Goal: Task Accomplishment & Management: Manage account settings

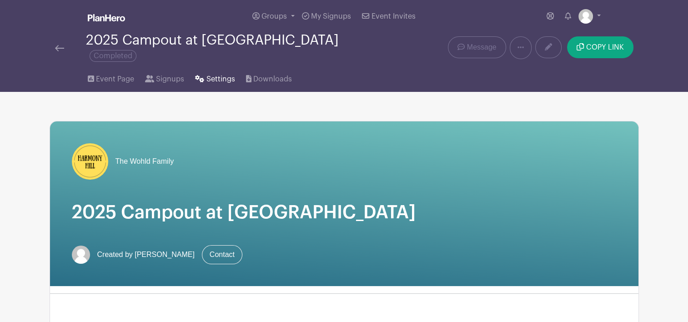
click at [216, 74] on span "Settings" at bounding box center [220, 79] width 29 height 11
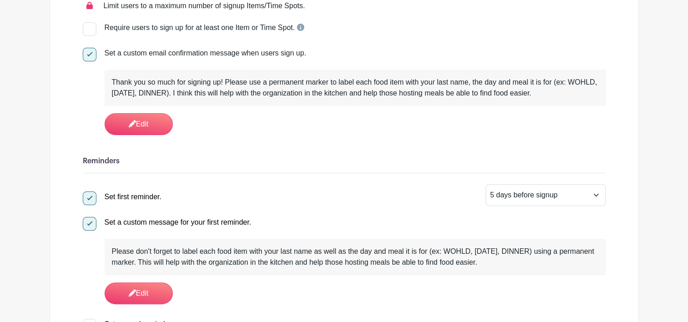
scroll to position [208, 0]
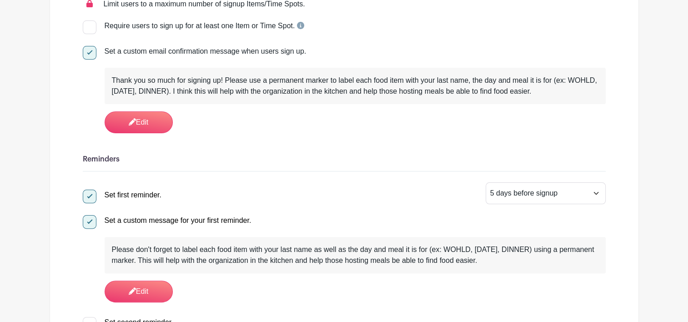
click at [205, 85] on div "Thank you so much for signing up! Please use a permanent marker to label each f…" at bounding box center [355, 86] width 486 height 22
drag, startPoint x: 207, startPoint y: 85, endPoint x: 175, endPoint y: 86, distance: 32.7
click at [175, 86] on div "Thank you so much for signing up! Please use a permanent marker to label each f…" at bounding box center [355, 86] width 486 height 22
drag, startPoint x: 175, startPoint y: 86, endPoint x: 193, endPoint y: 87, distance: 18.2
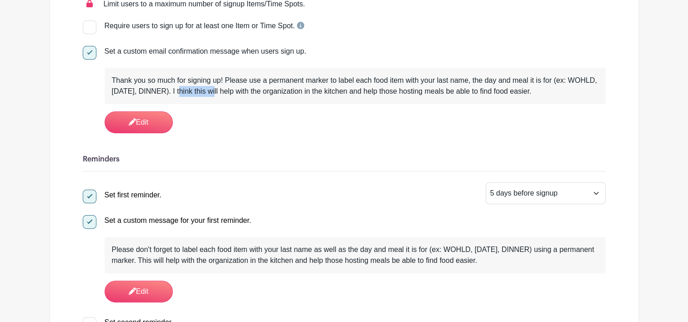
click at [193, 87] on div "Thank you so much for signing up! Please use a permanent marker to label each f…" at bounding box center [355, 86] width 486 height 22
click at [150, 112] on link "Edit" at bounding box center [139, 122] width 68 height 22
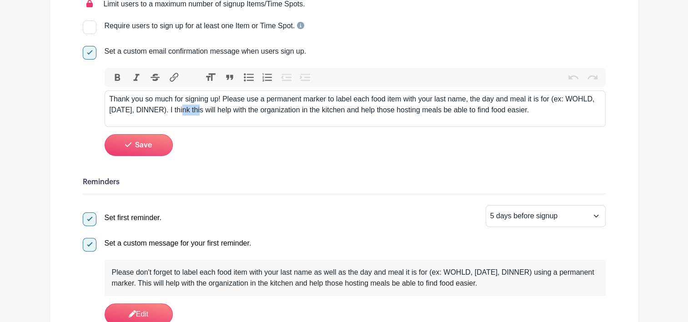
drag, startPoint x: 202, startPoint y: 101, endPoint x: 185, endPoint y: 104, distance: 17.5
click at [185, 104] on div "Thank you so much for signing up! Please use a permanent marker to label each f…" at bounding box center [354, 105] width 491 height 22
drag, startPoint x: 205, startPoint y: 103, endPoint x: 172, endPoint y: 99, distance: 33.9
click at [172, 99] on div "Thank you so much for signing up! Please use a permanent marker to label each f…" at bounding box center [354, 105] width 491 height 22
type trix-editor "<div>Thank you so much for signing up! Please use a permanent marker to label e…"
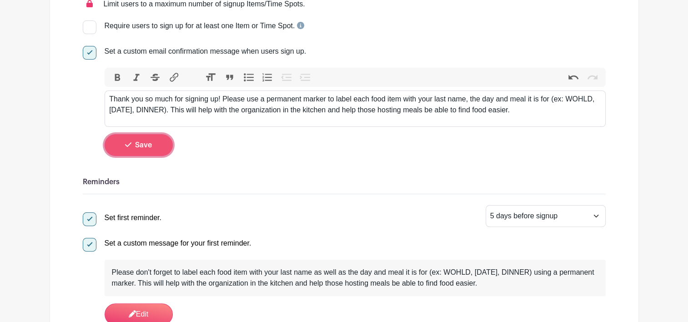
click at [144, 141] on span "Save" at bounding box center [143, 144] width 17 height 7
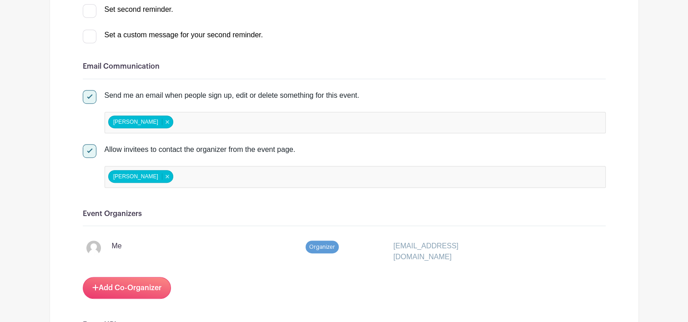
scroll to position [531, 0]
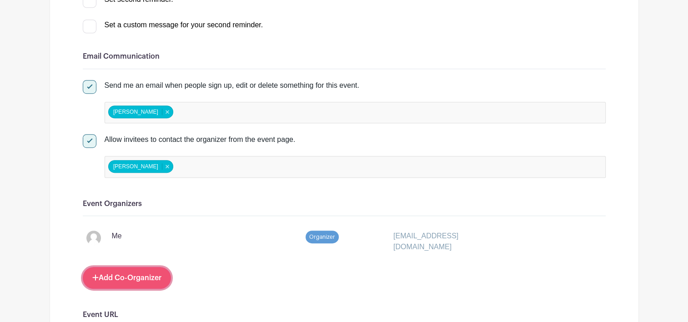
click at [125, 271] on link "Add Co-Organizer" at bounding box center [127, 278] width 88 height 22
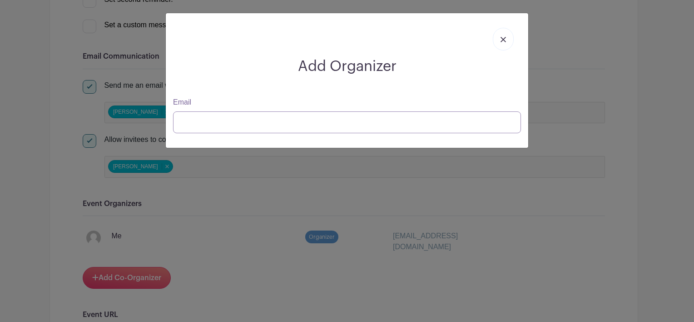
click at [222, 121] on input "Email" at bounding box center [347, 122] width 348 height 22
click at [479, 80] on div "Add Organizer Email fe" at bounding box center [347, 80] width 363 height 135
click at [289, 120] on input "fe" at bounding box center [347, 122] width 348 height 22
type input "[EMAIL_ADDRESS][DOMAIN_NAME]"
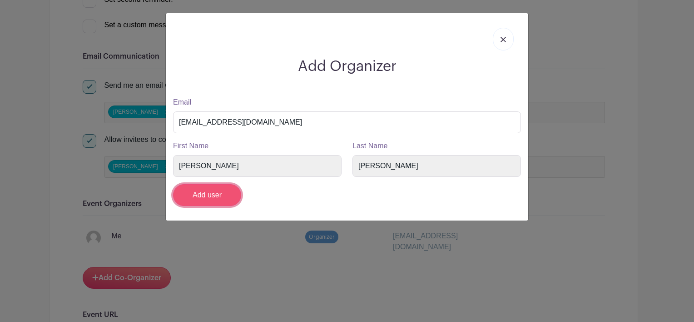
click at [230, 189] on input "Add user" at bounding box center [207, 195] width 68 height 22
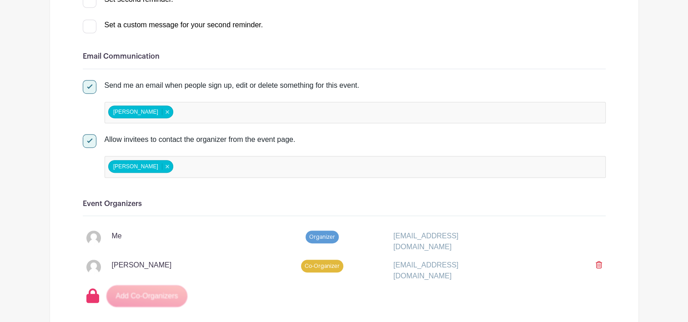
drag, startPoint x: 630, startPoint y: 264, endPoint x: 629, endPoint y: 268, distance: 4.9
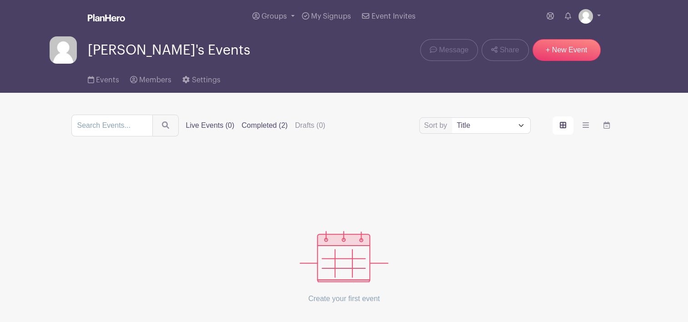
click at [269, 124] on label "Completed (2)" at bounding box center [264, 125] width 46 height 11
click at [0, 0] on input "Completed (2)" at bounding box center [0, 0] width 0 height 0
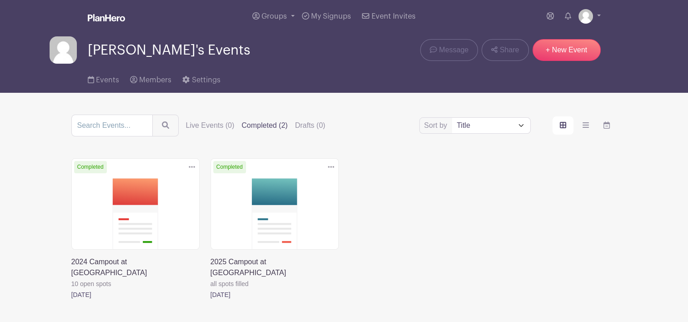
click at [330, 170] on icon at bounding box center [331, 166] width 6 height 7
click at [307, 184] on link "Duplicate" at bounding box center [301, 187] width 72 height 15
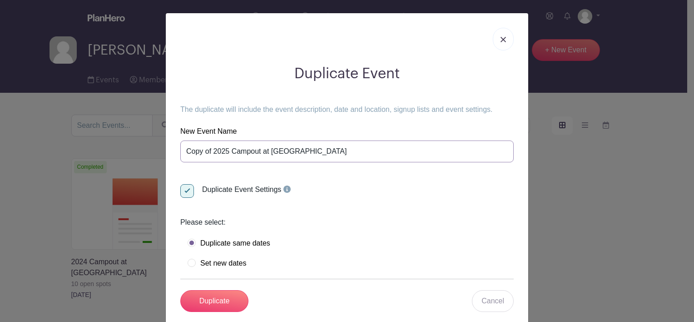
click at [226, 151] on input "Copy of 2025 Campout at Harmony Hill" at bounding box center [347, 151] width 334 height 22
click at [226, 151] on input "Copy of 2025Campout at Harmony Hill" at bounding box center [347, 151] width 334 height 22
drag, startPoint x: 210, startPoint y: 149, endPoint x: 156, endPoint y: 146, distance: 54.1
click at [156, 146] on div "Duplicate Event The duplicate will include the event description, date and loca…" at bounding box center [347, 161] width 694 height 322
click at [197, 150] on input "20256Campout at Harmony Hill" at bounding box center [347, 151] width 334 height 22
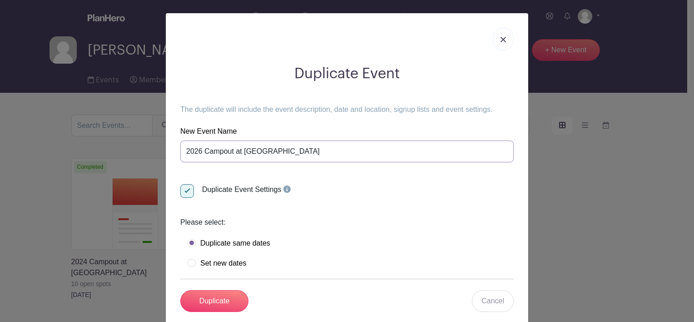
type input "2026 Campout at [GEOGRAPHIC_DATA]"
click at [211, 259] on label "Set new dates" at bounding box center [217, 263] width 59 height 9
radio input "true"
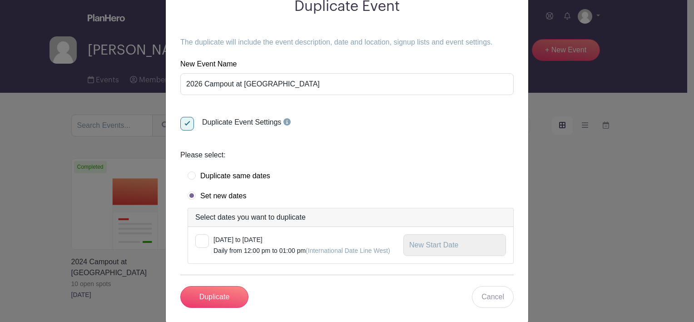
scroll to position [71, 0]
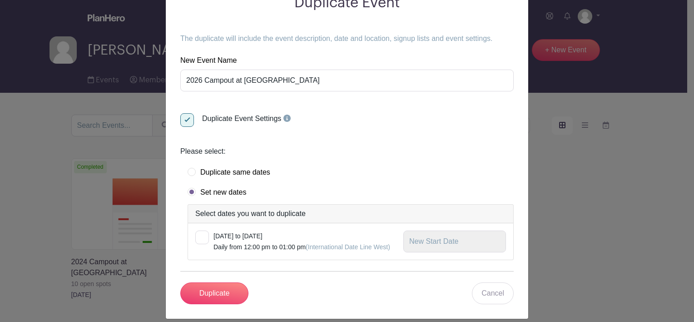
click at [200, 236] on div at bounding box center [202, 237] width 14 height 14
click at [200, 236] on input "checkbox" at bounding box center [198, 233] width 6 height 6
checkbox input "true"
click at [451, 238] on input "text" at bounding box center [455, 241] width 103 height 22
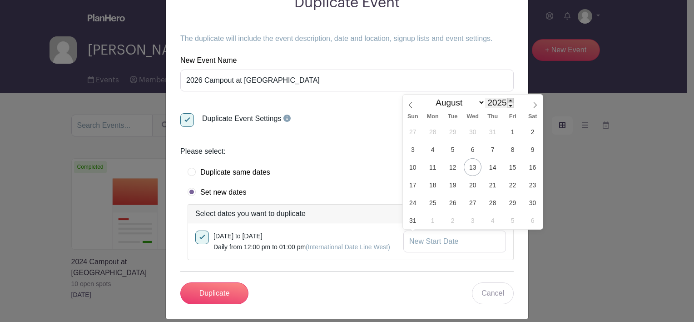
scroll to position [0, 0]
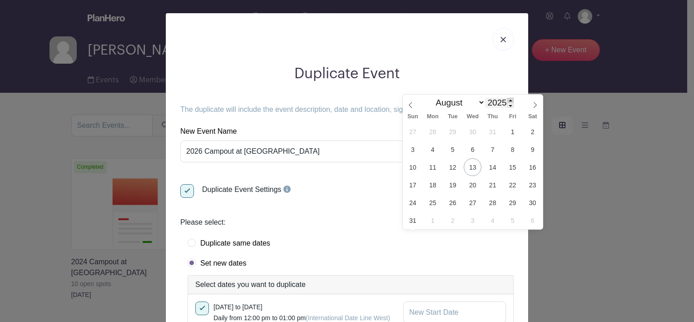
click at [511, 100] on span at bounding box center [511, 100] width 6 height 5
type input "2026"
click at [508, 134] on span "31" at bounding box center [513, 132] width 18 height 18
type input "Jul 31 2026"
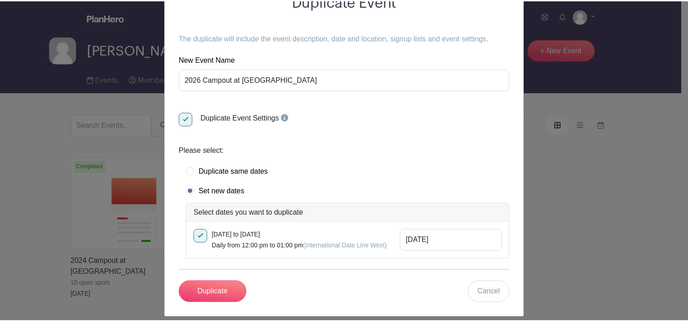
scroll to position [80, 0]
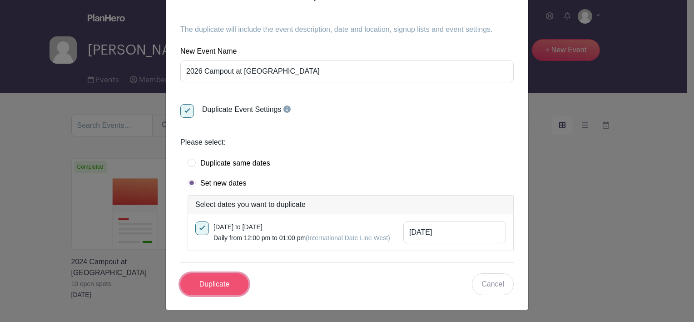
click at [231, 280] on input "Duplicate" at bounding box center [214, 284] width 68 height 22
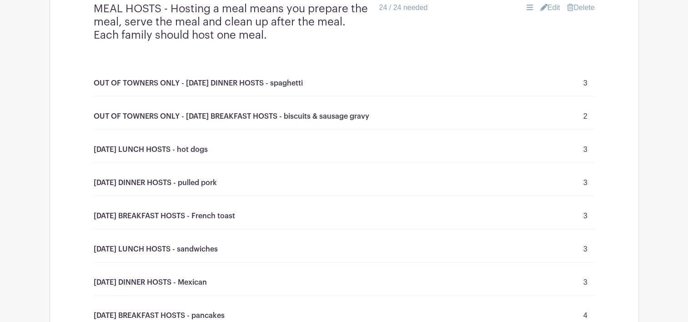
scroll to position [763, 0]
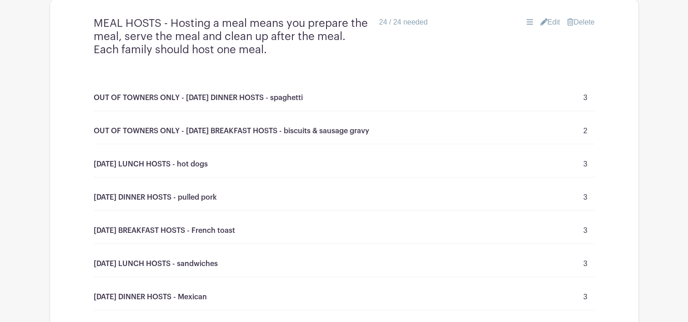
click at [549, 22] on link "Edit" at bounding box center [550, 22] width 20 height 11
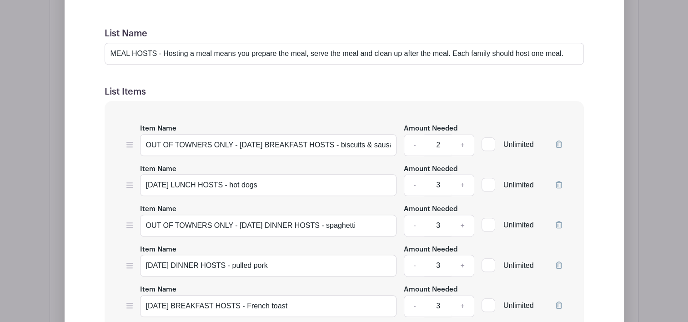
scroll to position [868, 0]
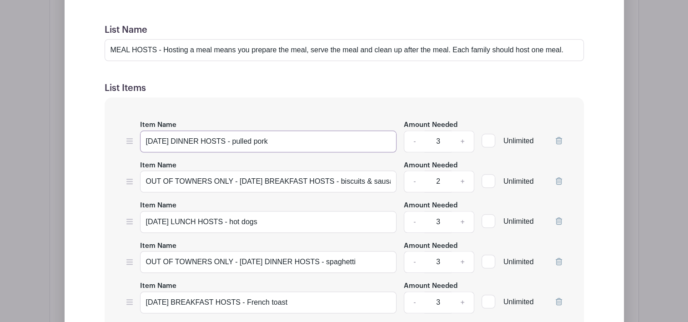
click at [149, 144] on input "FRIDAY DINNER HOSTS - pulled pork" at bounding box center [268, 141] width 257 height 22
click at [153, 142] on input "FRIDAY DINNER HOSTS - pulled pork" at bounding box center [268, 141] width 257 height 22
type input "OUT OF TOWNERS ONLY - DINNER HOSTS - pulled pork"
click at [263, 261] on input "OUT OF TOWNERS ONLY - [DATE] DINNER HOSTS - spaghetti" at bounding box center [268, 262] width 257 height 22
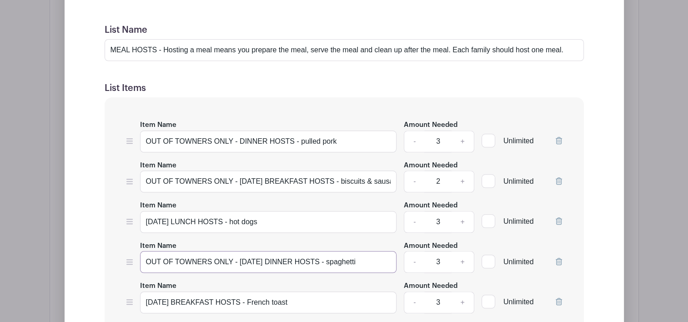
click at [263, 261] on input "OUT OF TOWNERS ONLY - [DATE] DINNER HOSTS - spaghetti" at bounding box center [268, 262] width 257 height 22
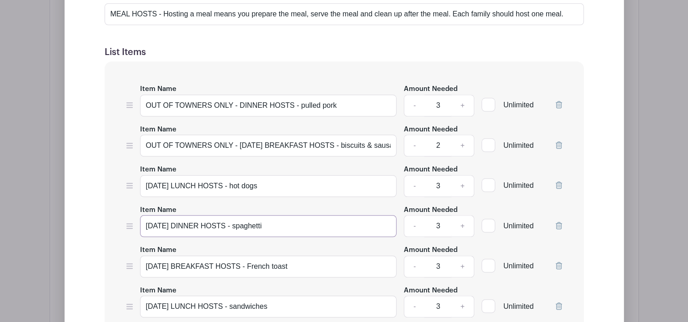
scroll to position [925, 0]
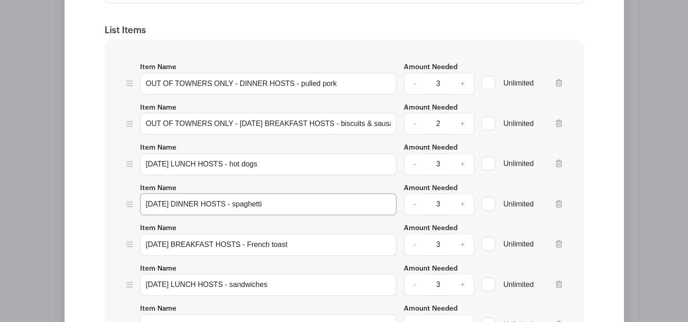
type input "FRIDAY DINNER HOSTS - spaghetti"
click at [414, 82] on link "-" at bounding box center [414, 84] width 21 height 22
type input "2"
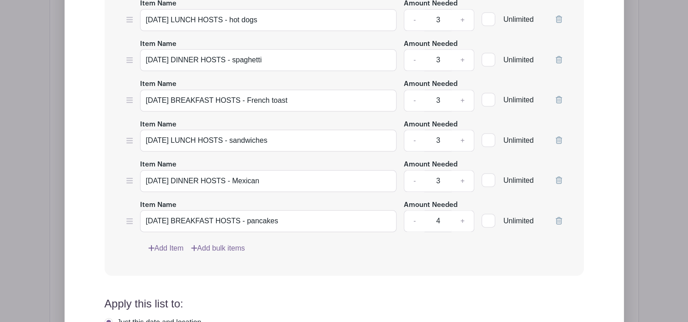
scroll to position [1012, 0]
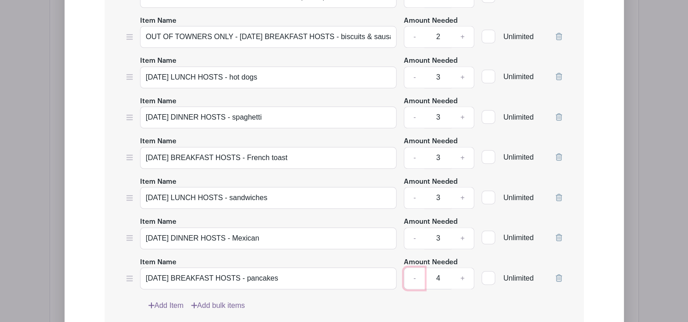
click at [414, 277] on link "-" at bounding box center [414, 278] width 21 height 22
type input "3"
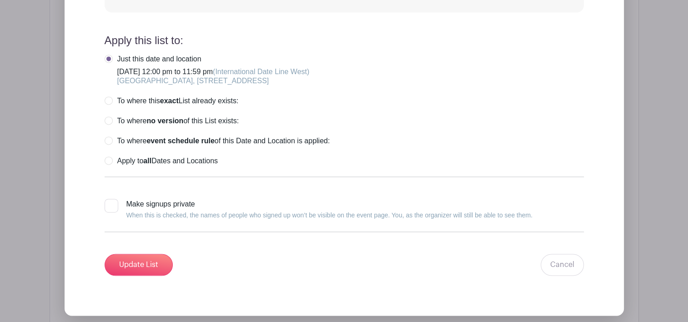
scroll to position [1340, 0]
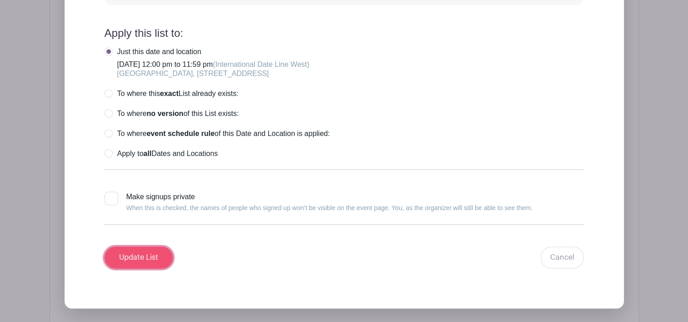
click at [133, 250] on input "Update List" at bounding box center [139, 257] width 68 height 22
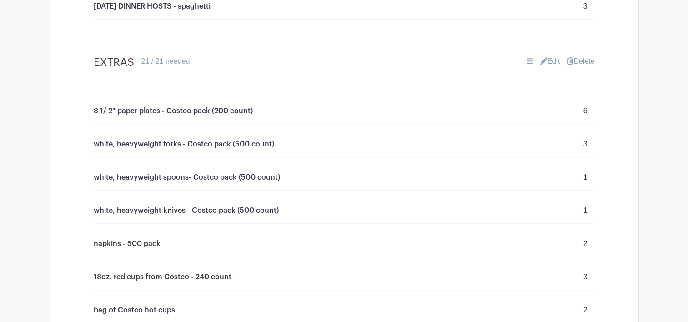
scroll to position [1093, 0]
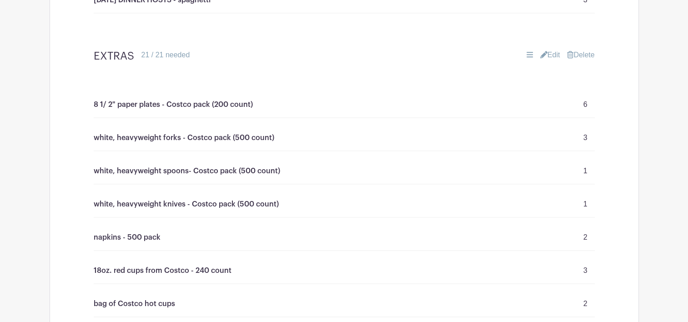
click at [551, 58] on link "Edit" at bounding box center [550, 55] width 20 height 11
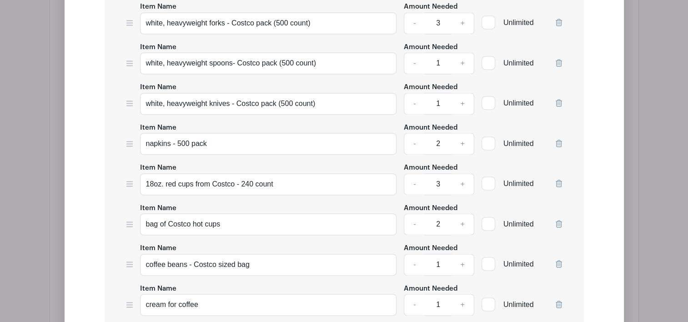
scroll to position [1407, 0]
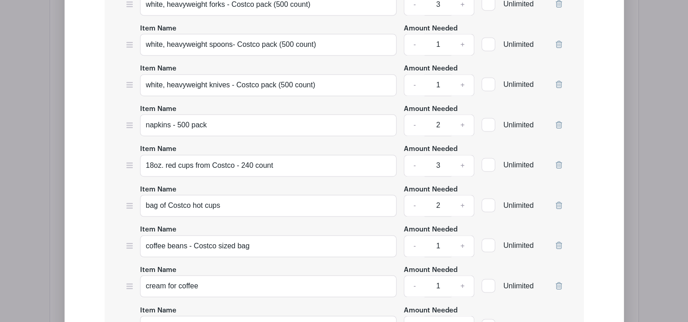
click at [556, 162] on icon at bounding box center [558, 164] width 6 height 7
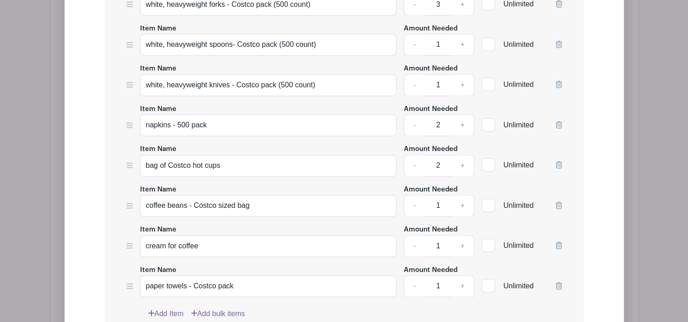
click at [560, 161] on icon at bounding box center [558, 164] width 6 height 7
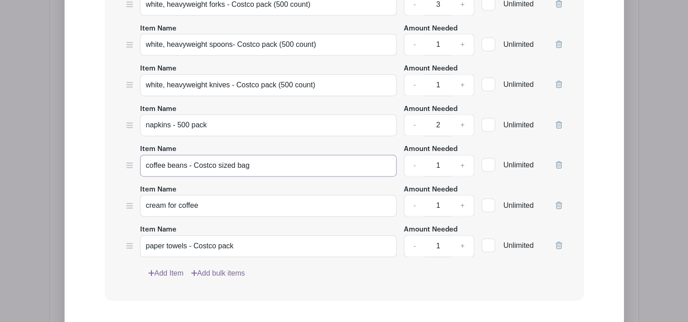
click at [284, 165] on input "coffee beans - Costco sized bag" at bounding box center [268, 166] width 257 height 22
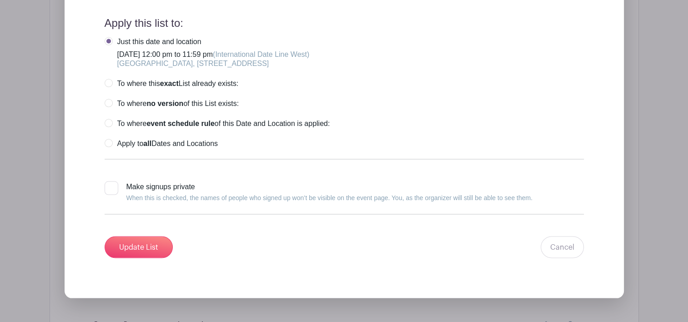
scroll to position [1734, 0]
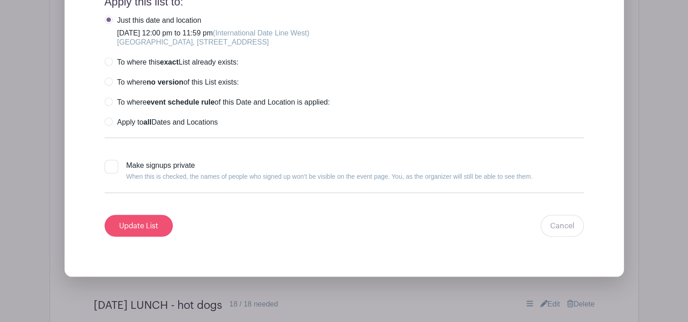
type input "coffee beans - Costco sized bag - NEEDED THURSDAY!!"
click at [136, 220] on input "Update List" at bounding box center [139, 226] width 68 height 22
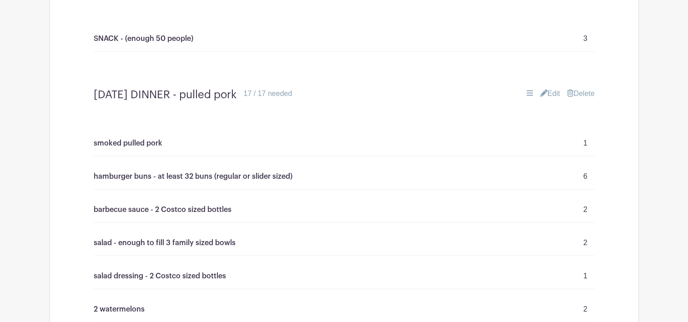
scroll to position [1833, 0]
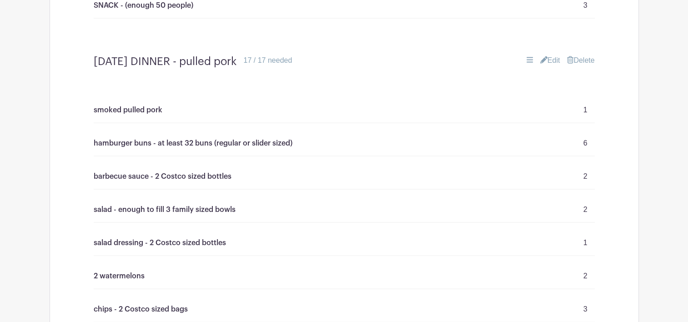
click at [551, 56] on link "Edit" at bounding box center [550, 60] width 20 height 11
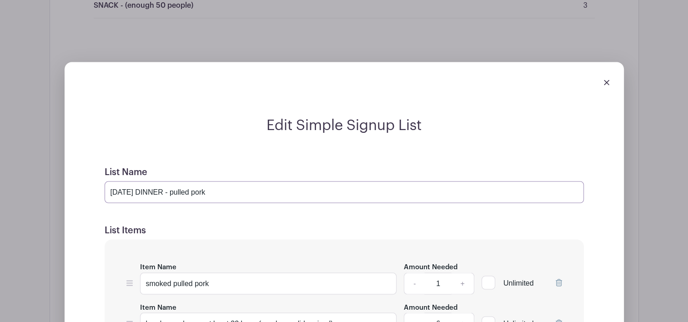
click at [125, 191] on input "[DATE] DINNER - pulled pork" at bounding box center [344, 192] width 479 height 22
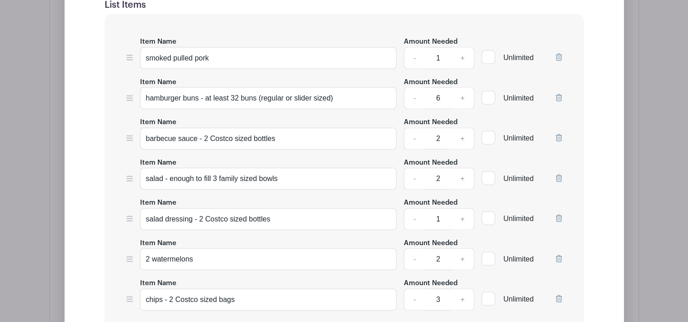
scroll to position [2097, 0]
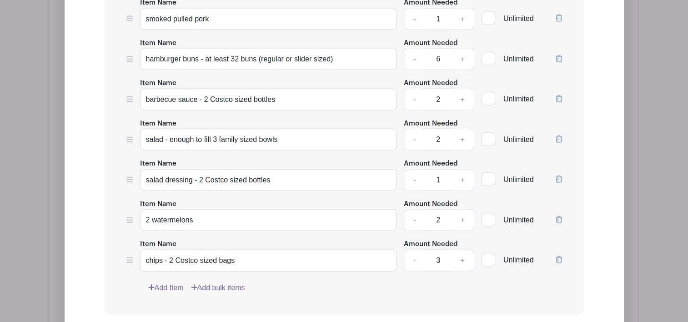
type input "THURSDAY DINNER - pulled pork"
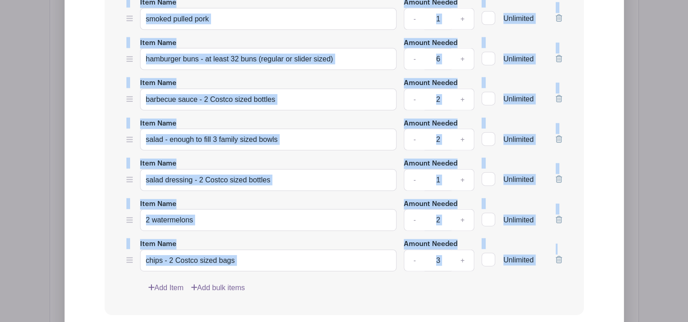
drag, startPoint x: 687, startPoint y: 240, endPoint x: 696, endPoint y: 227, distance: 15.8
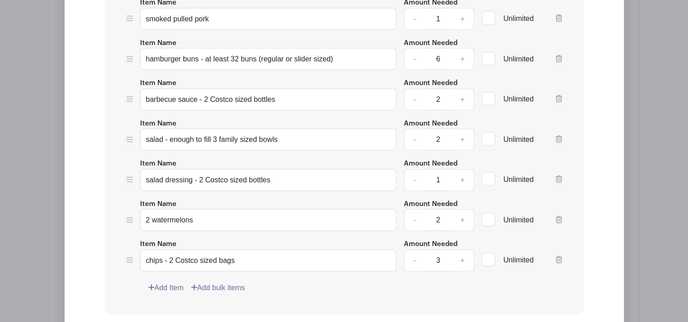
click at [595, 274] on div "Edit Simple Signup List List Name THURSDAY DINNER - pulled pork List Items Item…" at bounding box center [344, 210] width 544 height 717
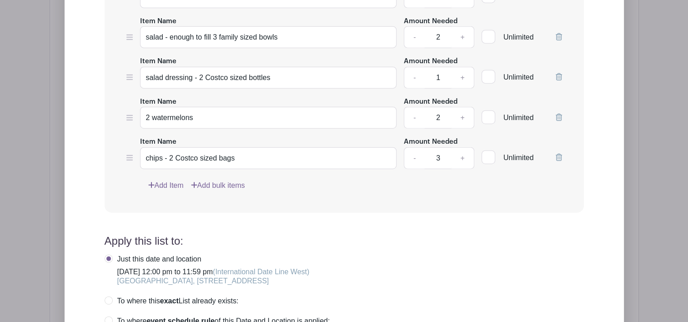
scroll to position [2593, 0]
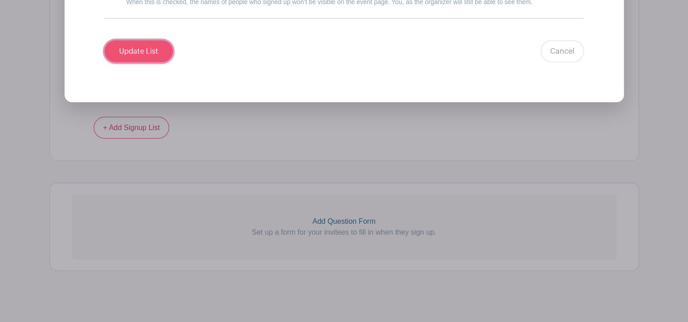
click at [153, 50] on input "Update List" at bounding box center [139, 51] width 68 height 22
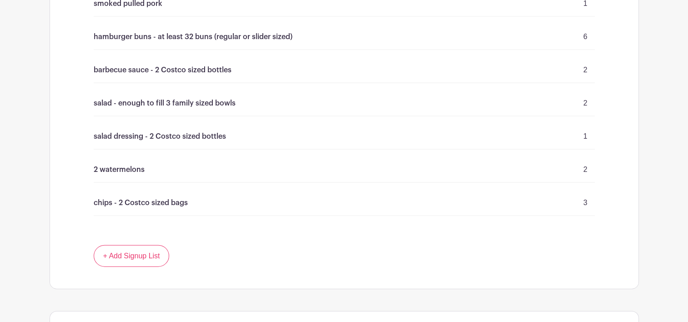
scroll to position [1945, 0]
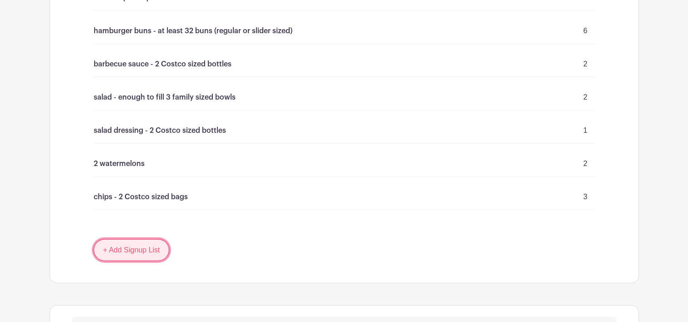
click at [131, 239] on link "+ Add Signup List" at bounding box center [132, 250] width 76 height 22
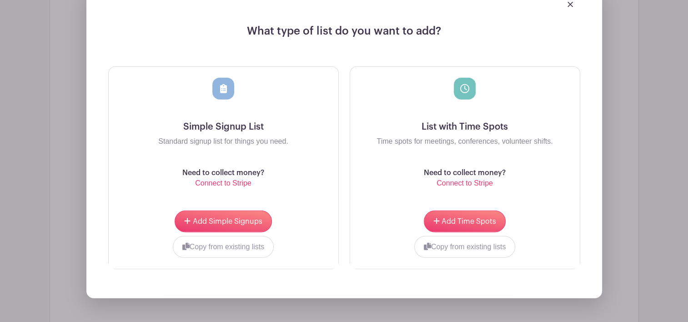
scroll to position [2249, 0]
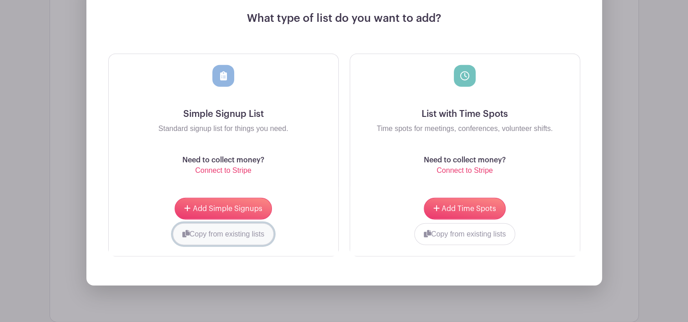
click at [218, 231] on button "Copy from existing lists" at bounding box center [223, 234] width 101 height 22
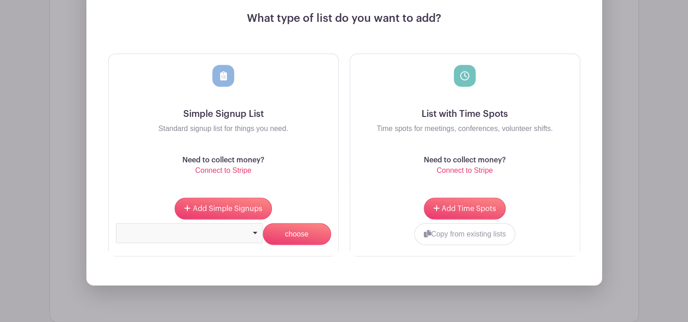
click at [255, 230] on div at bounding box center [189, 232] width 139 height 4
click at [301, 233] on input "choose" at bounding box center [297, 234] width 68 height 22
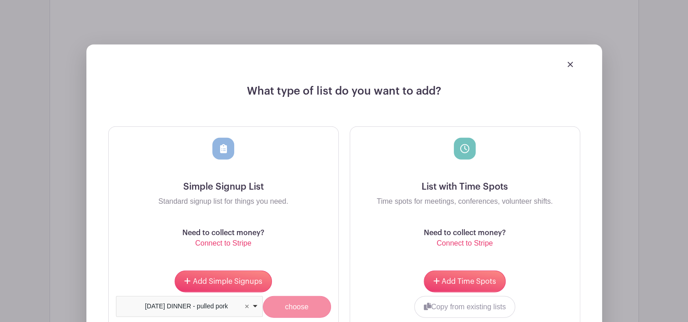
scroll to position [2321, 0]
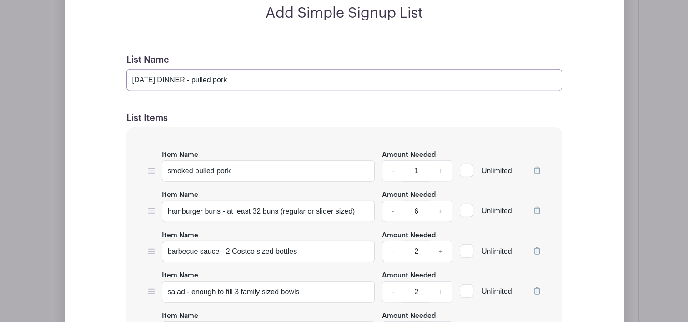
click at [142, 79] on input "THURSDAY DINNER - pulled pork" at bounding box center [343, 80] width 435 height 22
drag, startPoint x: 207, startPoint y: 75, endPoint x: 233, endPoint y: 78, distance: 26.5
click at [233, 78] on input "[DATE] DINNER - pulled pork" at bounding box center [343, 80] width 435 height 22
click at [231, 81] on input "[DATE] DINNER - pulled pork" at bounding box center [343, 80] width 435 height 22
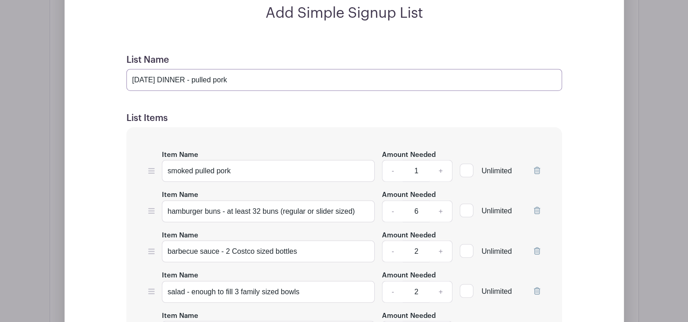
click at [231, 81] on input "[DATE] DINNER - pulled pork" at bounding box center [343, 80] width 435 height 22
type input "FRIDAY DINNER - spaghetti"
drag, startPoint x: 244, startPoint y: 167, endPoint x: 159, endPoint y: 165, distance: 85.5
click at [159, 165] on div "Item Name smoked pulled pork Amount Needed - 1 + Unlimited" at bounding box center [344, 165] width 392 height 33
type input "1"
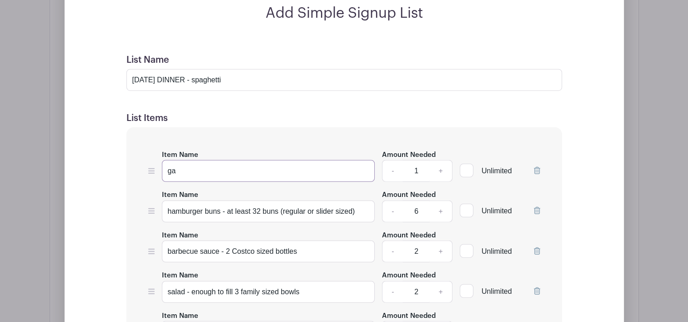
type input "g"
type input "1"
type input "10 gallon bags of meat sauce - RECIPE TO BE PROVIDED"
click at [438, 165] on link "+" at bounding box center [440, 171] width 23 height 22
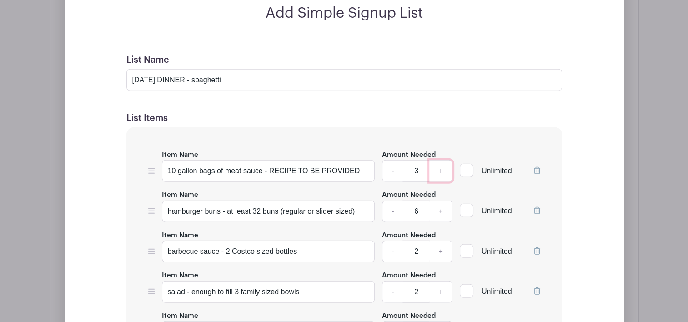
click at [438, 165] on link "+" at bounding box center [440, 171] width 23 height 22
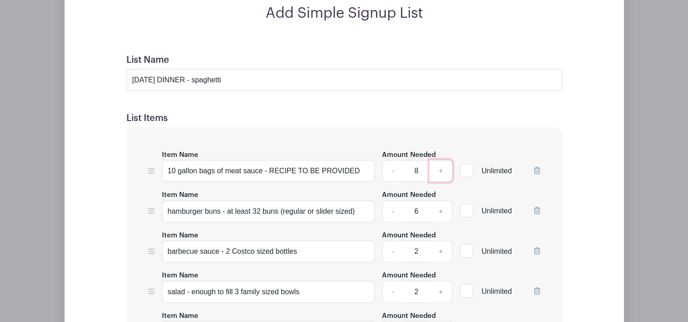
click at [438, 165] on link "+" at bounding box center [440, 171] width 23 height 22
type input "10"
click at [171, 167] on input "10 gallon bags of meat sauce - RECIPE TO BE PROVIDED" at bounding box center [268, 171] width 213 height 22
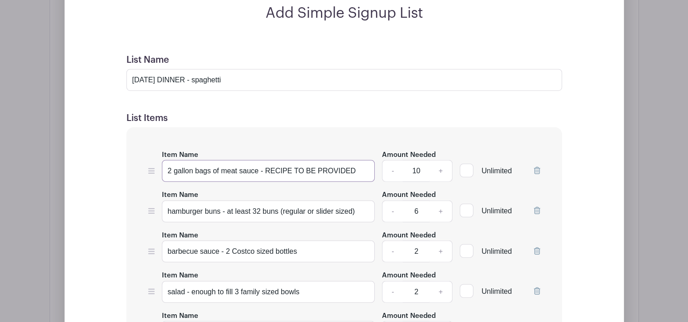
type input "2 gallon bags of meat sauce - RECIPE TO BE PROVIDED"
click at [390, 166] on link "-" at bounding box center [392, 171] width 21 height 22
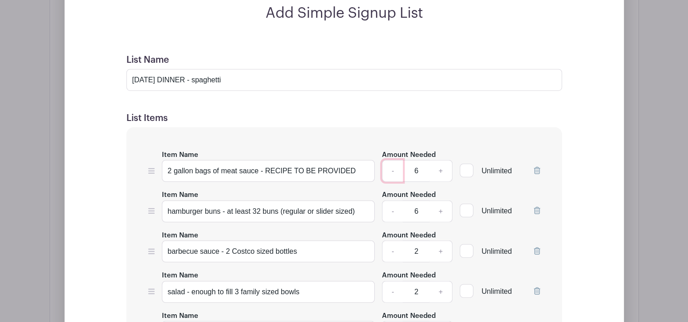
click at [390, 166] on link "-" at bounding box center [392, 171] width 21 height 22
type input "5"
click at [363, 204] on input "hamburger buns - at least 32 buns (regular or slider sized)" at bounding box center [268, 211] width 213 height 22
drag, startPoint x: 363, startPoint y: 204, endPoint x: 151, endPoint y: 229, distance: 213.3
click at [151, 229] on div "Item Name 2 gallon bags of meat sauce - RECIPE TO BE PROVIDED Amount Needed - 5…" at bounding box center [343, 297] width 435 height 340
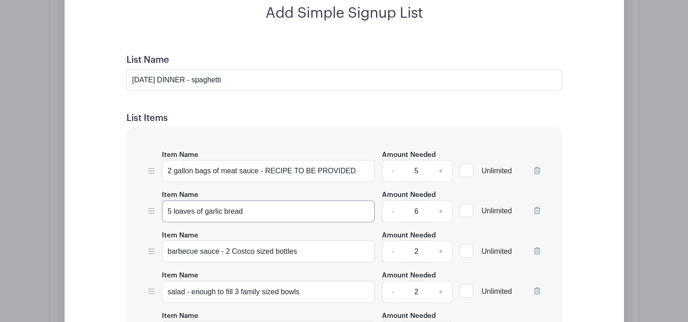
type input "5 loaves of garlic bread"
click at [390, 210] on link "-" at bounding box center [392, 211] width 21 height 22
click at [391, 210] on link "-" at bounding box center [392, 211] width 21 height 22
type input "3"
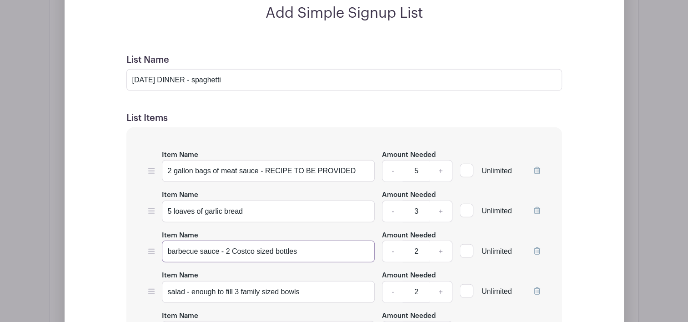
drag, startPoint x: 309, startPoint y: 244, endPoint x: 145, endPoint y: 252, distance: 165.1
click at [145, 252] on div "Item Name 2 gallon bags of meat sauce - RECIPE TO BE PROVIDED Amount Needed - 5…" at bounding box center [343, 297] width 435 height 340
type input "loaf of gluten free garlic bread"
click at [394, 243] on link "-" at bounding box center [392, 251] width 21 height 22
type input "1"
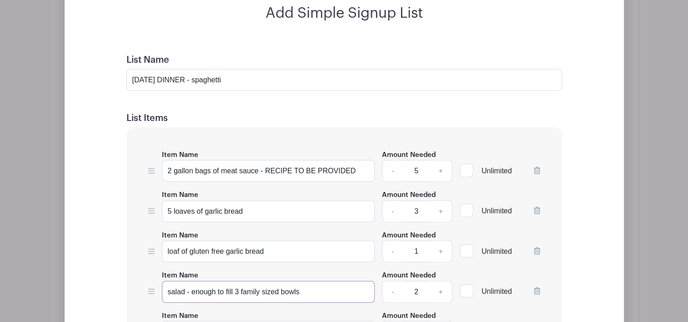
drag, startPoint x: 333, startPoint y: 289, endPoint x: 222, endPoint y: 300, distance: 111.9
click at [222, 300] on div "Item Name 2 gallon bags of meat sauce - RECIPE TO BE PROVIDED Amount Needed - 5…" at bounding box center [343, 297] width 435 height 340
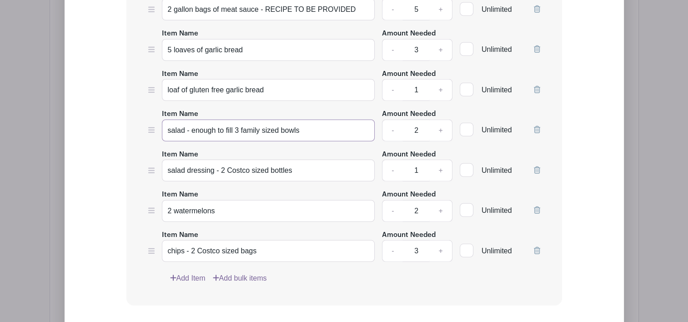
scroll to position [2475, 0]
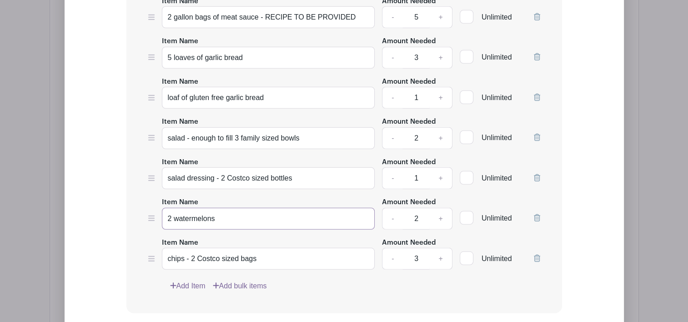
drag, startPoint x: 221, startPoint y: 211, endPoint x: 149, endPoint y: 216, distance: 72.4
click at [149, 216] on div "Item Name 2 watermelons Amount Needed - 2 + Unlimited" at bounding box center [344, 212] width 392 height 33
type input "c"
type input "P"
type input "Parmesan cheese - Costco sized container"
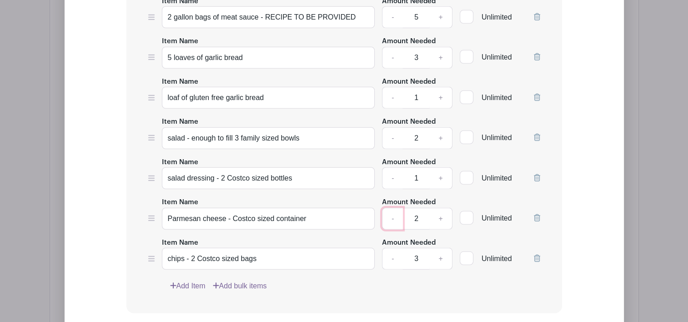
click at [391, 217] on link "-" at bounding box center [392, 219] width 21 height 22
type input "1"
drag, startPoint x: 304, startPoint y: 132, endPoint x: 192, endPoint y: 135, distance: 111.8
click at [192, 135] on input "salad - enough to fill 3 family sized bowls" at bounding box center [268, 138] width 213 height 22
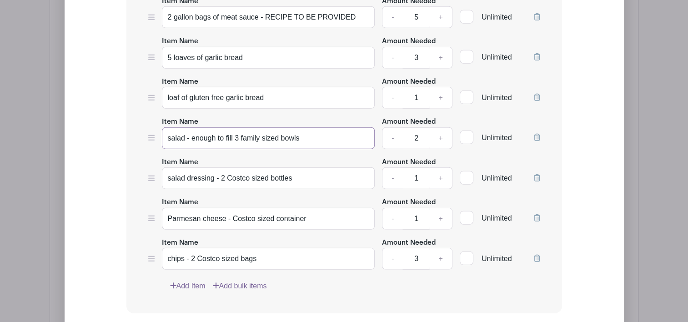
drag, startPoint x: 331, startPoint y: 136, endPoint x: 168, endPoint y: 150, distance: 163.3
click at [168, 150] on div "Item Name 2 gallon bags of meat sauce - RECIPE TO BE PROVIDED Amount Needed - 5…" at bounding box center [343, 144] width 435 height 340
type input "16oz bin of salad"
click at [440, 135] on link "+" at bounding box center [440, 138] width 23 height 22
type input "3"
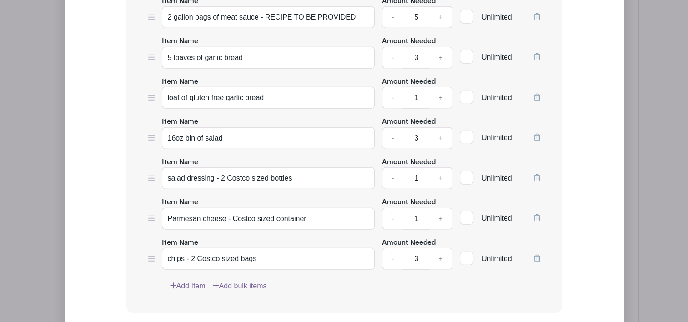
click at [185, 280] on link "Add Item" at bounding box center [187, 285] width 35 height 11
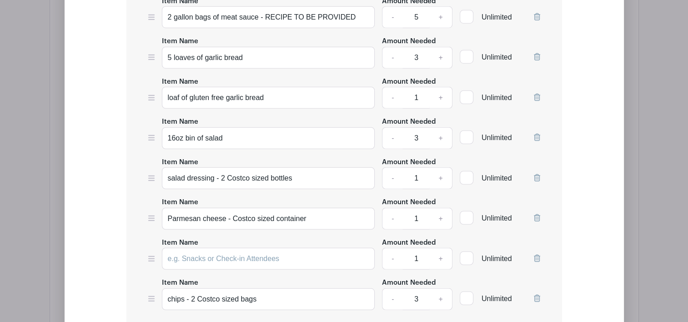
scroll to position [2442, 0]
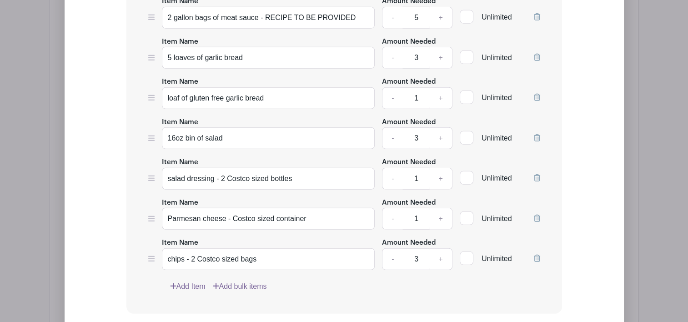
click at [181, 281] on link "Add Item" at bounding box center [187, 286] width 35 height 11
click at [188, 293] on input "Item Name" at bounding box center [268, 299] width 213 height 22
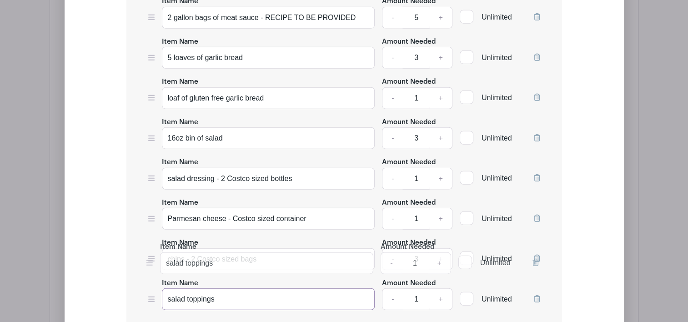
type input "salad toppings"
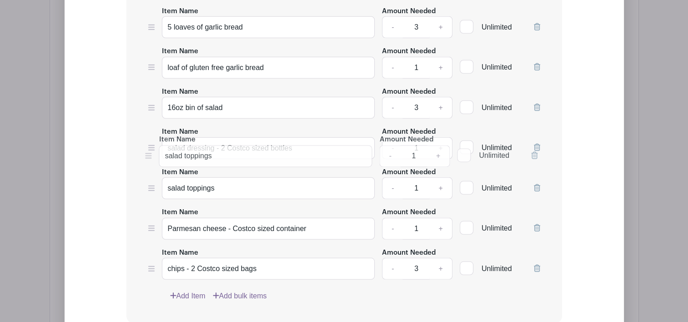
scroll to position [2482, 0]
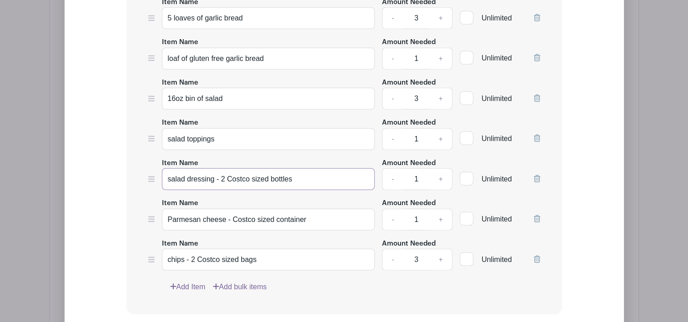
click at [224, 172] on input "salad dressing - 2 Costco sized bottles" at bounding box center [268, 179] width 213 height 22
click at [291, 173] on input "salad dressing - Costco sized bottles" at bounding box center [268, 179] width 213 height 22
type input "salad dressing - Costco sized bottle or half gallon homemade"
click at [539, 255] on icon at bounding box center [537, 258] width 6 height 7
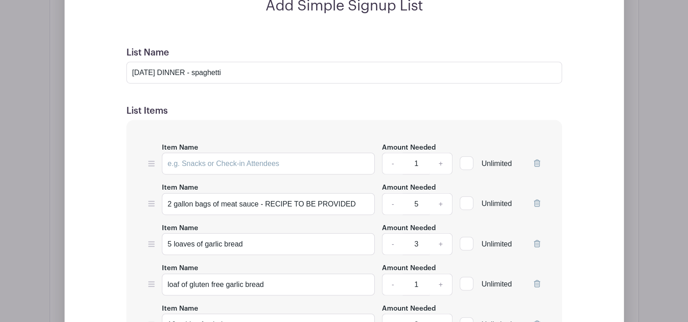
scroll to position [2252, 0]
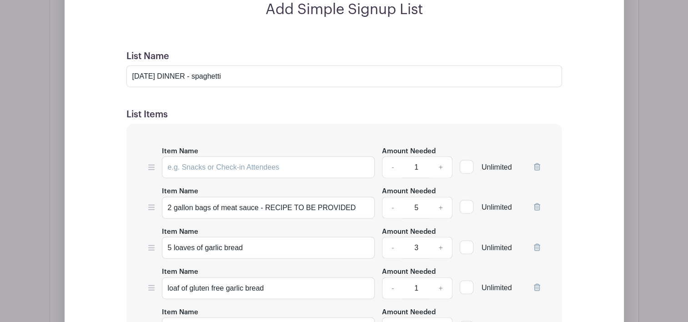
click at [536, 163] on icon at bounding box center [537, 166] width 6 height 7
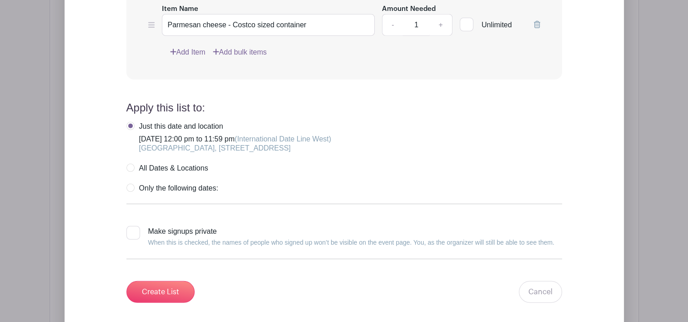
scroll to position [2652, 0]
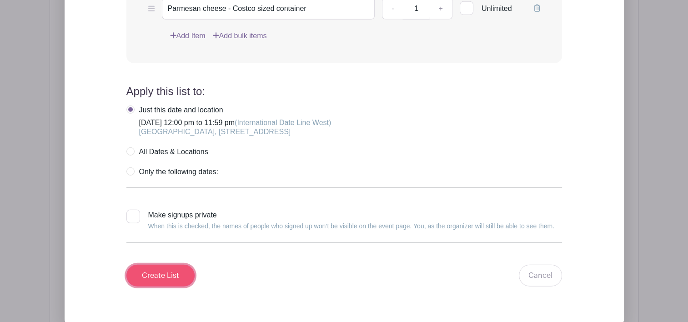
click at [142, 269] on input "Create List" at bounding box center [160, 275] width 68 height 22
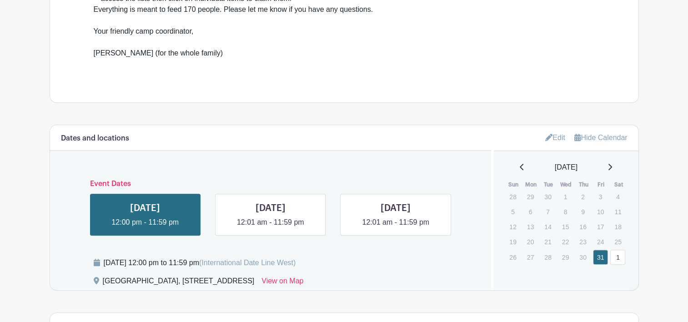
scroll to position [456, 0]
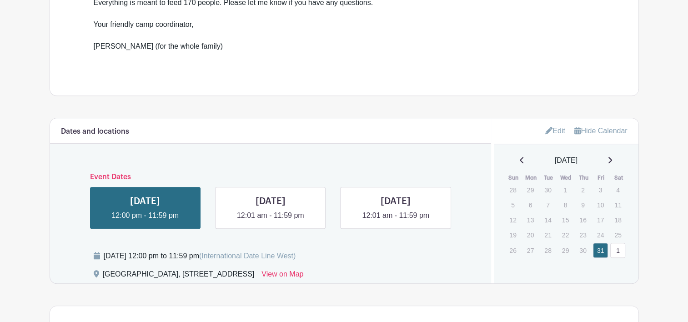
click at [556, 131] on link "Edit" at bounding box center [555, 130] width 20 height 15
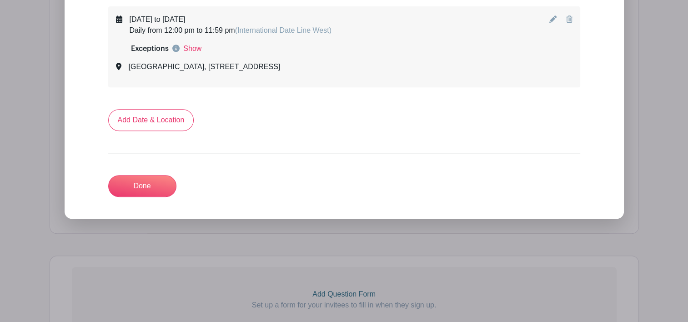
scroll to position [654, 0]
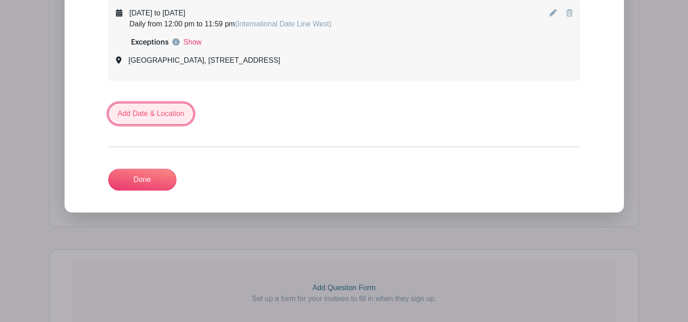
click at [142, 118] on link "Add Date & Location" at bounding box center [151, 114] width 86 height 22
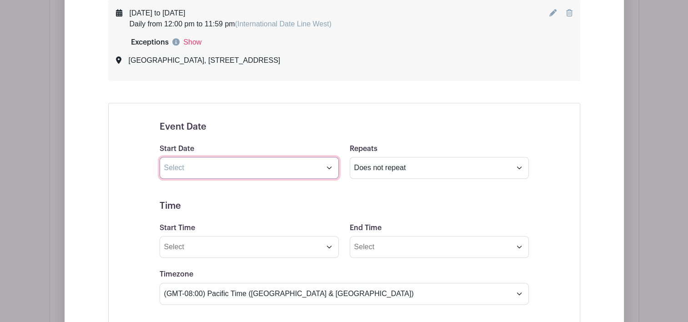
click at [304, 170] on input "text" at bounding box center [249, 168] width 179 height 22
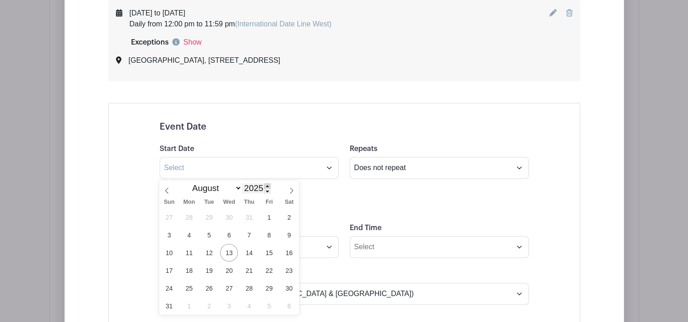
click at [267, 186] on span at bounding box center [267, 185] width 6 height 5
type input "2026"
click at [253, 218] on span "30" at bounding box center [249, 217] width 18 height 18
type input "Jul 30 2026"
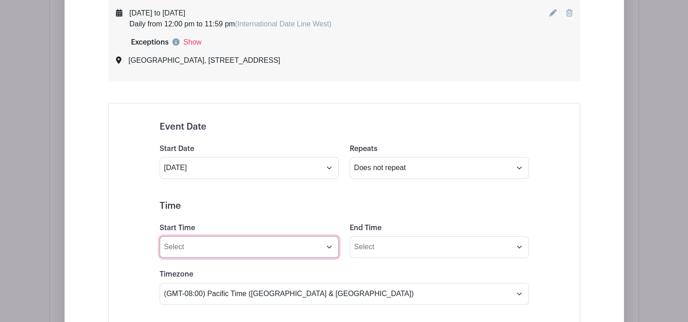
click at [278, 249] on input "Start Time" at bounding box center [249, 247] width 179 height 22
click at [278, 249] on input "12:58 PM" at bounding box center [249, 247] width 179 height 22
click at [167, 247] on input "12:58 PM" at bounding box center [249, 247] width 179 height 22
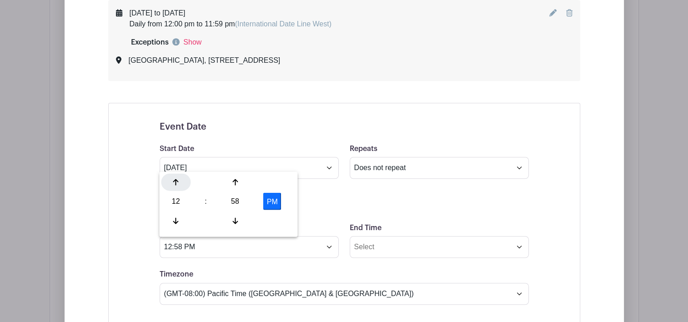
click at [176, 185] on icon at bounding box center [175, 182] width 5 height 7
click at [237, 181] on icon at bounding box center [234, 182] width 5 height 6
click at [177, 220] on icon at bounding box center [175, 220] width 5 height 7
type input "1:00 PM"
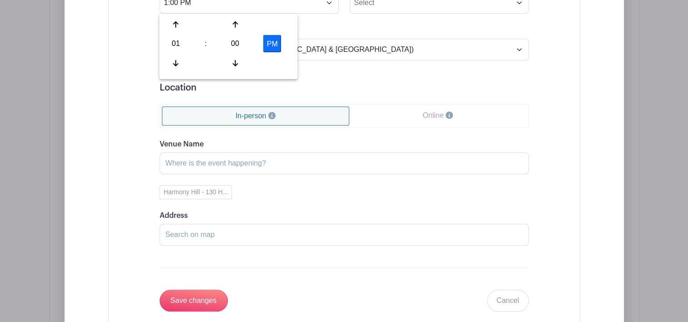
scroll to position [906, 0]
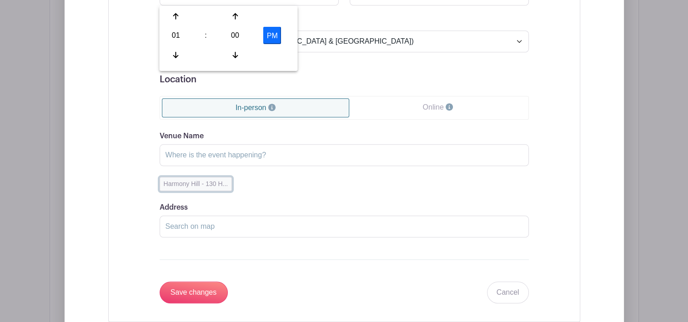
click at [180, 185] on button "Harmony Hill - 130 H..." at bounding box center [196, 184] width 73 height 14
type input "Harmony Hill"
type input "130 Harmony Hill Lane, Centralia, WA, USA"
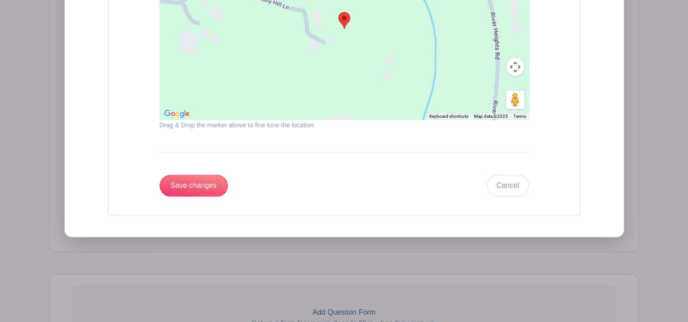
scroll to position [1218, 0]
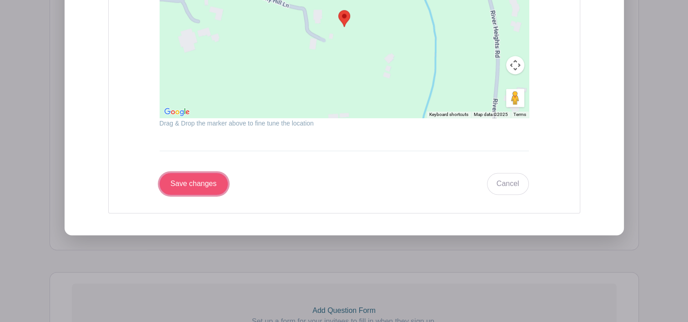
click at [201, 187] on input "Save changes" at bounding box center [194, 184] width 68 height 22
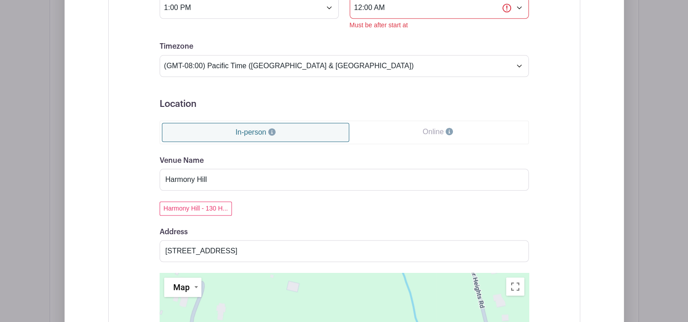
scroll to position [963, 0]
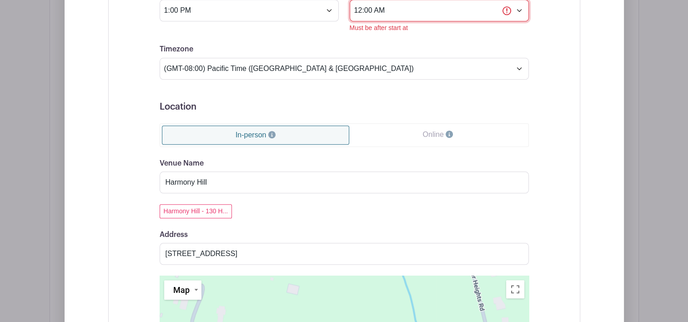
click at [521, 13] on input "12:00 AM" at bounding box center [438, 11] width 179 height 22
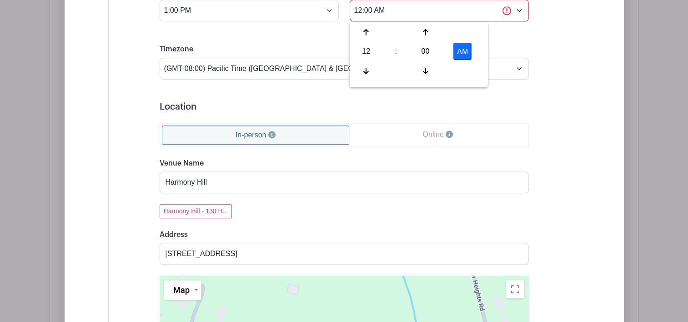
click at [460, 51] on button "AM" at bounding box center [462, 51] width 18 height 17
type input "12:00 PM"
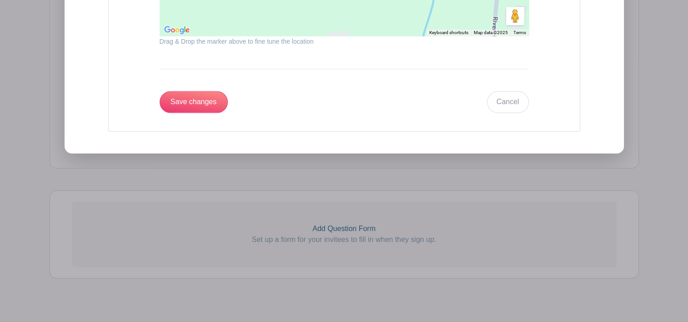
scroll to position [1396, 0]
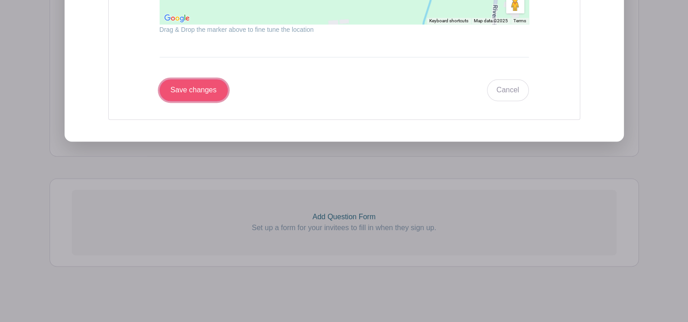
click at [180, 90] on input "Save changes" at bounding box center [194, 90] width 68 height 22
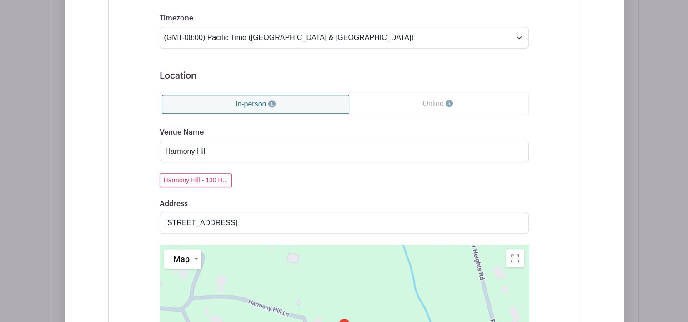
scroll to position [963, 0]
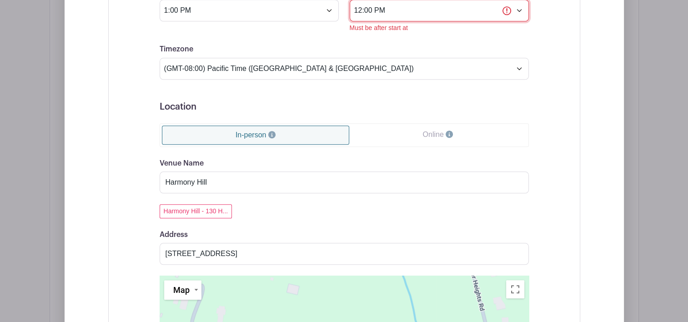
click at [380, 14] on input "12:00 PM" at bounding box center [438, 11] width 179 height 22
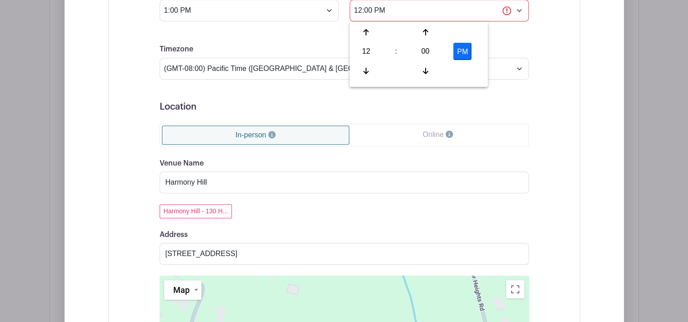
click at [457, 51] on button "PM" at bounding box center [462, 51] width 18 height 17
type input "12:00 AM"
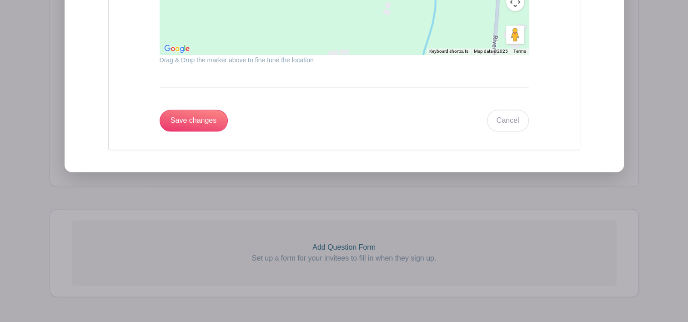
scroll to position [1396, 0]
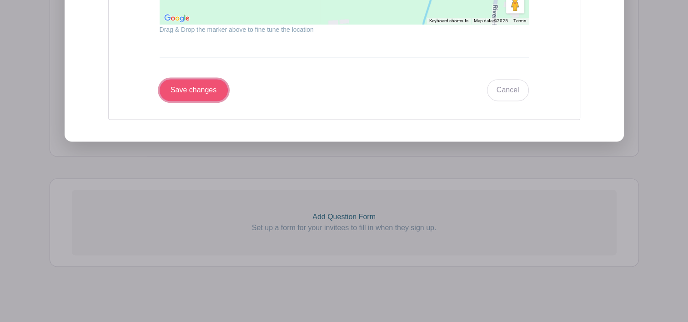
click at [200, 96] on input "Save changes" at bounding box center [194, 90] width 68 height 22
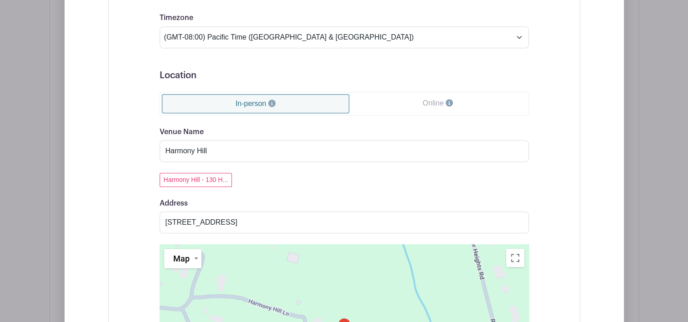
scroll to position [963, 0]
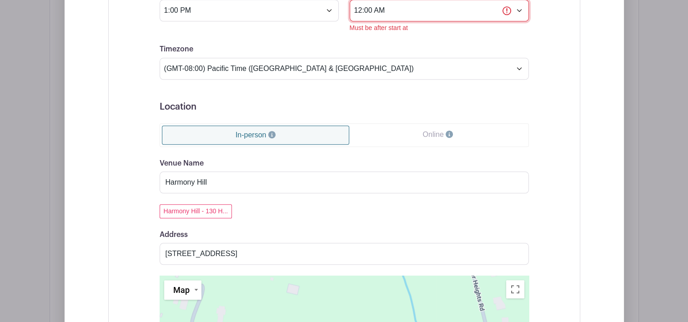
click at [369, 14] on input "12:00 AM" at bounding box center [438, 11] width 179 height 22
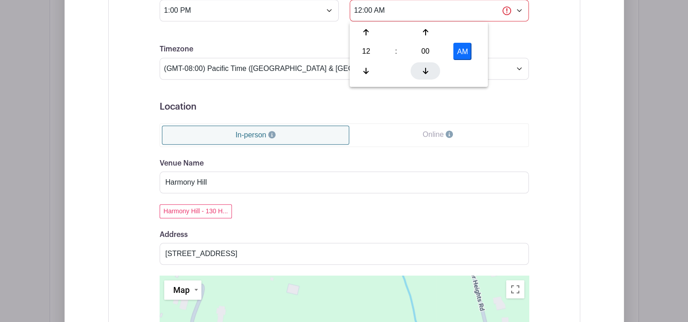
click at [426, 68] on icon at bounding box center [424, 70] width 5 height 7
type input "11:59 PM"
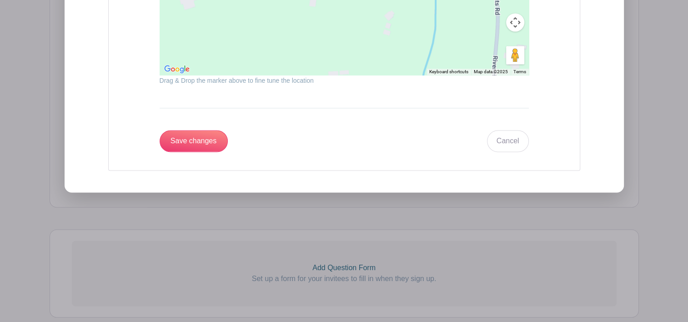
scroll to position [1396, 0]
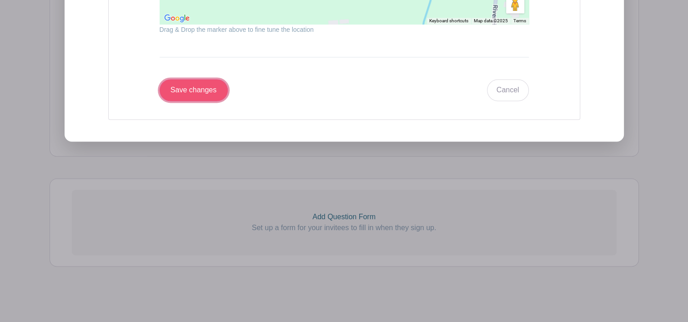
click at [206, 89] on input "Save changes" at bounding box center [194, 90] width 68 height 22
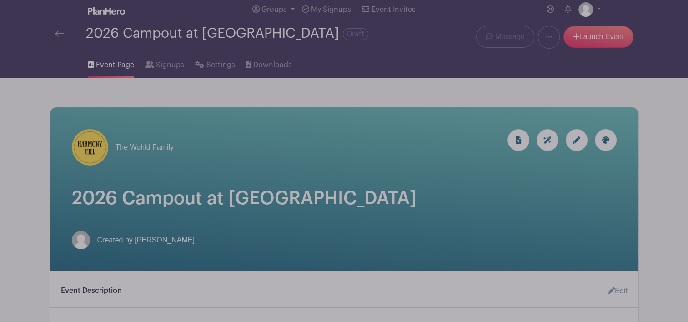
scroll to position [0, 0]
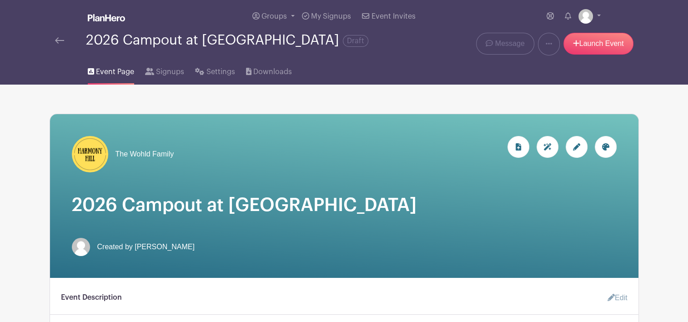
click at [605, 146] on icon at bounding box center [605, 146] width 7 height 7
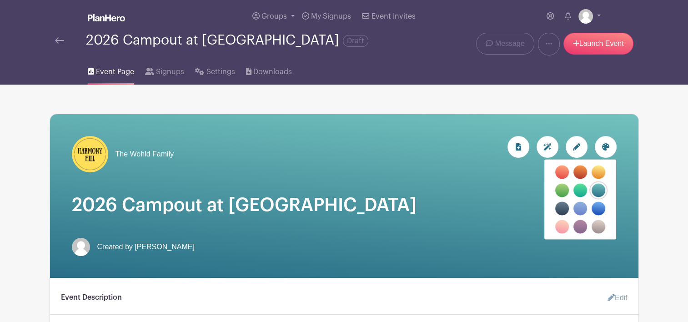
click at [579, 227] on label "filters" at bounding box center [580, 227] width 14 height 14
click at [0, 0] on input "filters" at bounding box center [0, 0] width 0 height 0
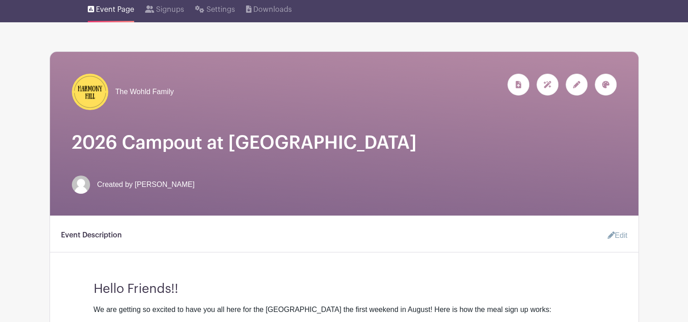
scroll to position [86, 0]
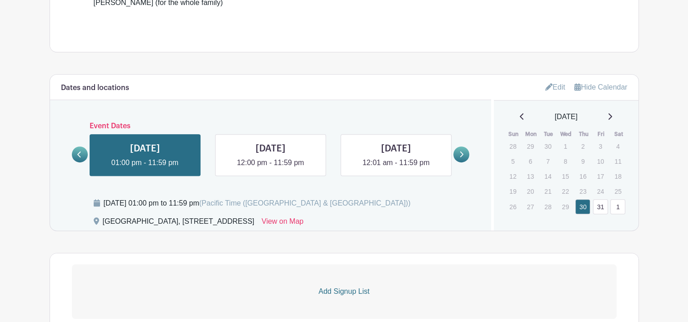
scroll to position [479, 0]
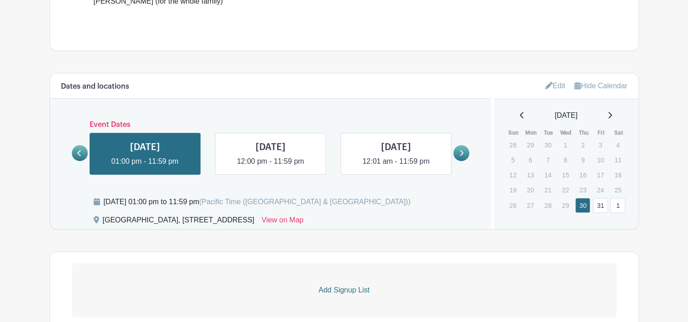
click at [456, 157] on link at bounding box center [461, 153] width 16 height 16
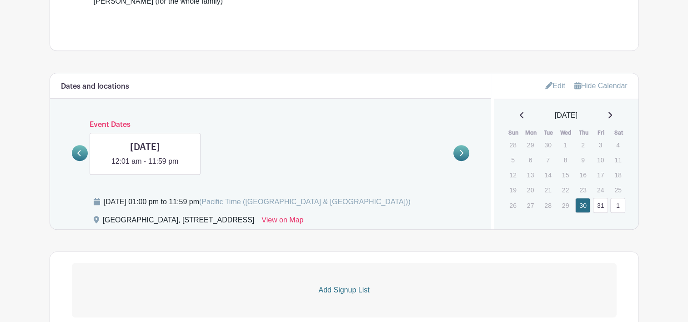
click at [77, 150] on icon at bounding box center [79, 153] width 4 height 7
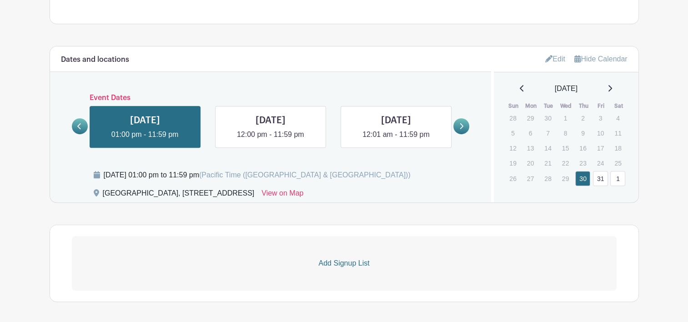
scroll to position [491, 0]
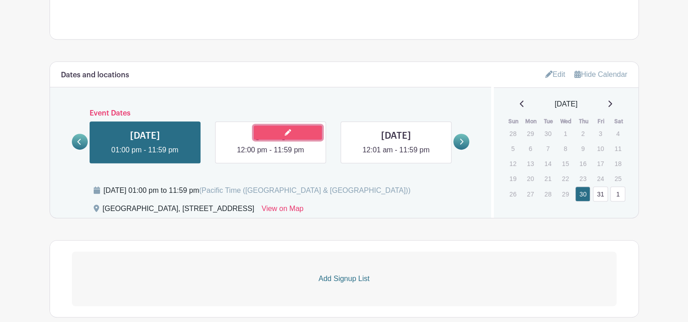
click at [286, 132] on icon at bounding box center [287, 132] width 6 height 6
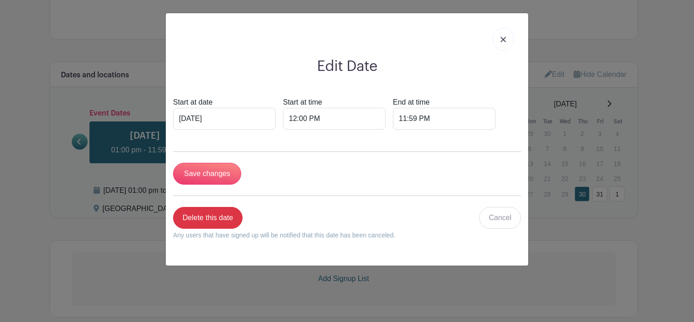
click at [502, 38] on img at bounding box center [503, 39] width 5 height 5
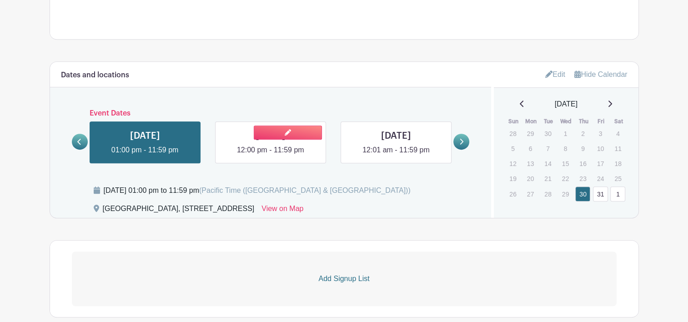
click at [270, 155] on link at bounding box center [270, 155] width 0 height 0
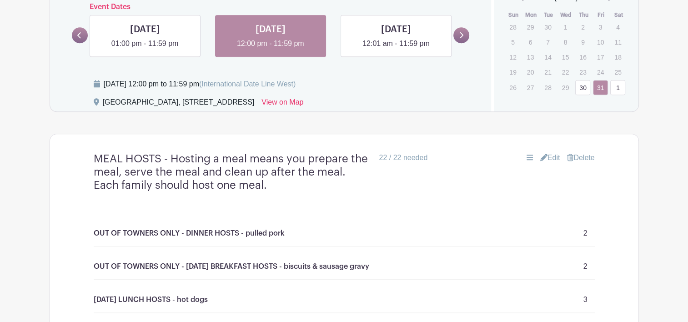
scroll to position [607, 0]
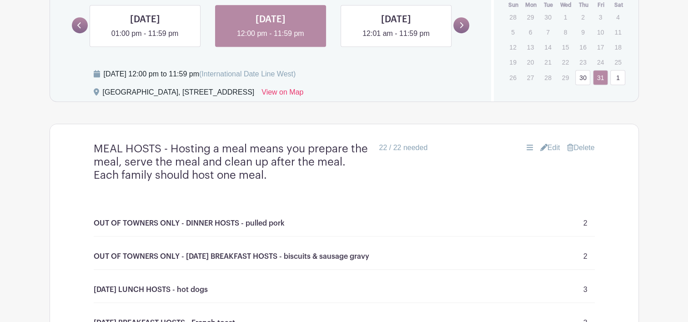
drag, startPoint x: 679, startPoint y: 104, endPoint x: 673, endPoint y: 134, distance: 30.9
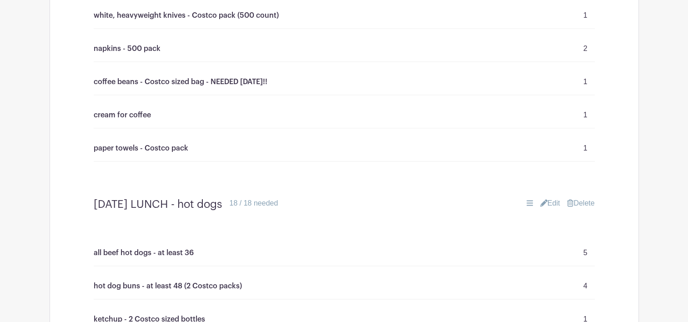
scroll to position [1254, 0]
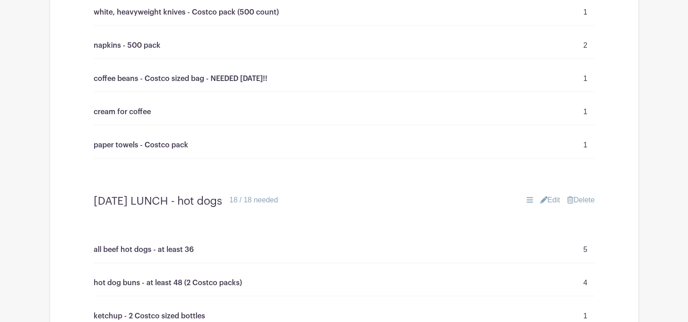
drag, startPoint x: 684, startPoint y: 175, endPoint x: 677, endPoint y: 196, distance: 23.0
click at [677, 196] on main "Groups All Groups Jessica's Events My Signups Event Invites My account Logout 2…" at bounding box center [344, 79] width 688 height 2667
drag, startPoint x: 677, startPoint y: 196, endPoint x: 683, endPoint y: 238, distance: 41.7
click at [683, 238] on main "Groups All Groups Jessica's Events My Signups Event Invites My account Logout 2…" at bounding box center [344, 79] width 688 height 2667
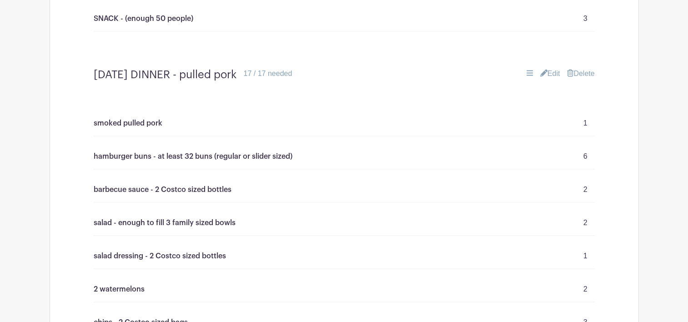
scroll to position [1792, 0]
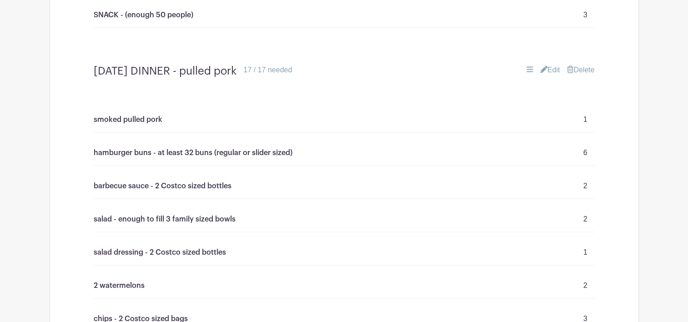
click at [548, 68] on link "Edit" at bounding box center [550, 70] width 20 height 11
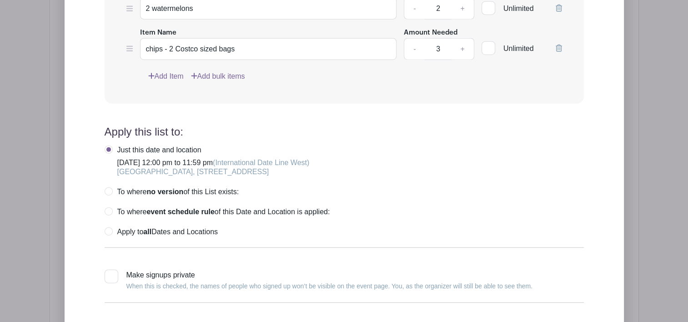
scroll to position [2274, 0]
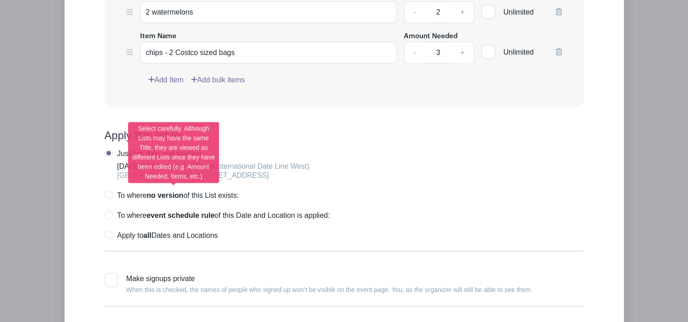
click at [110, 191] on label "To where no version of this List exists:" at bounding box center [172, 195] width 135 height 9
radio input "true"
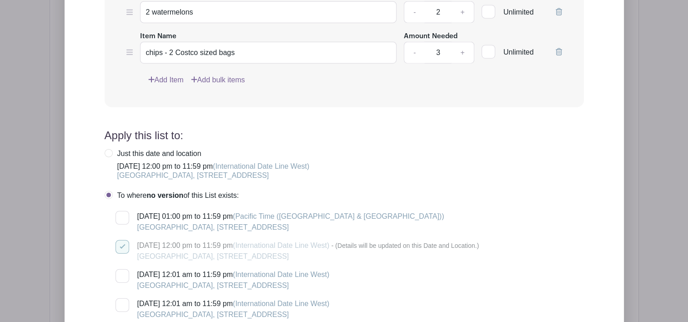
click at [123, 214] on div at bounding box center [122, 218] width 14 height 14
click at [121, 214] on input "Thursday, July 30, 2026 at 01:00 pm to 11:59 pm (Pacific Time (US & Canada)) Ha…" at bounding box center [118, 214] width 6 height 6
checkbox input "true"
click at [122, 244] on div at bounding box center [122, 247] width 14 height 14
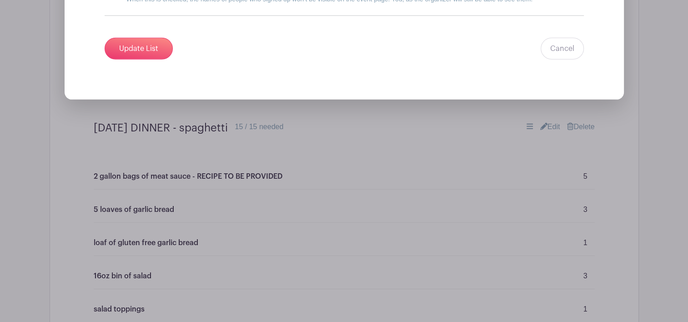
scroll to position [2711, 0]
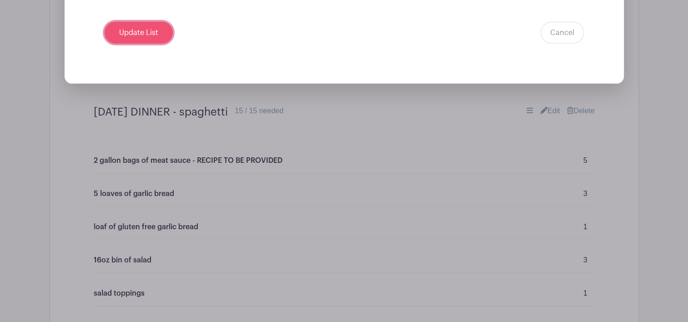
click at [141, 30] on input "Update List" at bounding box center [139, 33] width 68 height 22
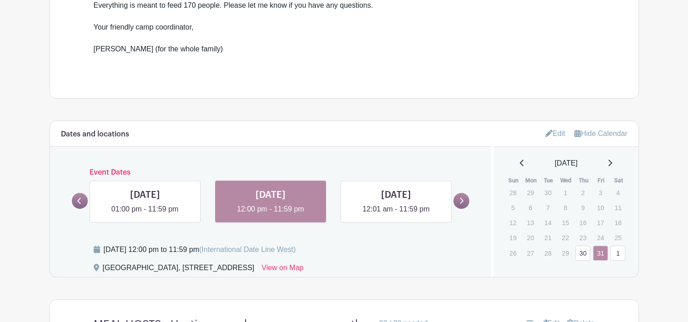
scroll to position [364, 0]
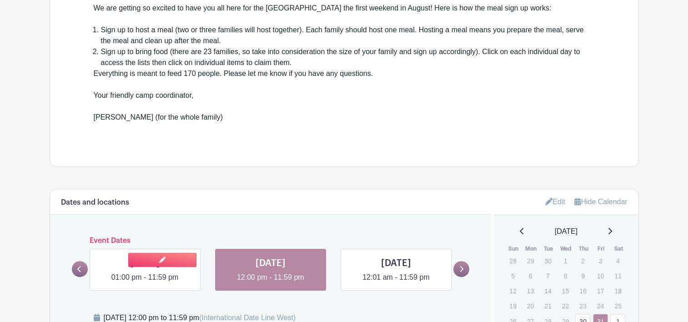
click at [145, 283] on link at bounding box center [145, 283] width 0 height 0
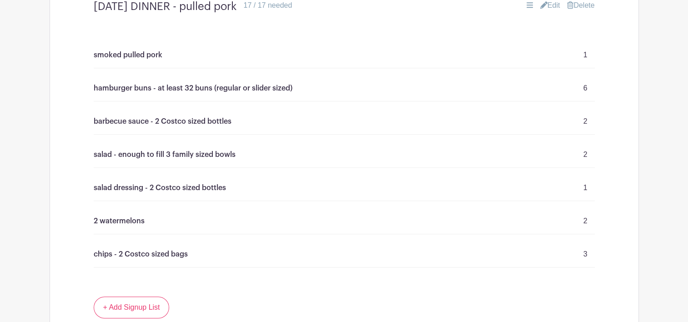
scroll to position [751, 0]
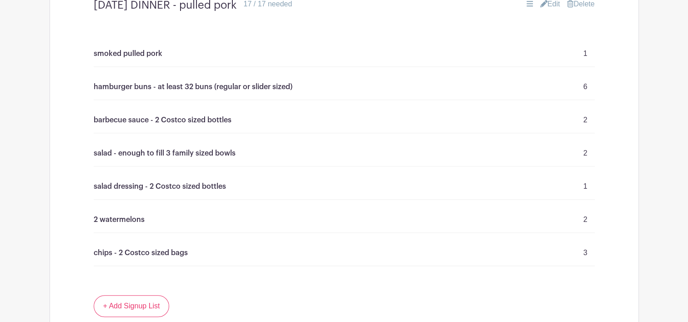
click at [553, 7] on link "Edit" at bounding box center [550, 4] width 20 height 11
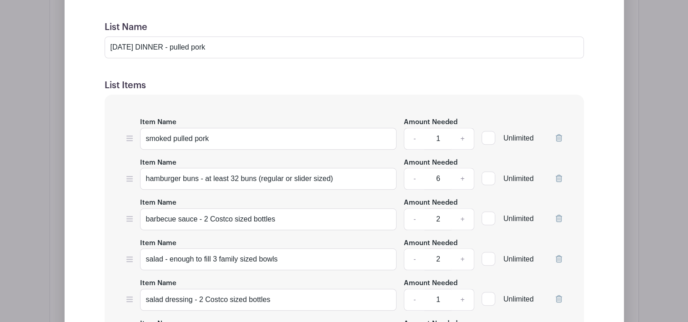
scroll to position [894, 0]
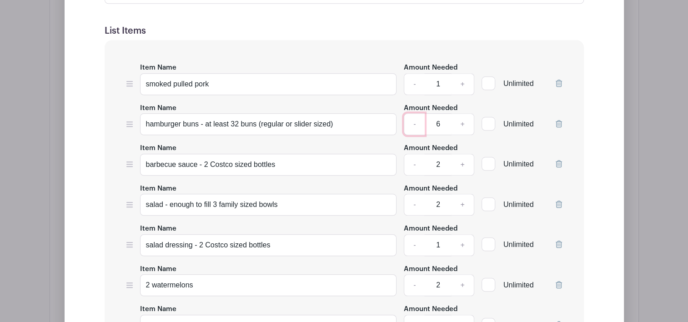
click at [414, 130] on link "-" at bounding box center [414, 124] width 21 height 22
type input "3"
click at [413, 161] on link "-" at bounding box center [414, 165] width 21 height 22
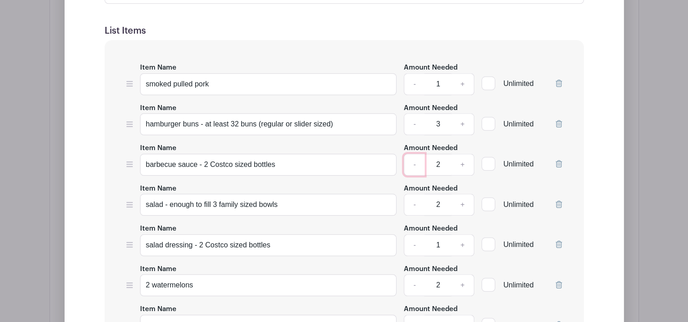
type input "1"
click at [285, 201] on input "salad - enough to fill 3 family sized bowls" at bounding box center [268, 205] width 257 height 22
drag, startPoint x: 285, startPoint y: 201, endPoint x: 171, endPoint y: 207, distance: 114.7
click at [171, 207] on input "salad - enough to fill 3 family sized bowls" at bounding box center [268, 205] width 257 height 22
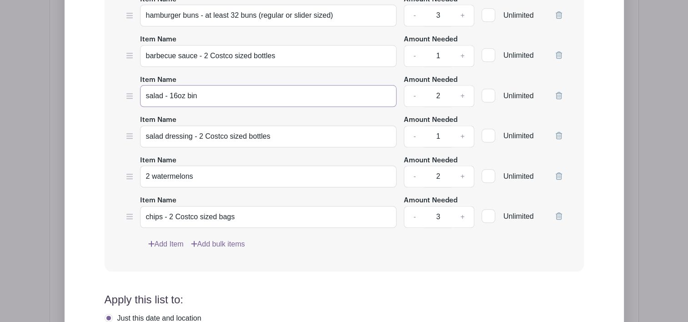
scroll to position [1005, 0]
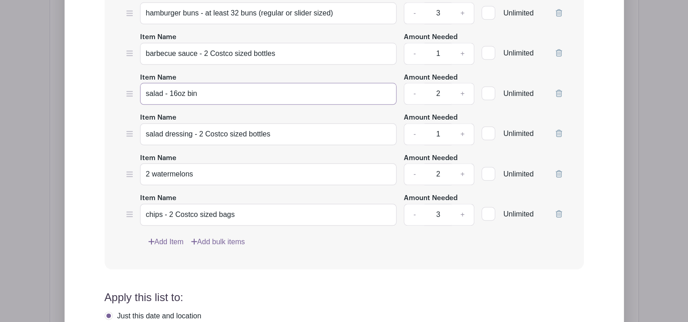
type input "salad - 16oz bin"
click at [171, 238] on link "Add Item" at bounding box center [165, 241] width 35 height 11
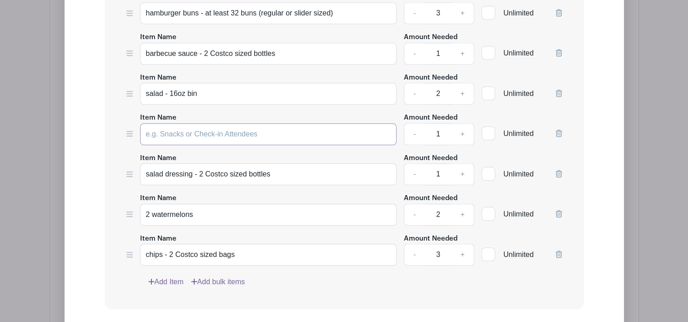
click at [202, 133] on input "Item Name" at bounding box center [268, 134] width 257 height 22
type input "salad toppings"
click at [165, 281] on link "Add Item" at bounding box center [165, 281] width 35 height 11
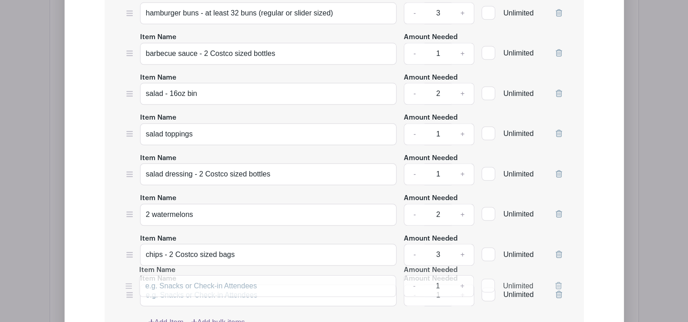
scroll to position [1044, 0]
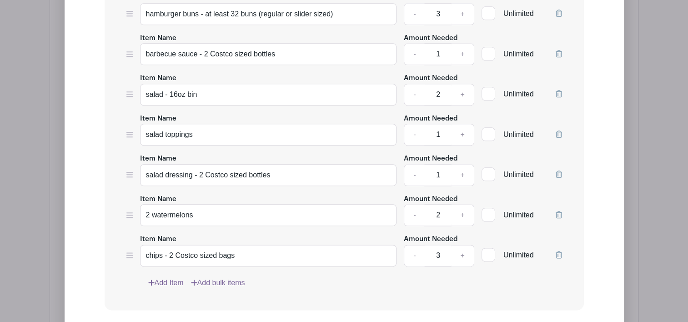
click at [156, 282] on link "Add Item" at bounding box center [165, 282] width 35 height 11
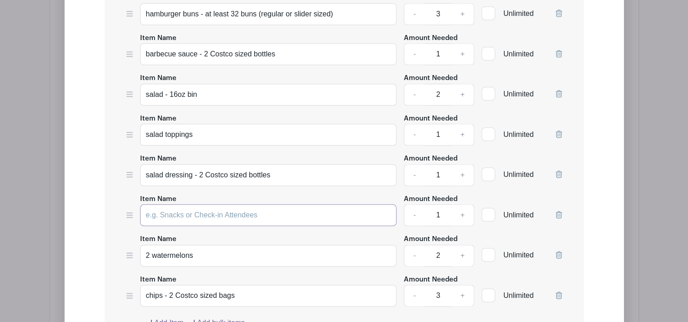
click at [152, 215] on input "Item Name" at bounding box center [268, 215] width 257 height 22
type input "coleslaw - 16 oz bin"
click at [462, 215] on link "+" at bounding box center [462, 215] width 23 height 22
type input "2"
click at [205, 172] on input "salad dressing - 2 Costco sized bottles" at bounding box center [268, 175] width 257 height 22
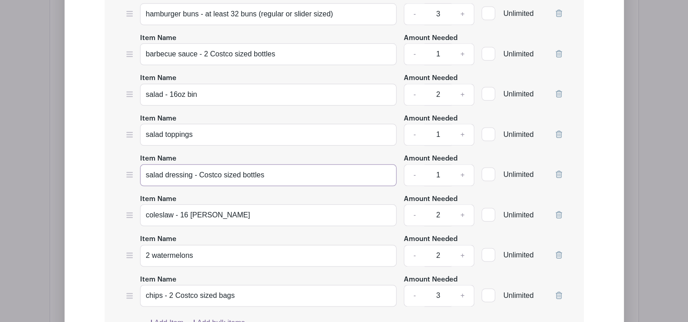
click at [292, 166] on input "salad dressing - Costco sized bottles" at bounding box center [268, 175] width 257 height 22
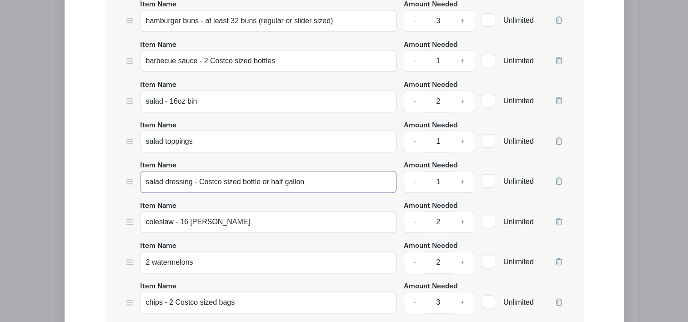
scroll to position [1035, 0]
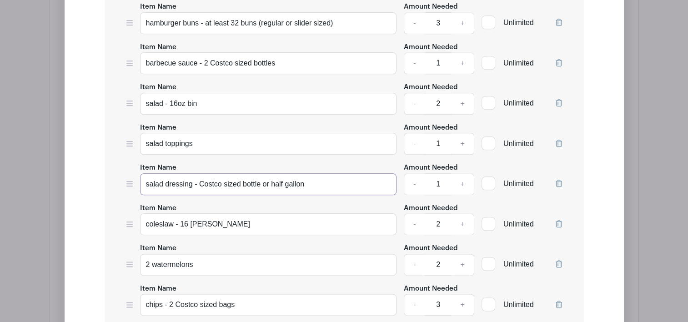
type input "salad dressing - Costco sized bottle or half gallon"
click at [414, 302] on link "-" at bounding box center [414, 305] width 21 height 22
type input "2"
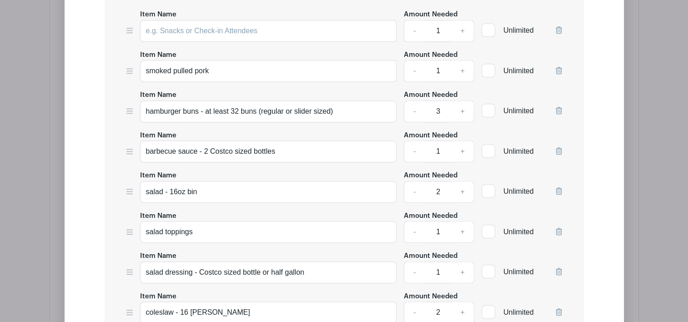
scroll to position [942, 0]
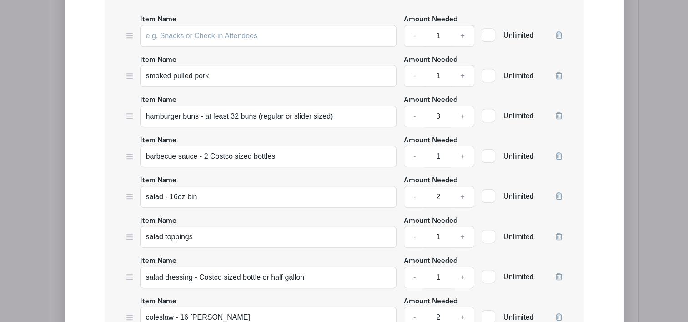
click at [558, 33] on icon at bounding box center [558, 34] width 6 height 7
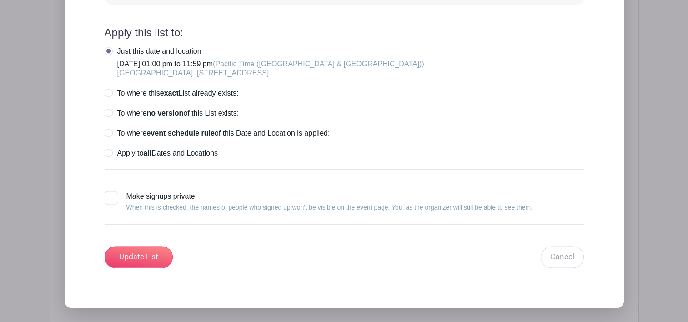
scroll to position [1395, 0]
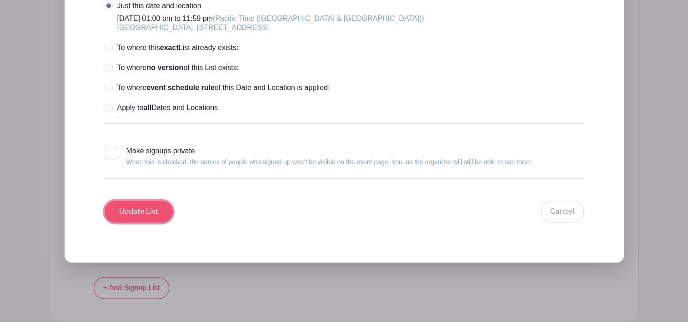
click at [144, 202] on input "Update List" at bounding box center [139, 211] width 68 height 22
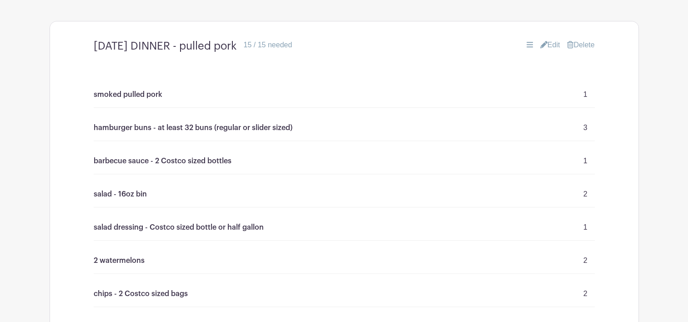
scroll to position [708, 0]
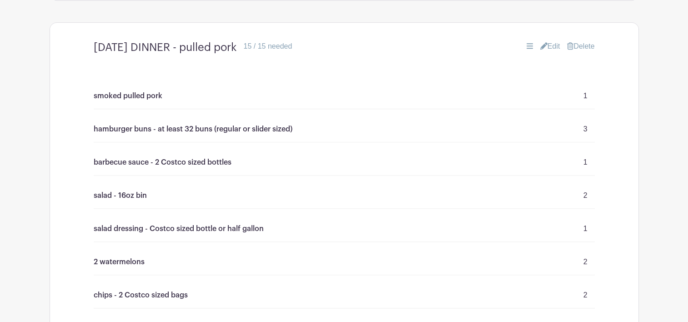
click at [553, 47] on link "Edit" at bounding box center [550, 46] width 20 height 11
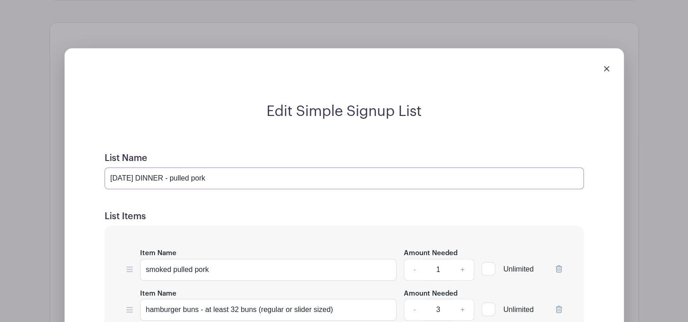
click at [110, 177] on input "THURSDAY DINNER - pulled pork" at bounding box center [344, 178] width 479 height 22
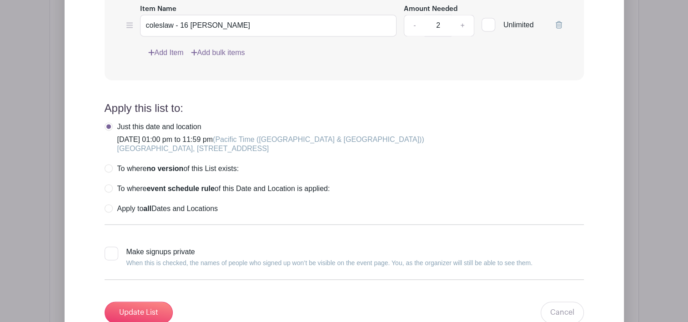
scroll to position [1288, 0]
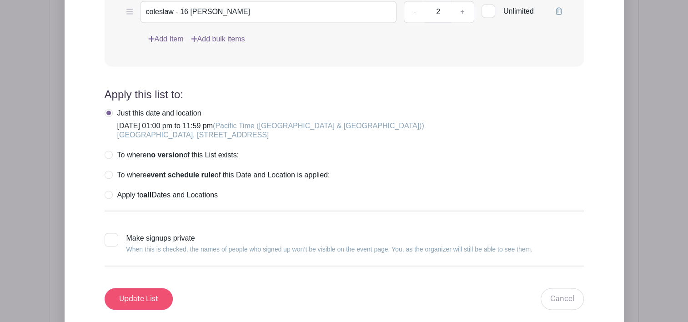
type input "OUT OF TOWNERS ONLY - THURSDAY DINNER - pulled pork"
click at [115, 297] on input "Update List" at bounding box center [139, 299] width 68 height 22
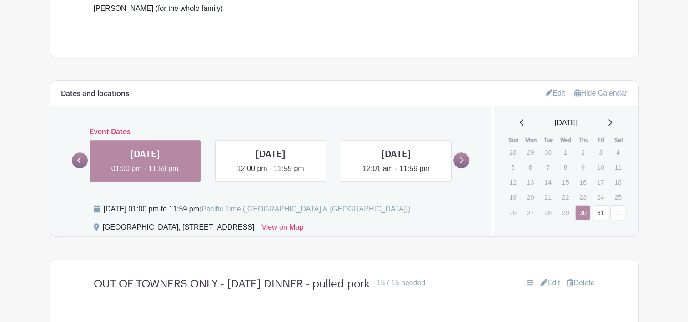
scroll to position [540, 0]
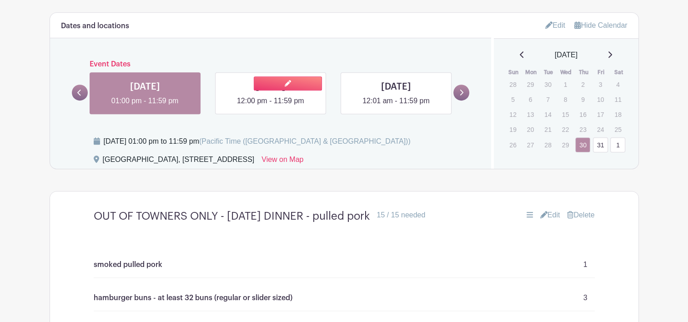
click at [270, 106] on link at bounding box center [270, 106] width 0 height 0
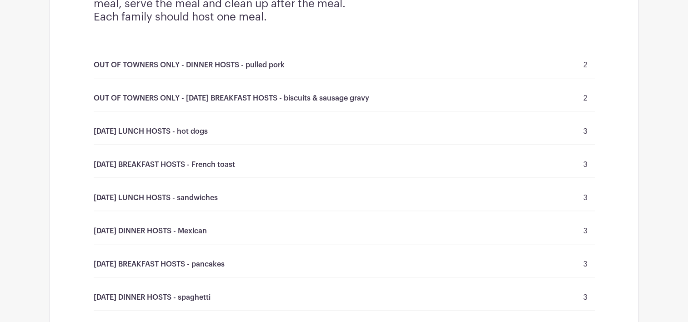
scroll to position [768, 0]
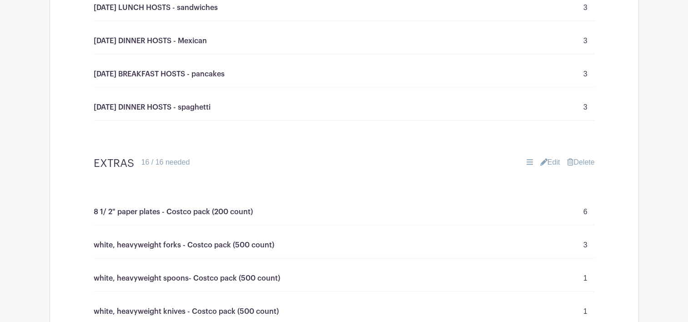
scroll to position [965, 0]
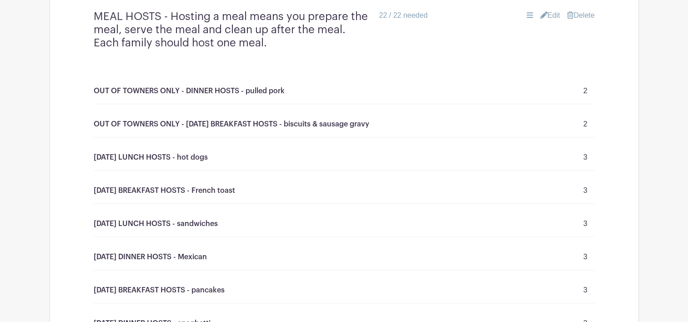
scroll to position [698, 0]
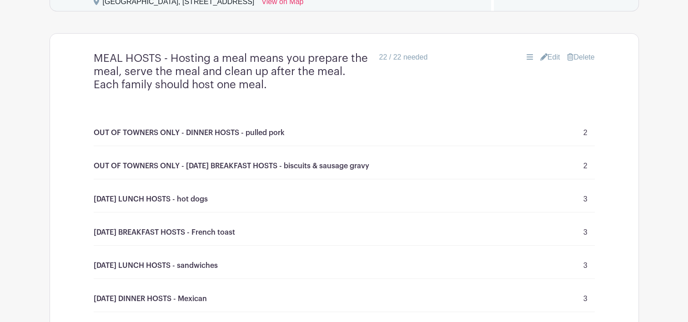
click at [549, 58] on link "Edit" at bounding box center [550, 57] width 20 height 11
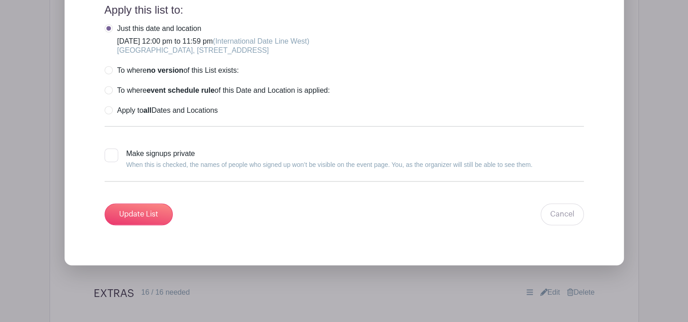
scroll to position [1340, 0]
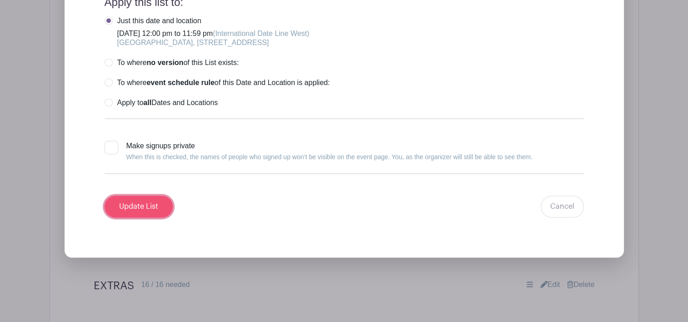
click at [153, 208] on input "Update List" at bounding box center [139, 206] width 68 height 22
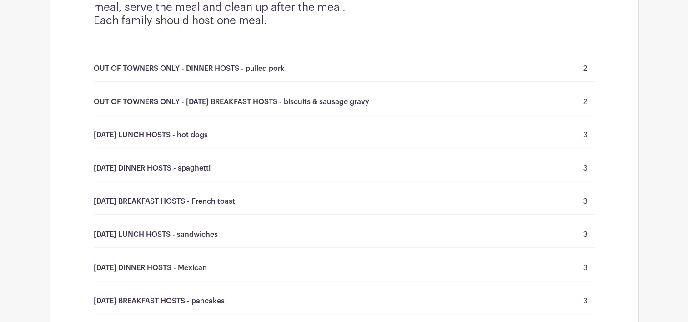
scroll to position [733, 0]
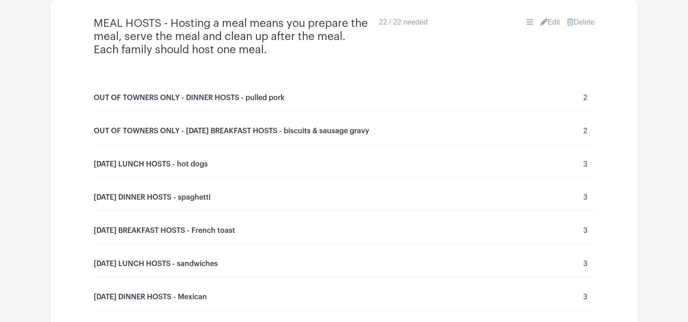
click at [556, 22] on link "Edit" at bounding box center [550, 22] width 20 height 11
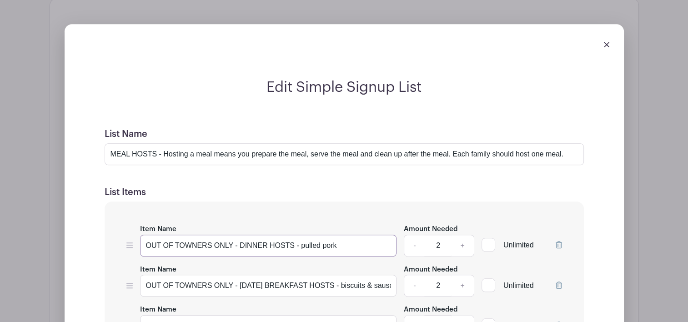
click at [239, 245] on input "OUT OF TOWNERS ONLY - DINNER HOSTS - pulled pork" at bounding box center [268, 245] width 257 height 22
type input "OUT OF TOWNERS ONLY - THURSDAY DINNER HOSTS - pulled pork"
click at [465, 245] on link "+" at bounding box center [462, 245] width 23 height 22
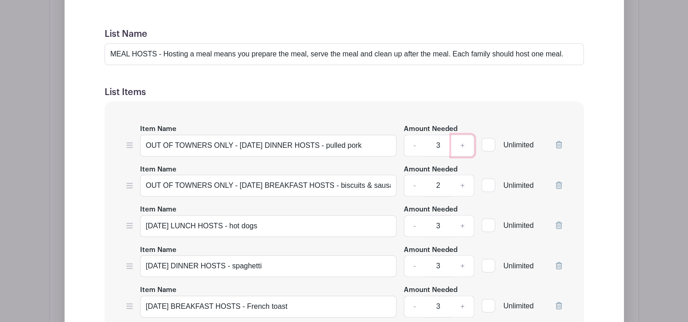
scroll to position [886, 0]
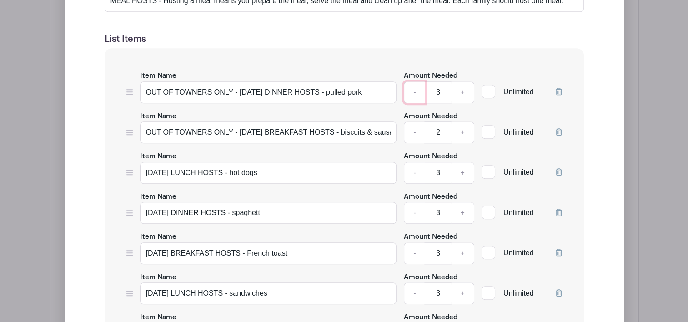
click at [415, 93] on link "-" at bounding box center [414, 92] width 21 height 22
type input "2"
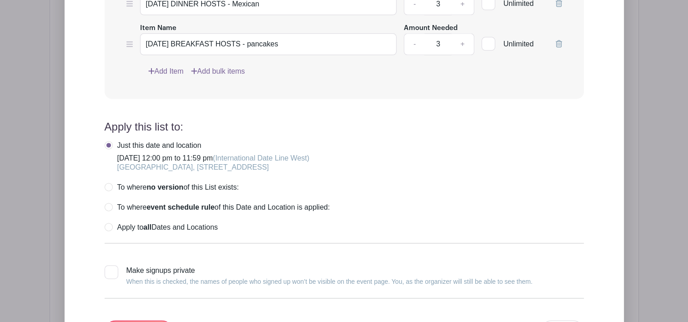
scroll to position [1227, 0]
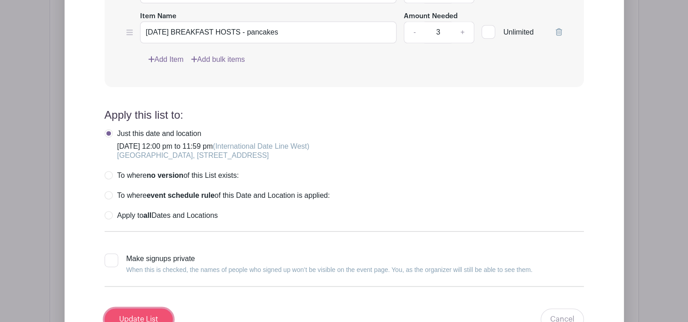
click at [155, 312] on input "Update List" at bounding box center [139, 319] width 68 height 22
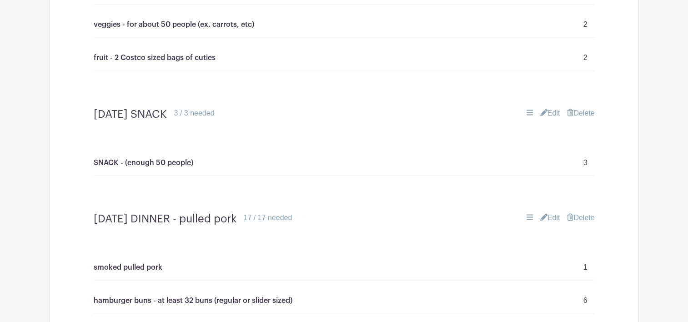
scroll to position [1649, 0]
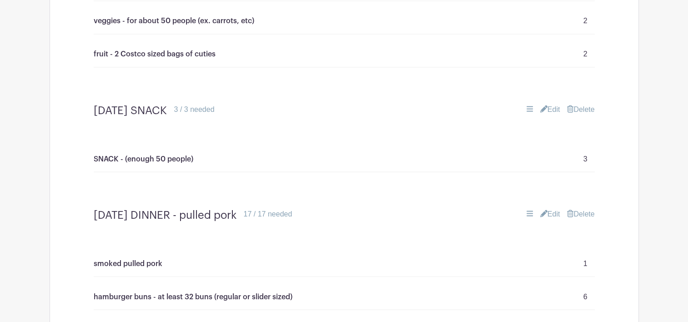
click at [554, 104] on link "Edit" at bounding box center [550, 109] width 20 height 11
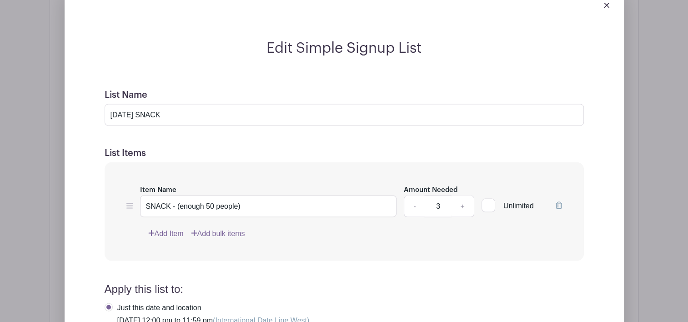
scroll to position [1801, 0]
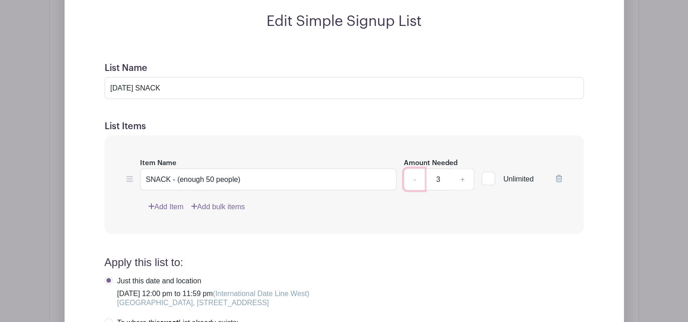
click at [414, 178] on link "-" at bounding box center [414, 180] width 21 height 22
type input "2"
click at [205, 177] on input "SNACK - (enough 50 people)" at bounding box center [268, 180] width 257 height 22
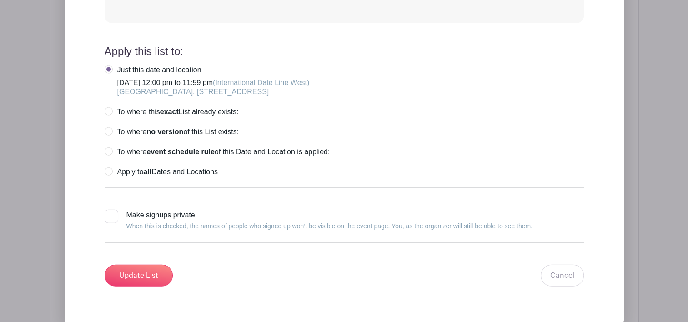
scroll to position [2035, 0]
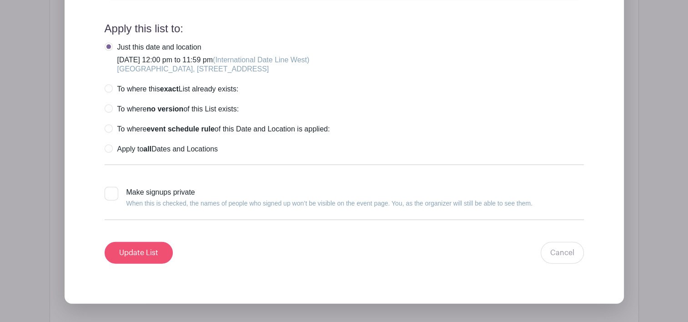
type input "SNACK - (enough for 50 people)"
click at [152, 252] on input "Update List" at bounding box center [139, 253] width 68 height 22
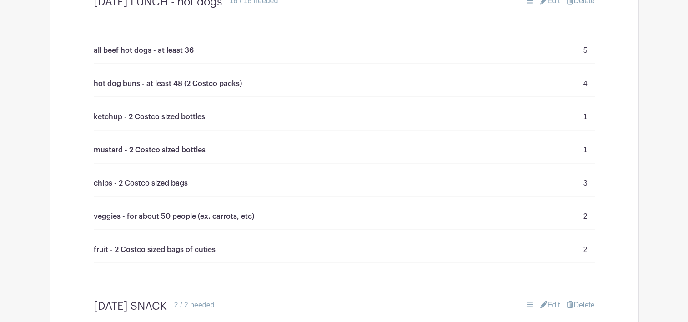
scroll to position [1435, 0]
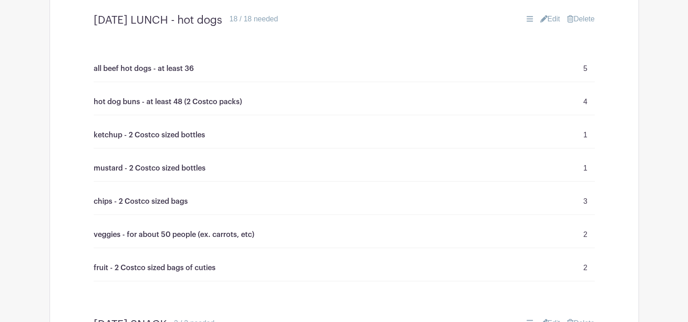
click at [553, 14] on link "Edit" at bounding box center [550, 19] width 20 height 11
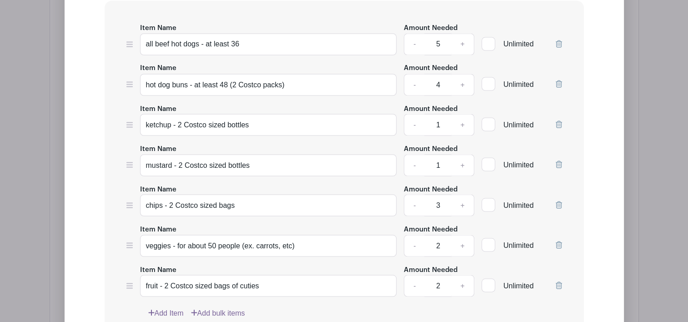
scroll to position [1635, 0]
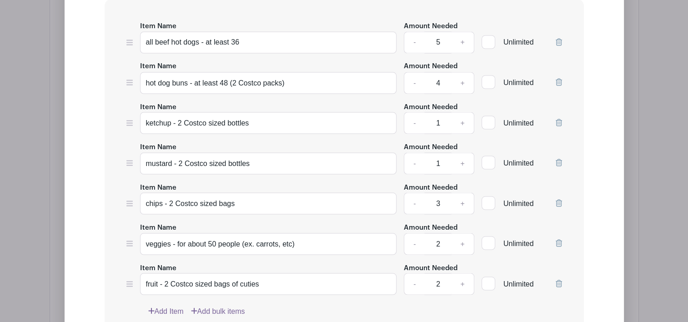
click at [559, 239] on icon at bounding box center [558, 242] width 6 height 7
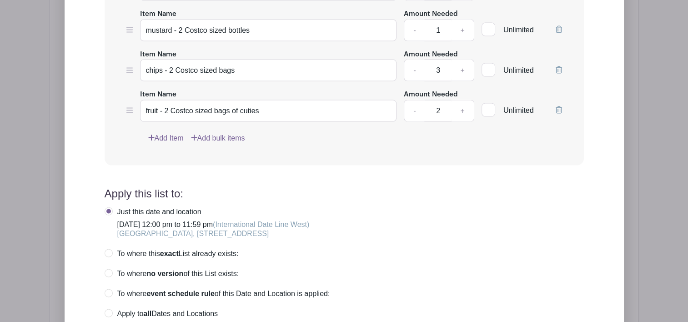
scroll to position [1871, 0]
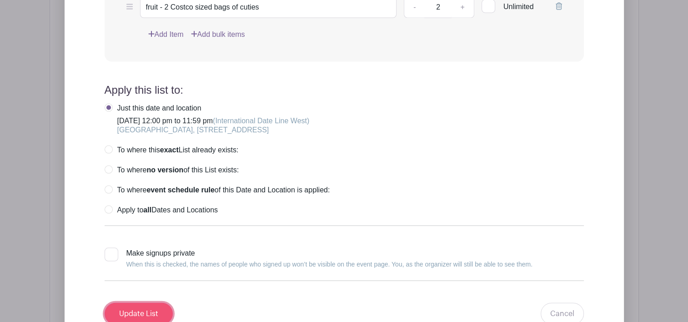
click at [138, 305] on input "Update List" at bounding box center [139, 314] width 68 height 22
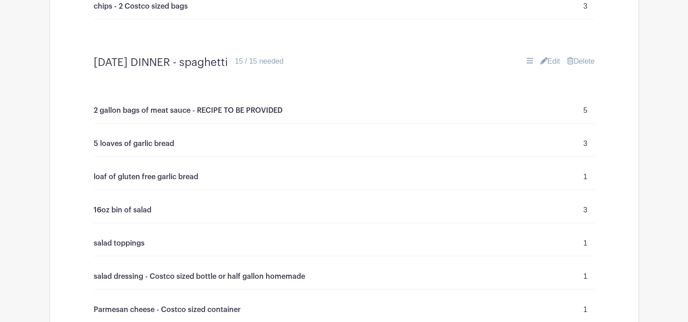
scroll to position [2090, 0]
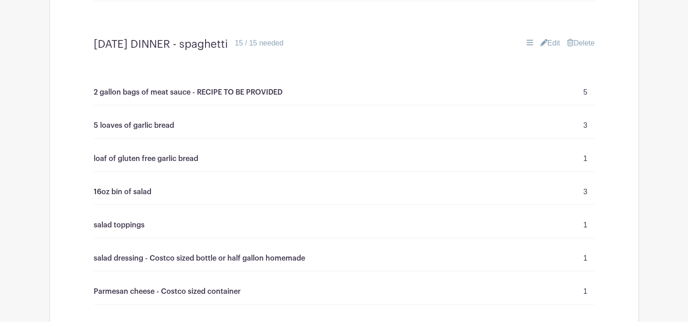
click at [550, 42] on link "Edit" at bounding box center [550, 43] width 20 height 11
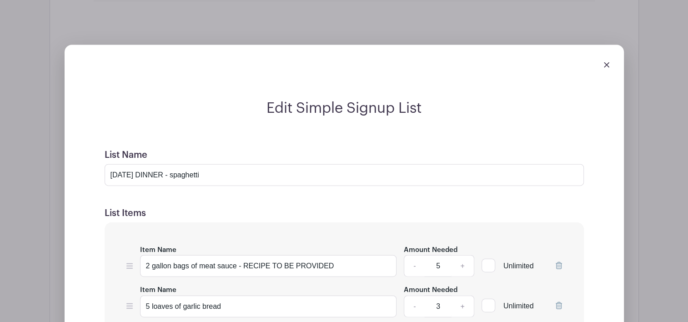
drag, startPoint x: 346, startPoint y: 284, endPoint x: 327, endPoint y: 276, distance: 20.2
drag, startPoint x: 333, startPoint y: 264, endPoint x: 244, endPoint y: 258, distance: 89.7
click at [244, 258] on input "2 gallon bags of meat sauce - RECIPE TO BE PROVIDED" at bounding box center [268, 266] width 257 height 22
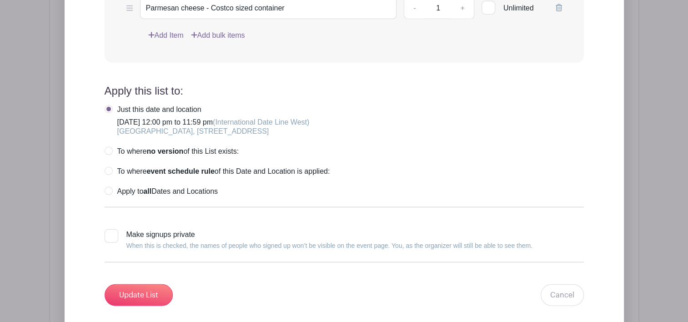
scroll to position [2593, 0]
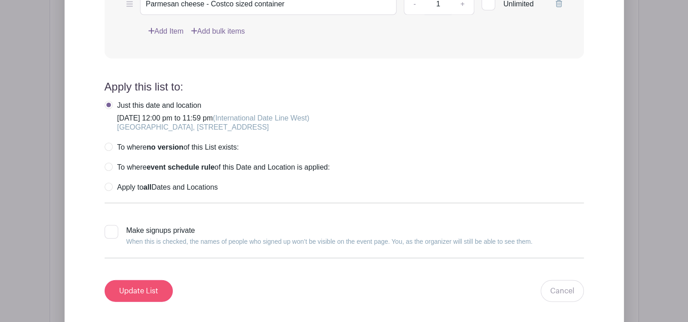
type input "2 gallon bags of meat sauce - WE WILL PROVIDE THE RECIPE"
click at [121, 285] on input "Update List" at bounding box center [139, 291] width 68 height 22
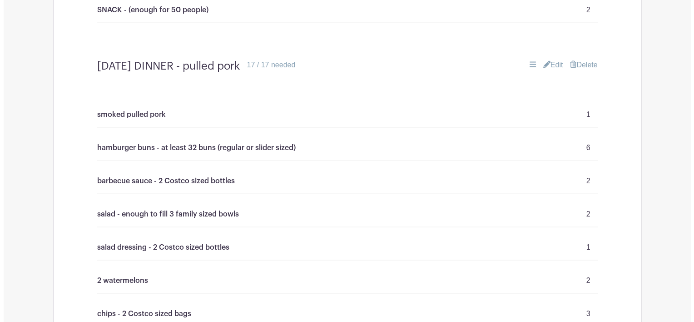
scroll to position [1774, 0]
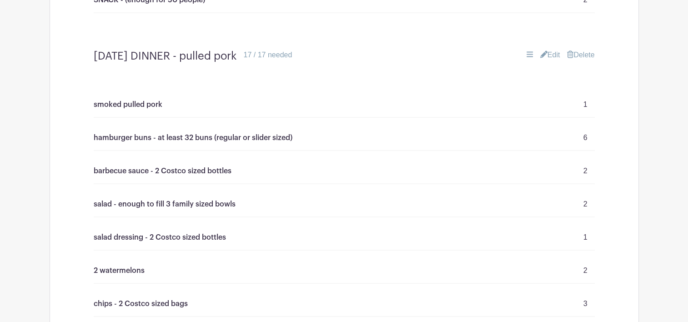
click at [579, 54] on link "Delete" at bounding box center [580, 55] width 27 height 11
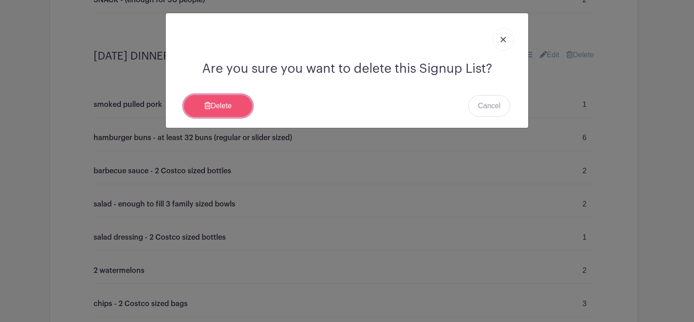
click at [245, 105] on link "Delete" at bounding box center [218, 106] width 68 height 22
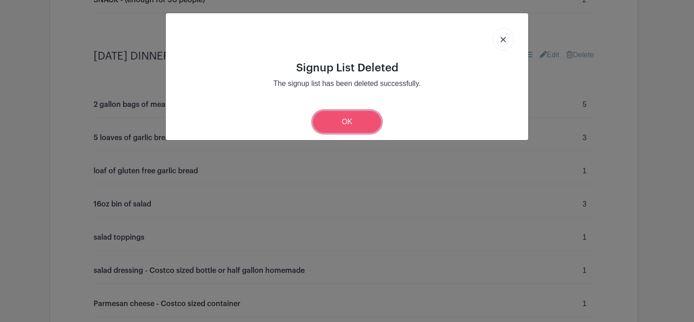
click at [350, 118] on link "OK" at bounding box center [347, 122] width 68 height 22
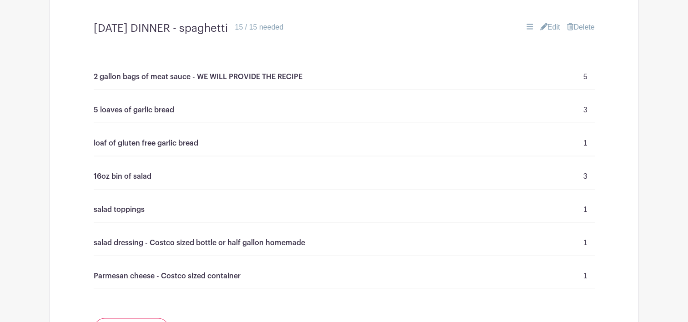
scroll to position [1805, 0]
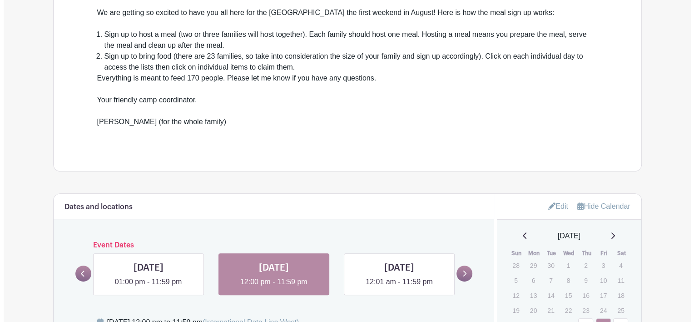
scroll to position [356, 0]
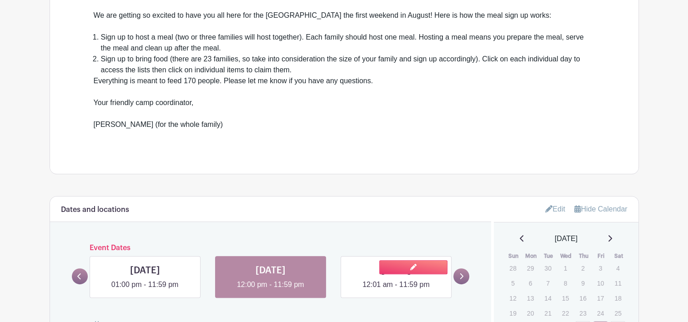
click at [396, 290] on link at bounding box center [396, 290] width 0 height 0
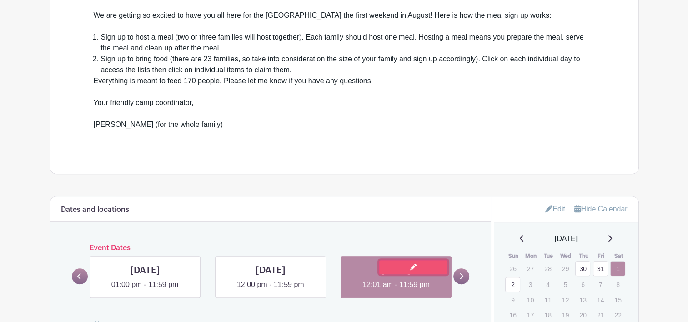
click at [419, 263] on link at bounding box center [413, 267] width 68 height 14
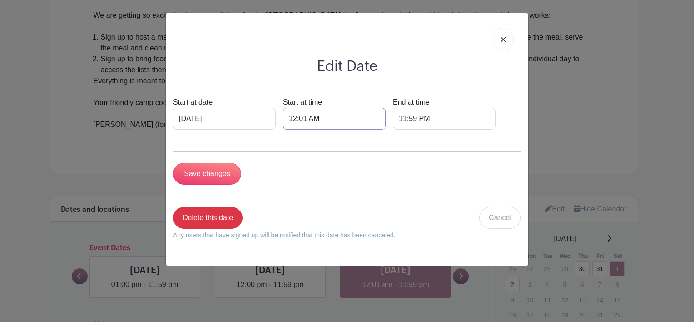
click at [303, 120] on input "12:01 AM" at bounding box center [334, 119] width 103 height 22
click at [353, 178] on div at bounding box center [356, 178] width 30 height 17
type input "12:00 AM"
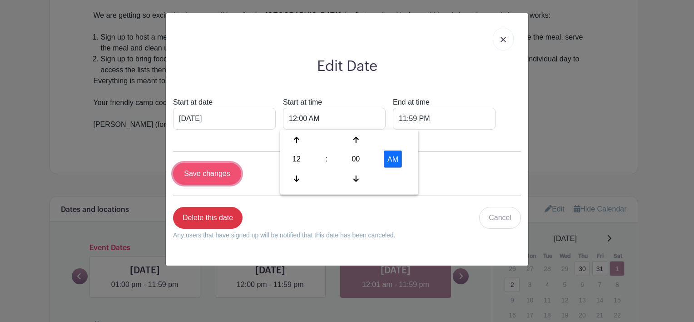
click at [204, 170] on input "Save changes" at bounding box center [207, 174] width 68 height 22
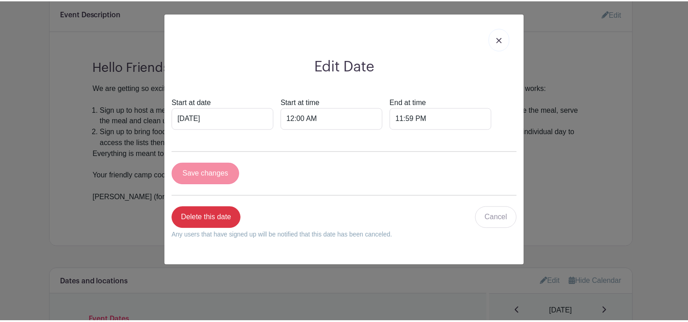
scroll to position [429, 0]
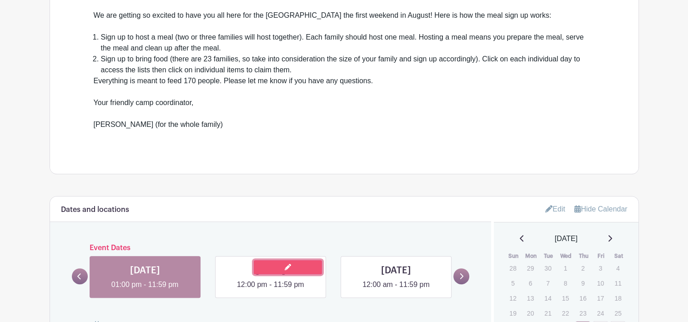
click at [295, 265] on link at bounding box center [288, 267] width 68 height 14
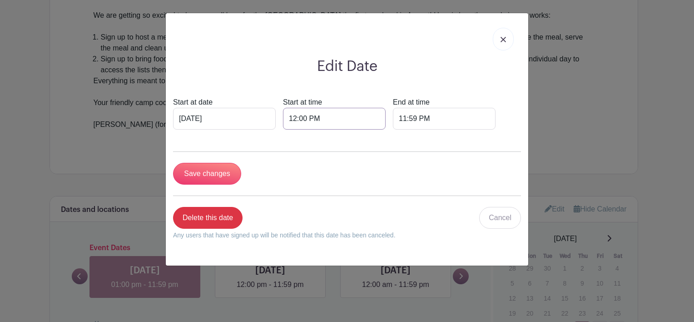
click at [324, 120] on input "12:00 PM" at bounding box center [334, 119] width 103 height 22
click at [392, 158] on button "PM" at bounding box center [393, 158] width 18 height 17
type input "12:00 AM"
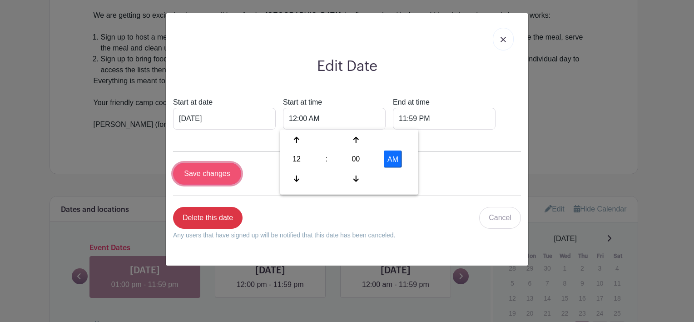
click at [220, 175] on input "Save changes" at bounding box center [207, 174] width 68 height 22
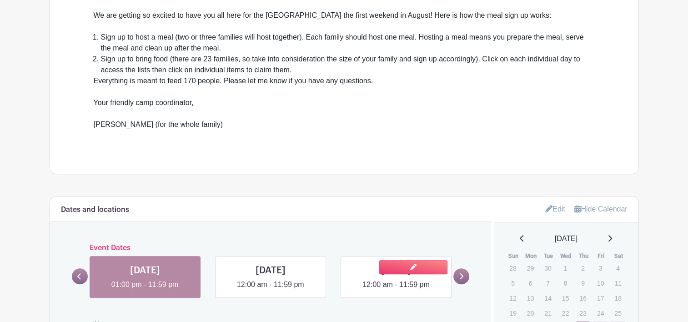
click at [396, 290] on link at bounding box center [396, 290] width 0 height 0
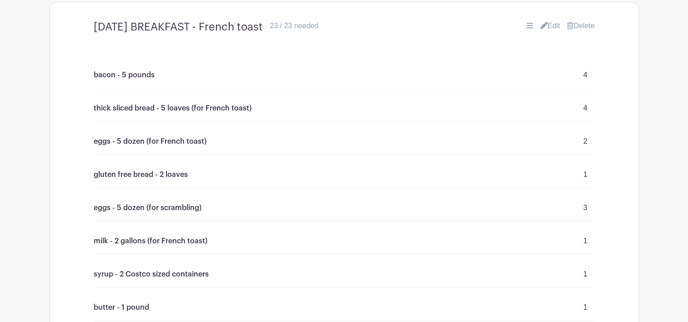
scroll to position [738, 0]
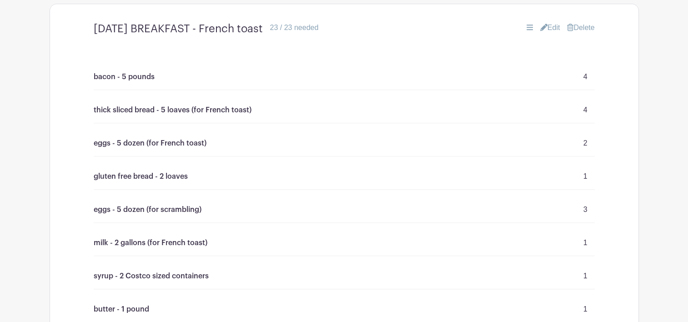
click at [548, 26] on link "Edit" at bounding box center [550, 27] width 20 height 11
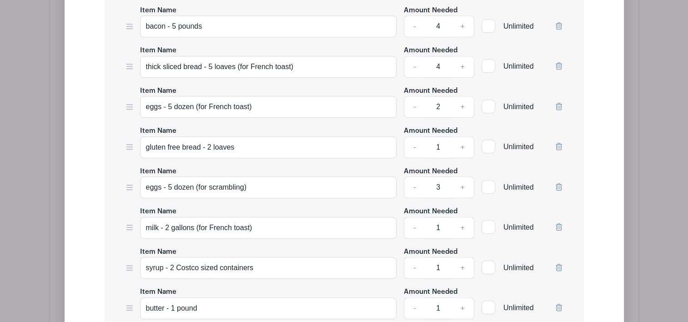
scroll to position [980, 0]
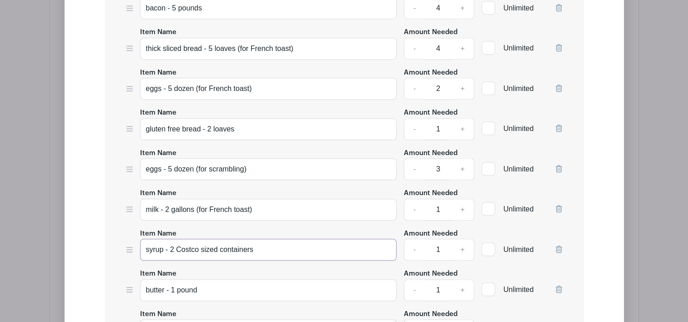
click at [218, 247] on input "syrup - 2 Costco sized containers" at bounding box center [268, 250] width 257 height 22
click at [147, 246] on input "syrup - 2 Costco sized maple containers" at bounding box center [268, 250] width 257 height 22
click at [244, 244] on input "maple syrup - 2 Costco sized maple containers" at bounding box center [268, 250] width 257 height 22
type input "maple syrup - 2 Costco sized containers"
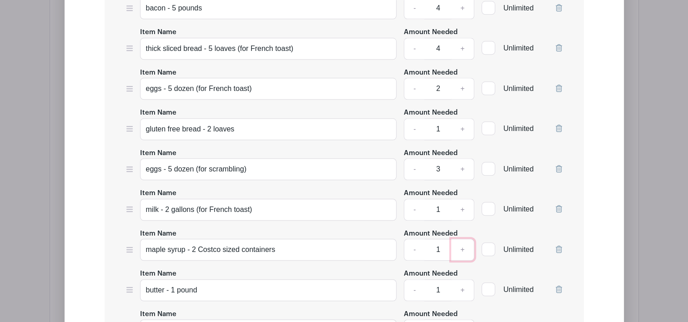
click at [463, 247] on link "+" at bounding box center [462, 250] width 23 height 22
type input "2"
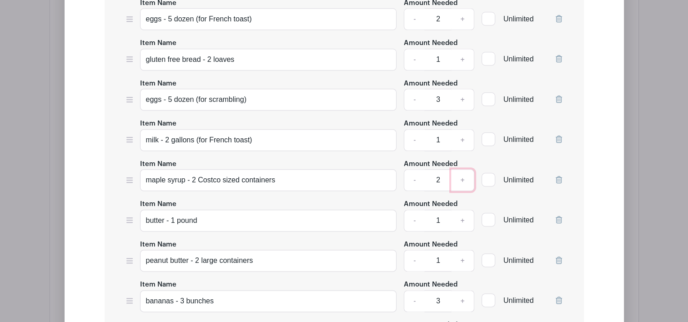
scroll to position [1061, 0]
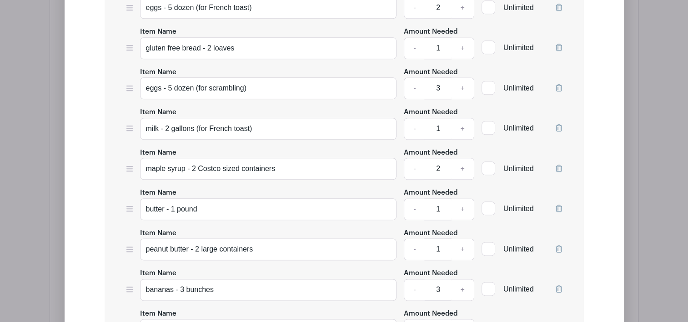
click at [558, 209] on link at bounding box center [558, 209] width 6 height 8
click at [196, 205] on input "peanut butter - 2 large containers" at bounding box center [268, 209] width 257 height 22
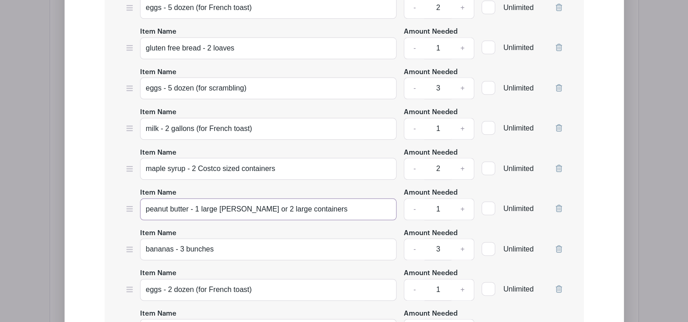
click at [276, 207] on input "peanut butter - 1 large Adams or 2 large containers" at bounding box center [268, 209] width 257 height 22
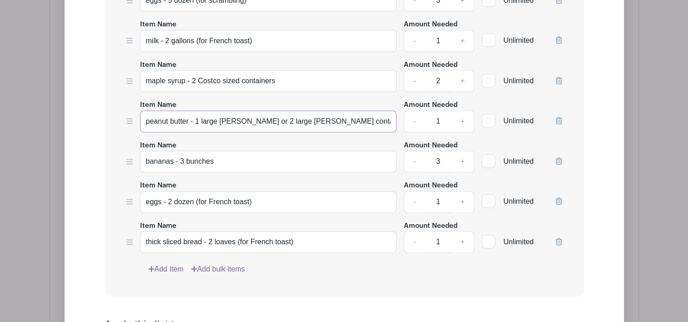
scroll to position [1145, 0]
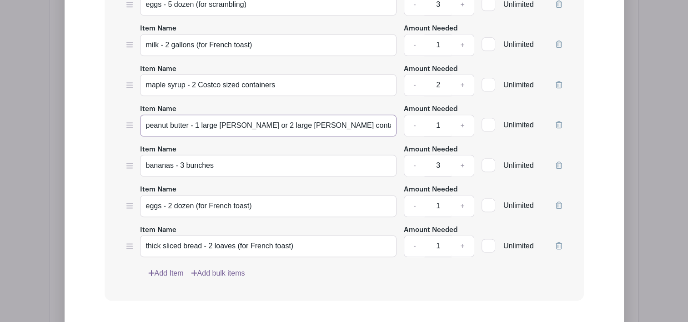
type input "peanut butter - 1 large Adams or 2 large Kirkland containers"
click at [559, 243] on icon at bounding box center [558, 245] width 6 height 7
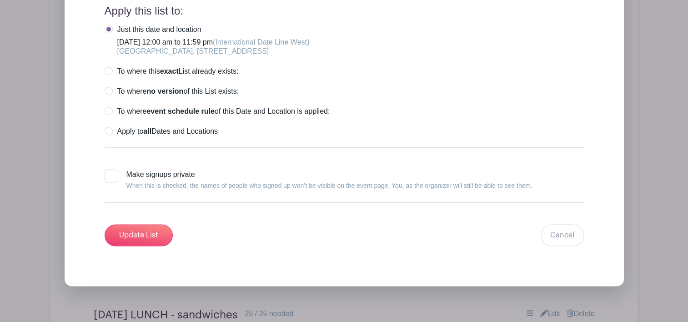
scroll to position [1426, 0]
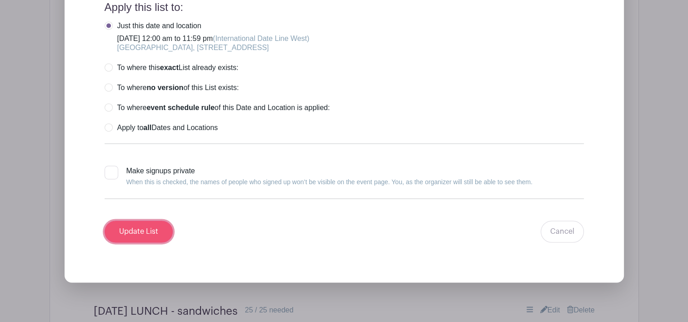
click at [135, 229] on input "Update List" at bounding box center [139, 231] width 68 height 22
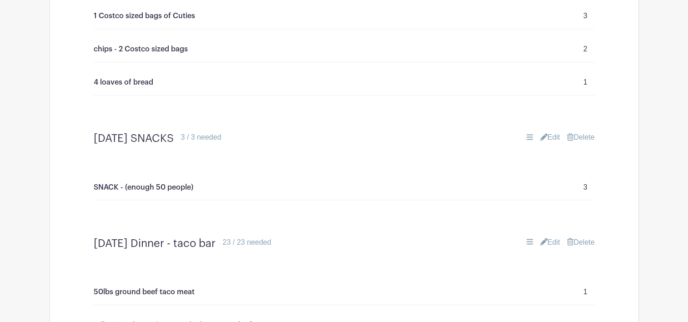
scroll to position [1540, 0]
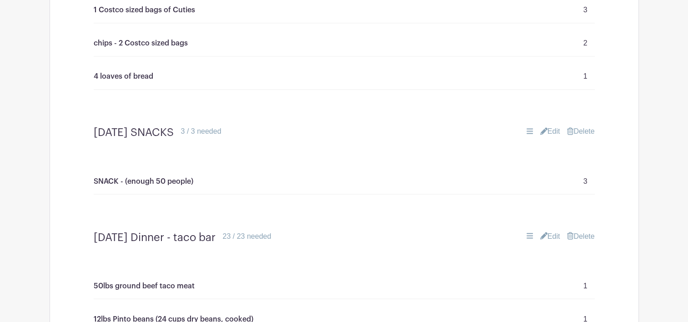
click at [554, 131] on link "Edit" at bounding box center [550, 131] width 20 height 11
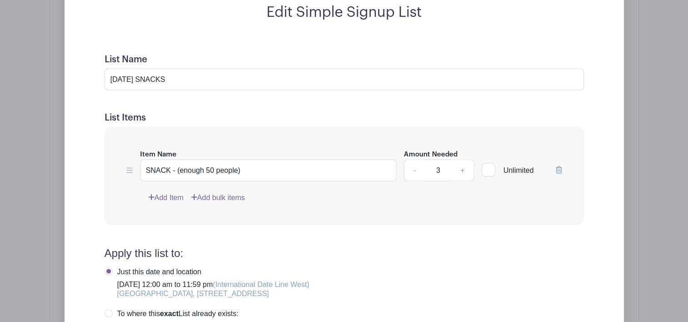
scroll to position [1716, 0]
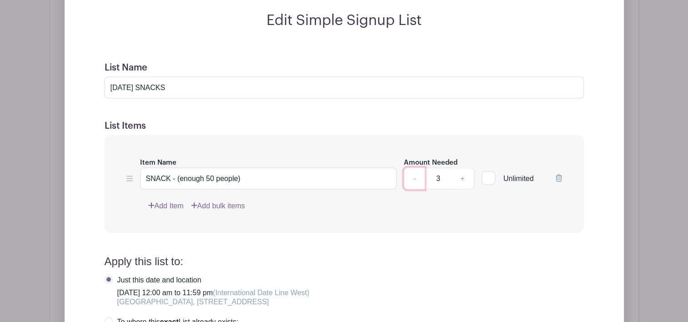
click at [414, 178] on link "-" at bounding box center [414, 178] width 21 height 22
type input "2"
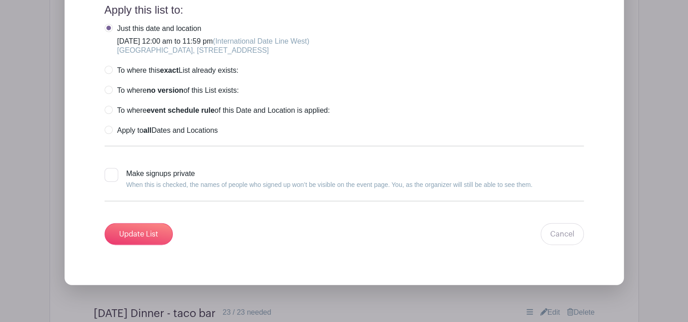
scroll to position [2000, 0]
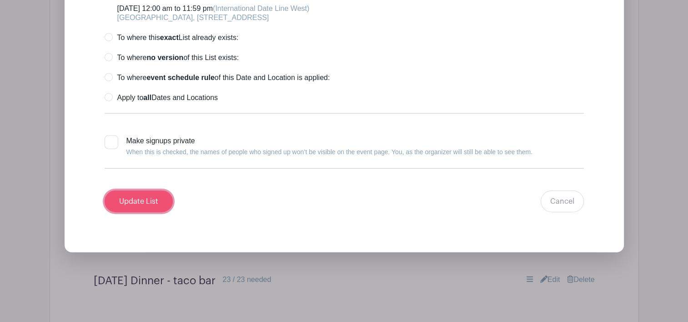
click at [142, 192] on input "Update List" at bounding box center [139, 201] width 68 height 22
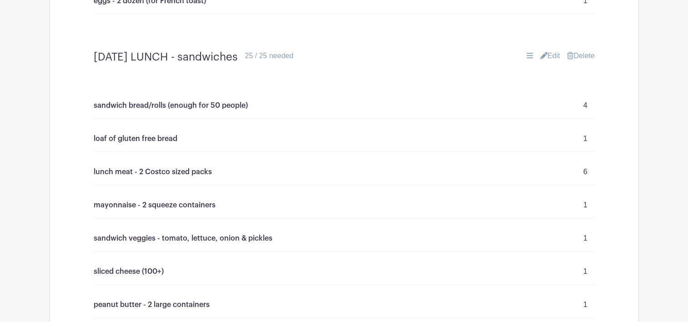
scroll to position [1119, 0]
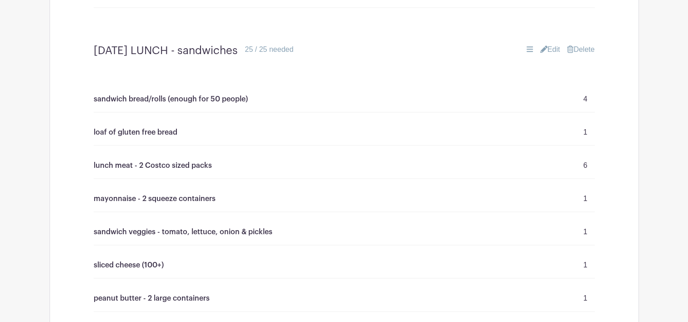
click at [551, 49] on link "Edit" at bounding box center [550, 49] width 20 height 11
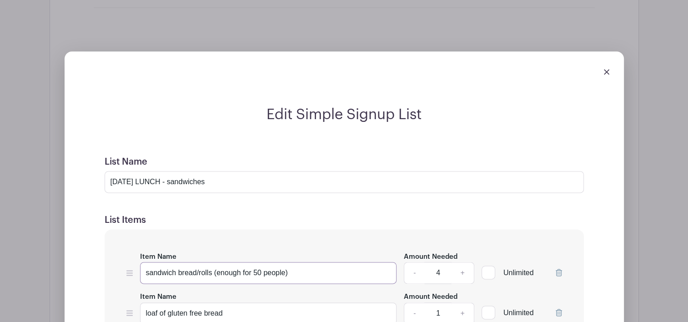
click at [210, 271] on input "sandwich bread/rolls (enough for 50 people)" at bounding box center [268, 273] width 257 height 22
click at [144, 271] on input "sandwich bread (enough for 50 people)" at bounding box center [268, 273] width 257 height 22
drag, startPoint x: 301, startPoint y: 273, endPoint x: 227, endPoint y: 269, distance: 74.2
click at [227, 269] on input "5 loaves sandwich bread (enough for 50 people)" at bounding box center [268, 273] width 257 height 22
type input "5 loaves sandwich bread"
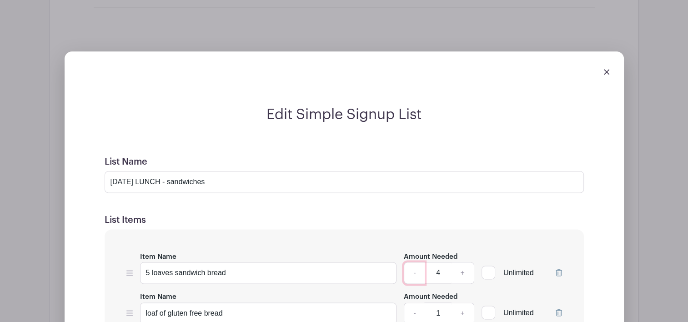
click at [414, 273] on link "-" at bounding box center [414, 273] width 21 height 22
click at [463, 271] on link "+" at bounding box center [462, 273] width 23 height 22
type input "3"
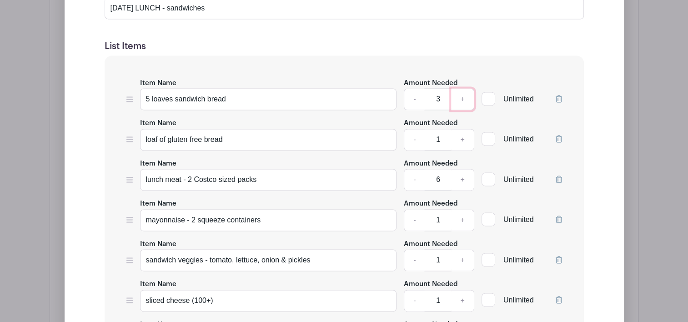
scroll to position [1296, 0]
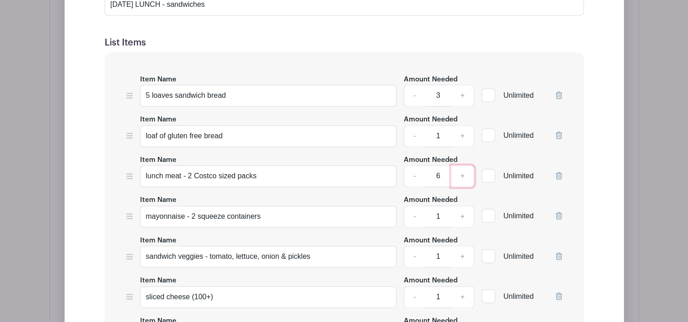
click at [463, 175] on link "+" at bounding box center [462, 176] width 23 height 22
type input "7"
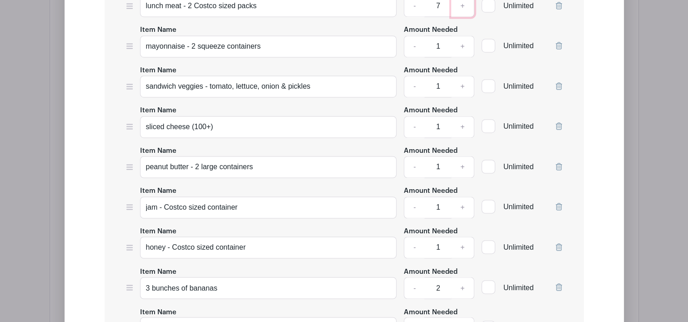
scroll to position [1470, 0]
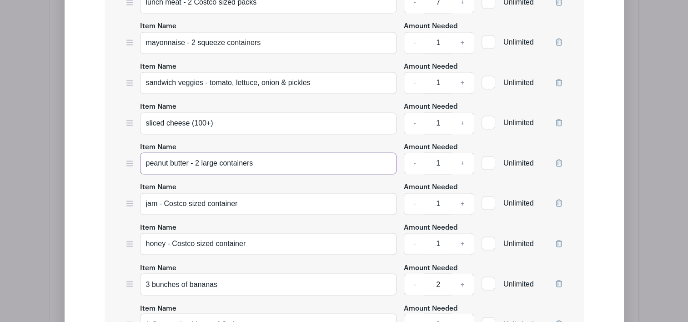
drag, startPoint x: 224, startPoint y: 155, endPoint x: 301, endPoint y: 163, distance: 77.6
click at [301, 163] on input "peanut butter - 2 large containers" at bounding box center [268, 163] width 257 height 22
click at [638, 170] on div "Edit Simple Signup List List Name SATURDAY LUNCH - sandwiches List Items Item N…" at bounding box center [344, 231] width 588 height 1091
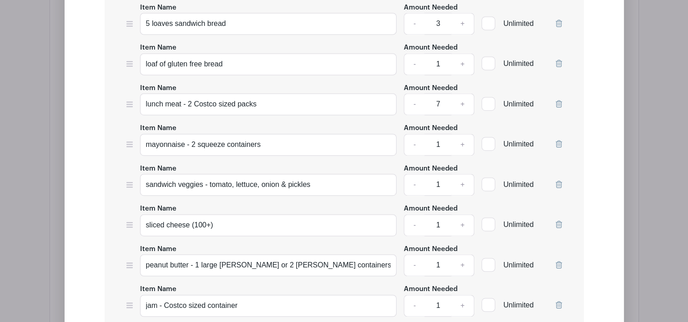
scroll to position [1375, 0]
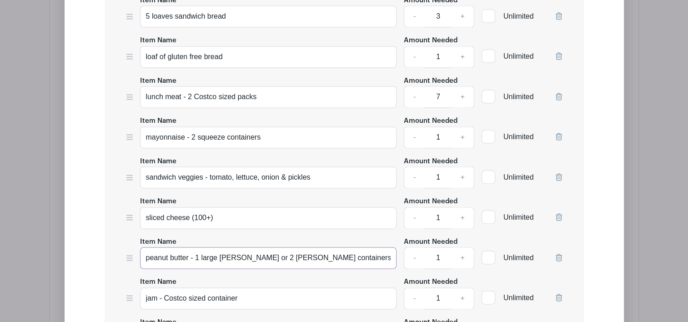
click at [258, 254] on input "peanut butter - 1 large Adams or 2 Kirkland containers" at bounding box center [268, 258] width 257 height 22
type input "peanut butter - 1 large Adams or 2 Kirkland containers"
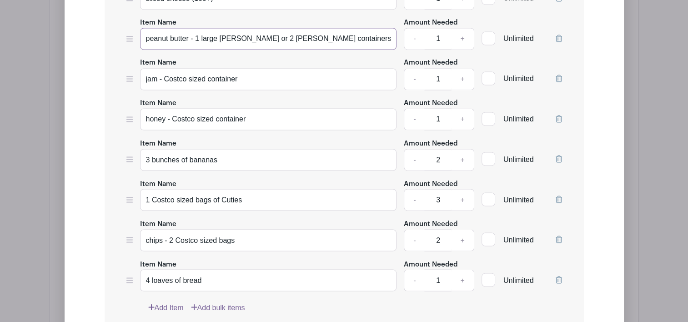
scroll to position [1602, 0]
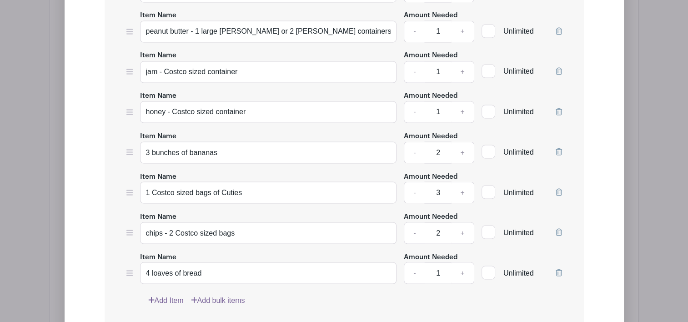
click at [557, 269] on icon at bounding box center [558, 272] width 6 height 7
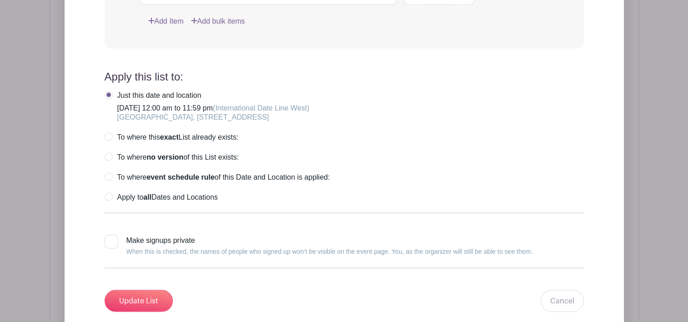
scroll to position [1851, 0]
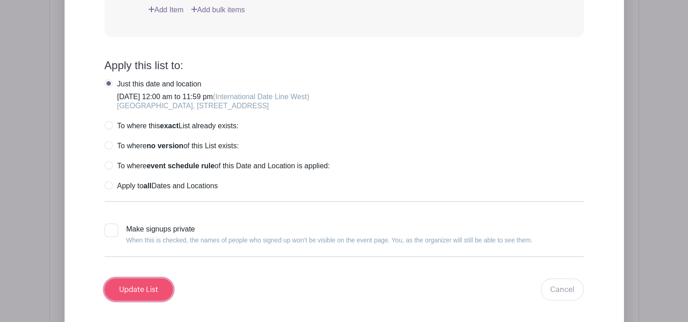
click at [149, 279] on input "Update List" at bounding box center [139, 290] width 68 height 22
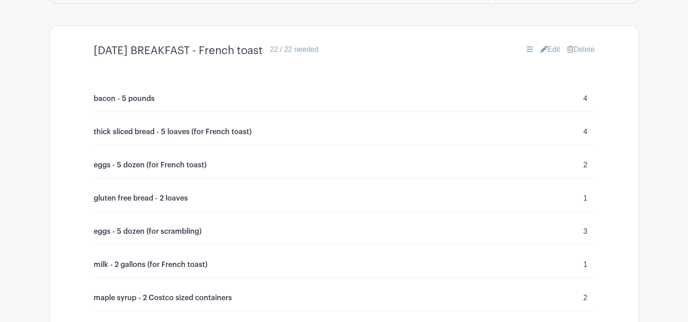
scroll to position [703, 0]
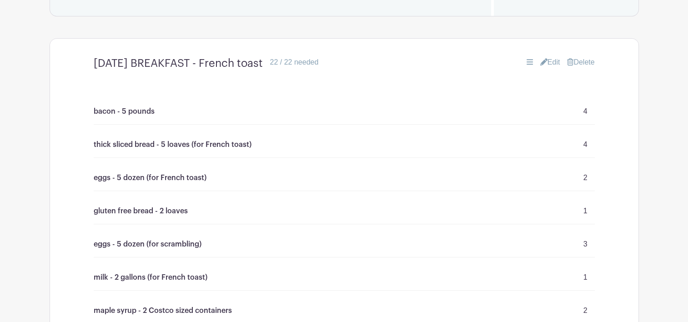
click at [551, 61] on link "Edit" at bounding box center [550, 62] width 20 height 11
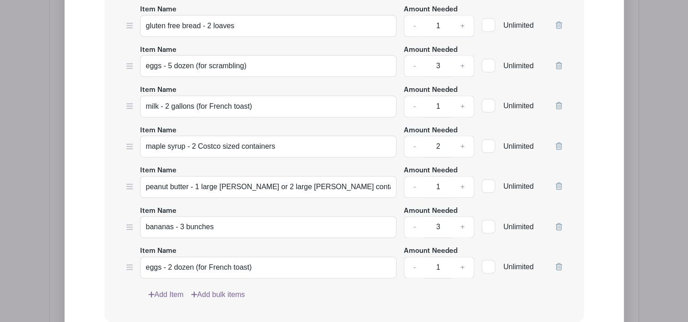
scroll to position [1098, 0]
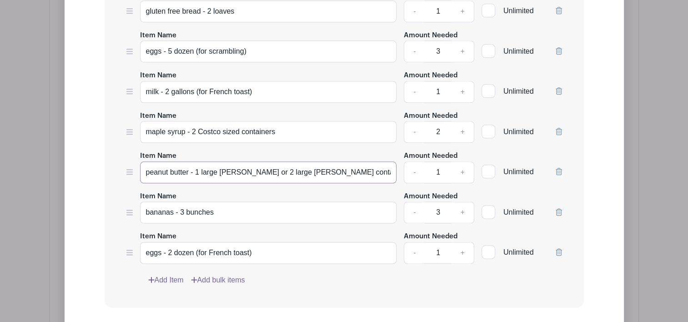
click at [276, 167] on input "peanut butter - 1 large Adams or 2 large Kirkland containers" at bounding box center [268, 172] width 257 height 22
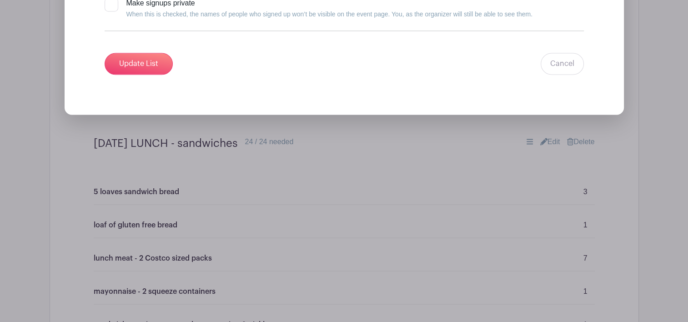
scroll to position [1552, 0]
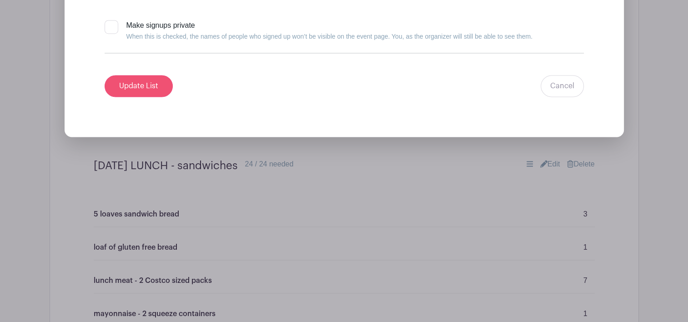
type input "peanut butter - 1 large Adams or 2 Kirkland containers"
click at [139, 76] on input "Update List" at bounding box center [139, 86] width 68 height 22
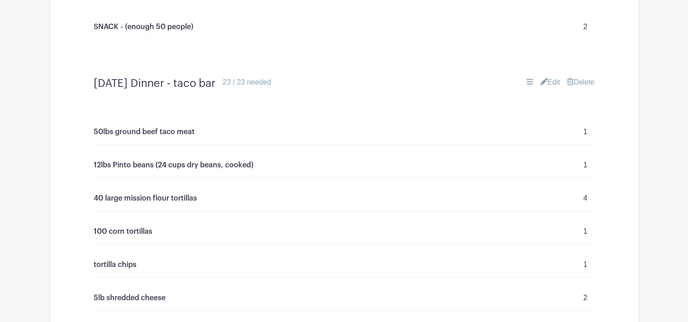
scroll to position [1654, 0]
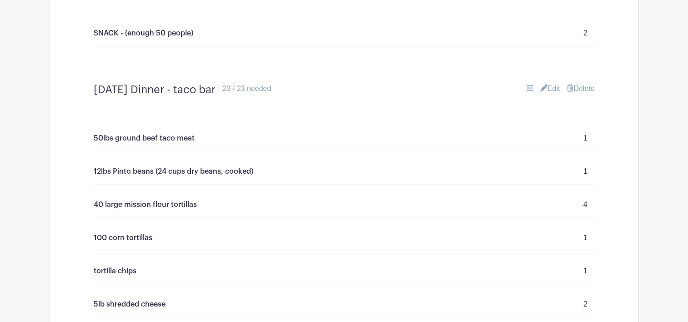
click at [551, 83] on link "Edit" at bounding box center [550, 88] width 20 height 11
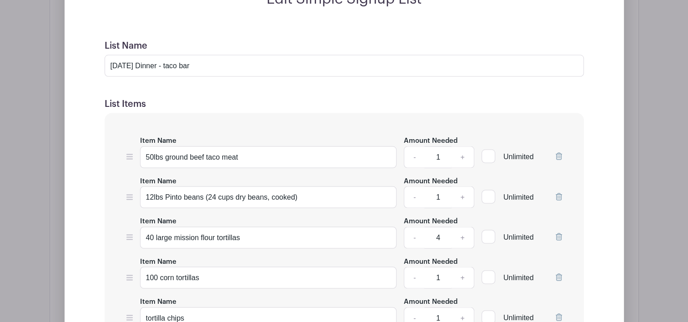
scroll to position [1816, 0]
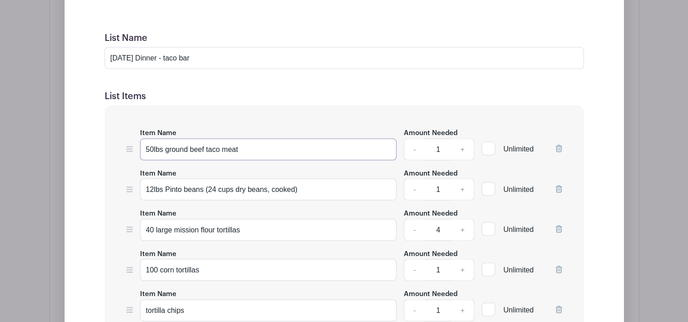
click at [151, 147] on input "50lbs ground beef taco meat" at bounding box center [268, 150] width 257 height 22
type input "40lbs ground beef taco meat"
drag, startPoint x: 233, startPoint y: 187, endPoint x: 207, endPoint y: 188, distance: 25.5
click at [207, 188] on input "12lbs Pinto beans (24 cups dry beans, cooked)" at bounding box center [268, 190] width 257 height 22
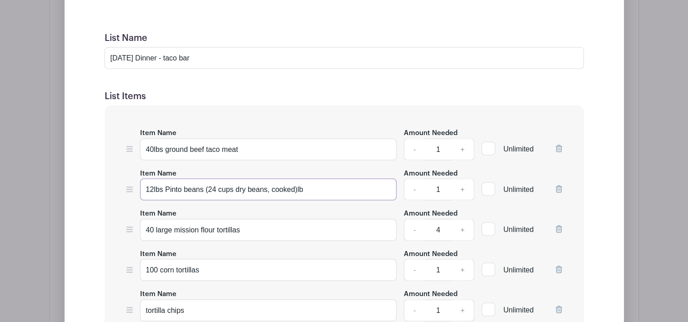
drag, startPoint x: 312, startPoint y: 186, endPoint x: 340, endPoint y: 187, distance: 28.7
click at [303, 189] on input "12lbs Pinto beans (24 cups dry beans, cooked)lb" at bounding box center [268, 190] width 257 height 22
drag, startPoint x: 207, startPoint y: 187, endPoint x: 232, endPoint y: 185, distance: 25.1
click at [232, 185] on input "12lbs Pinto beans (24 cups dry beans, cooked)lb" at bounding box center [268, 190] width 257 height 22
click at [151, 188] on input "12lbs Pinto beans (10lb bag dry beans, cooked)" at bounding box center [268, 190] width 257 height 22
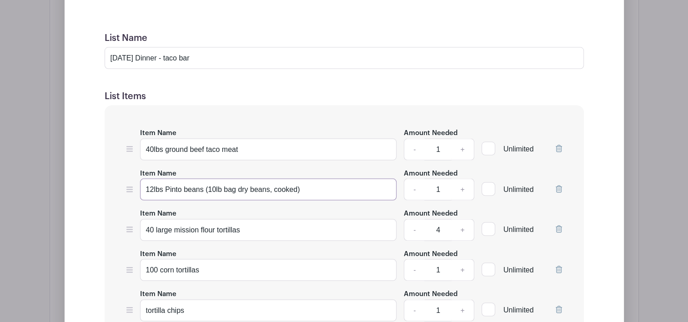
click at [151, 188] on input "12lbs Pinto beans (10lb bag dry beans, cooked)" at bounding box center [268, 190] width 257 height 22
type input "10lbs pinto beans (10lb bag dry beans, cooked)"
click at [414, 228] on link "-" at bounding box center [414, 230] width 21 height 22
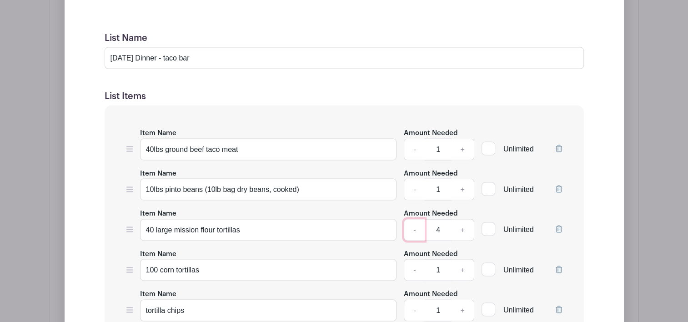
type input "3"
click at [560, 266] on icon at bounding box center [558, 269] width 6 height 7
click at [463, 265] on link "+" at bounding box center [462, 270] width 23 height 22
type input "2"
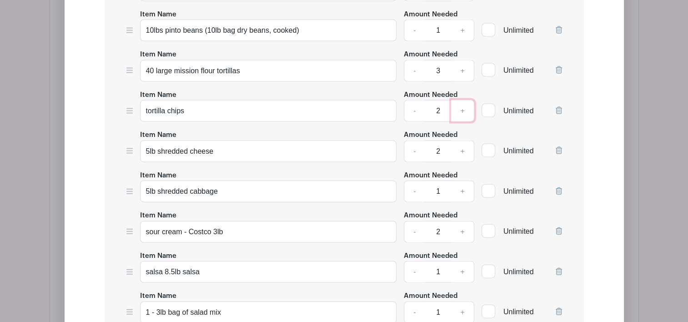
scroll to position [1979, 0]
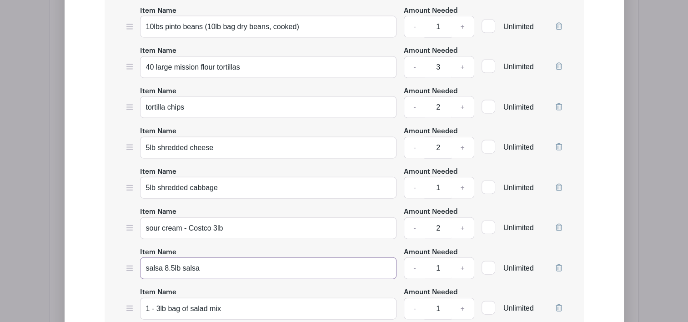
drag, startPoint x: 164, startPoint y: 262, endPoint x: 222, endPoint y: 263, distance: 58.2
click at [222, 263] on input "salsa 8.5lb salsa" at bounding box center [268, 268] width 257 height 22
type input "salsa - Costco 38oz 2-pack"
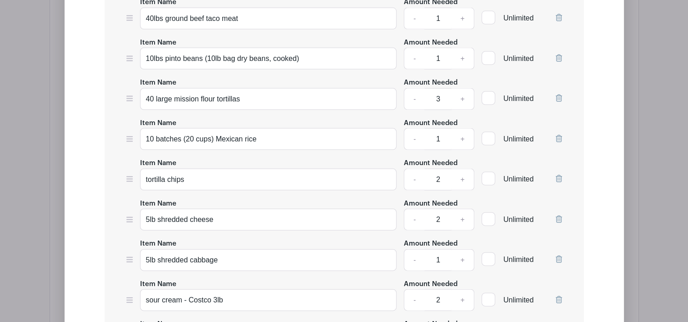
scroll to position [1951, 0]
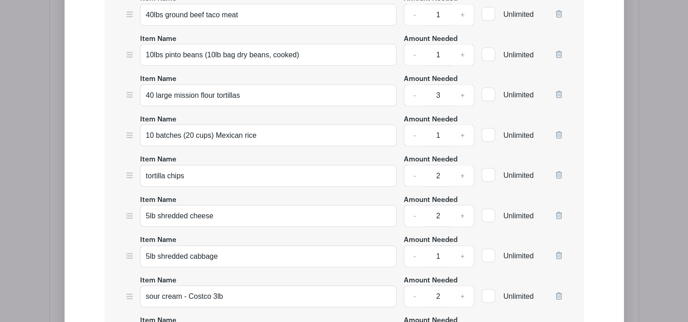
type input "salsa - Costco 38oz 2-pack"
click at [226, 173] on input "tortilla chips" at bounding box center [268, 176] width 257 height 22
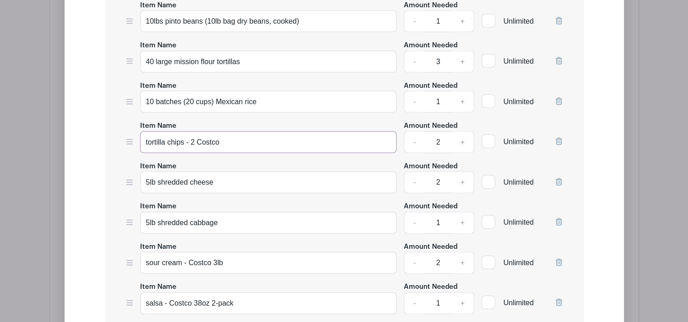
scroll to position [1988, 0]
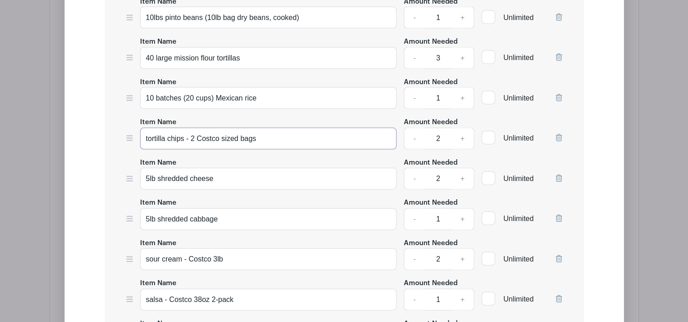
type input "tortilla chips - 2 Costco sized bags"
click at [414, 135] on link "-" at bounding box center [414, 139] width 21 height 22
type input "1"
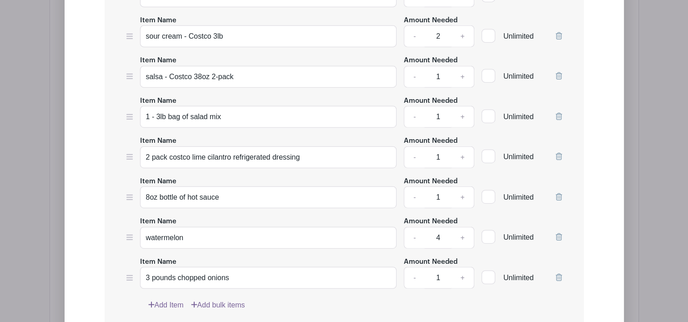
scroll to position [2218, 0]
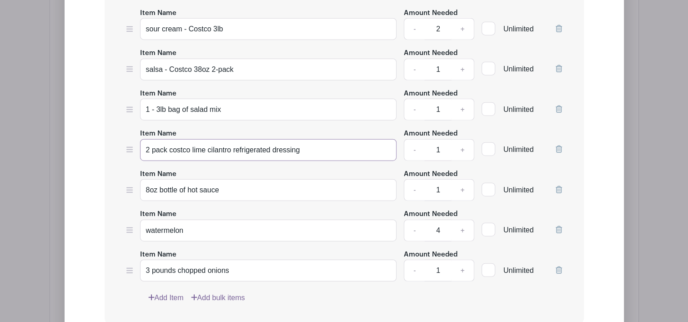
click at [145, 144] on input "2 pack costco lime cilantro refrigerated dressing" at bounding box center [268, 150] width 257 height 22
click at [227, 145] on input "salad dressing - 2 pack costco lime cilantro refrigerated dressing" at bounding box center [268, 150] width 257 height 22
click at [223, 142] on input "salad dressing - 2 pack Costco lime cilantro refrigerated dressing" at bounding box center [268, 150] width 257 height 22
click at [264, 145] on input "salad dressing - Costco lime cilantro refrigerated dressing" at bounding box center [268, 150] width 257 height 22
click at [366, 143] on input "salad dressing - Costco lime cilantro 2-pack refrigerated dressing" at bounding box center [268, 150] width 257 height 22
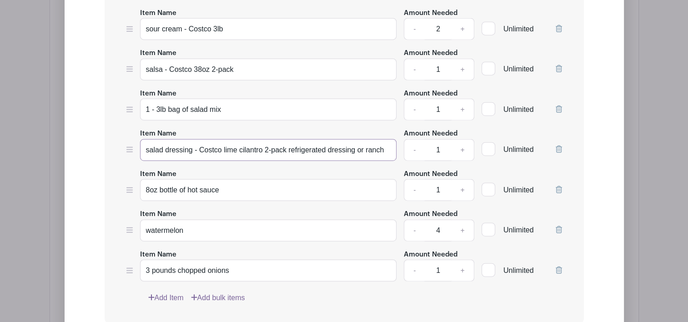
type input "salad dressing - Costco lime cilantro 2-pack refrigerated dressing or ranch"
click at [327, 185] on input "8oz bottle of hot sauce" at bounding box center [268, 190] width 257 height 22
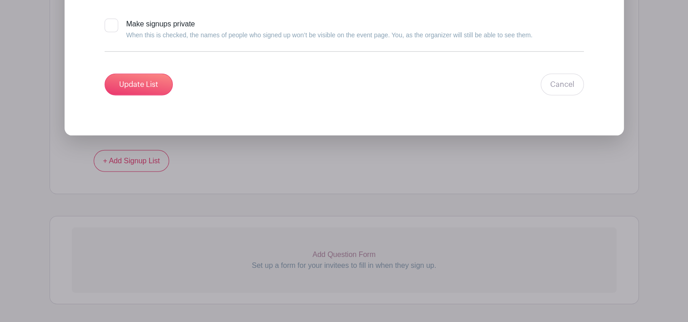
scroll to position [2741, 0]
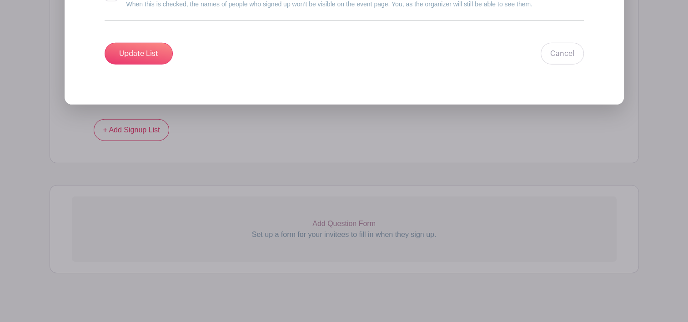
click at [151, 51] on input "Update List" at bounding box center [139, 54] width 68 height 22
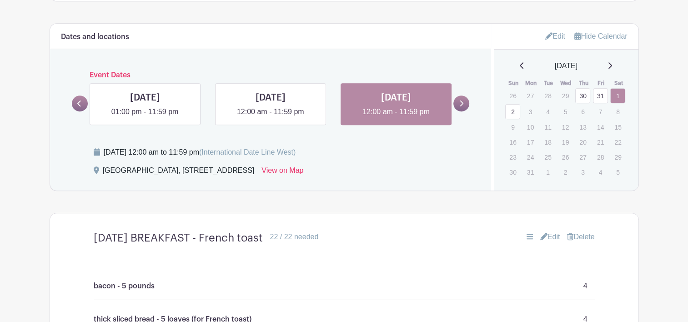
scroll to position [376, 0]
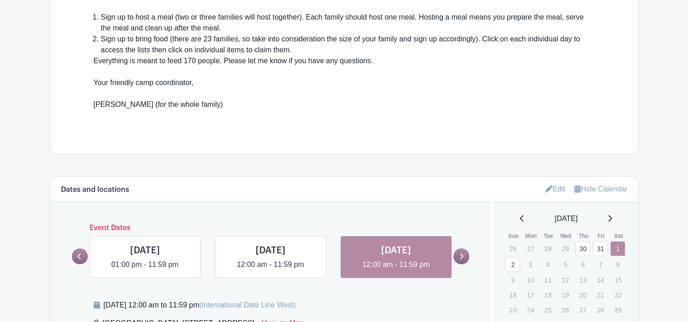
click at [458, 259] on link at bounding box center [461, 256] width 16 height 16
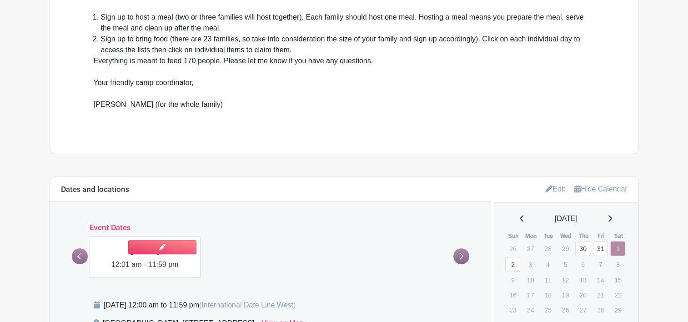
click at [145, 270] on link at bounding box center [145, 270] width 0 height 0
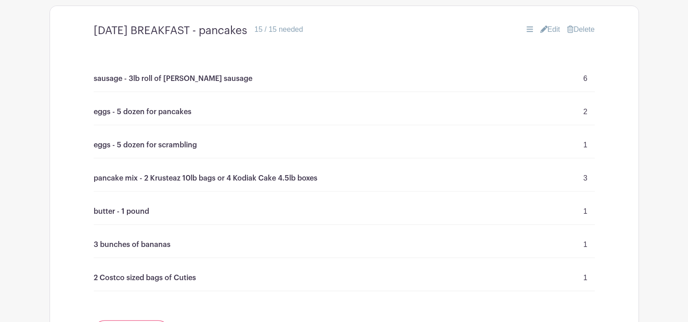
scroll to position [739, 0]
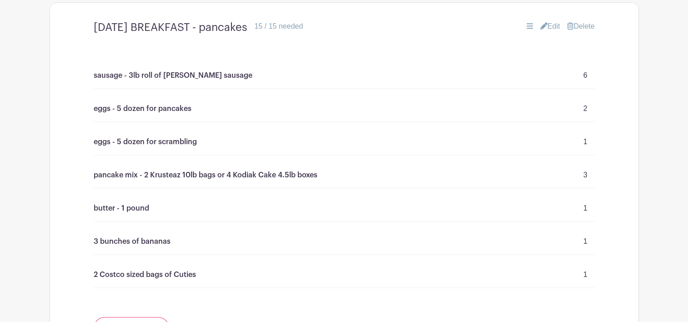
click at [548, 23] on link "Edit" at bounding box center [550, 26] width 20 height 11
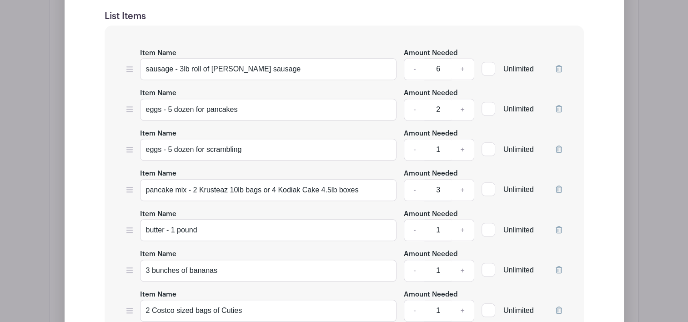
scroll to position [923, 0]
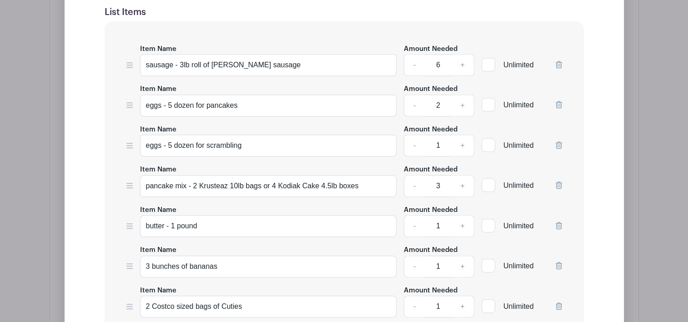
click at [557, 105] on icon at bounding box center [558, 104] width 6 height 7
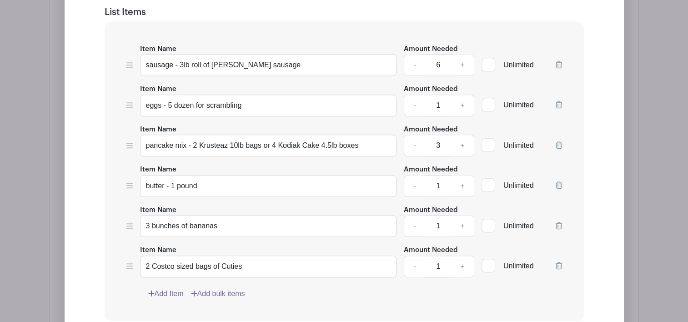
click at [163, 293] on link "Add Item" at bounding box center [165, 293] width 35 height 11
click at [200, 304] on input "Item Name" at bounding box center [268, 306] width 257 height 22
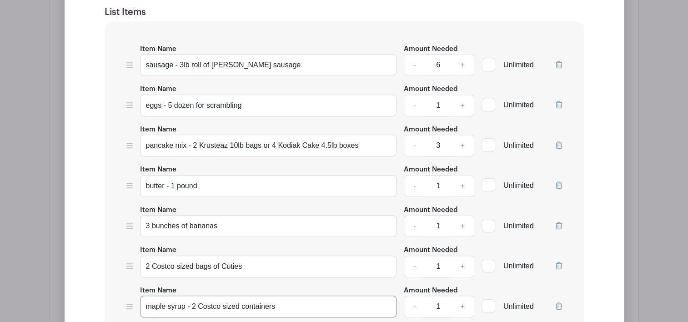
type input "maple syrup - 2 Costco sized containers"
click at [145, 223] on input "3 bunches of bananas" at bounding box center [268, 226] width 257 height 22
click at [266, 226] on input "bananas - 3 bunches of bananas" at bounding box center [268, 226] width 257 height 22
type input "bananas - 3 bunches"
click at [557, 183] on icon at bounding box center [558, 184] width 6 height 7
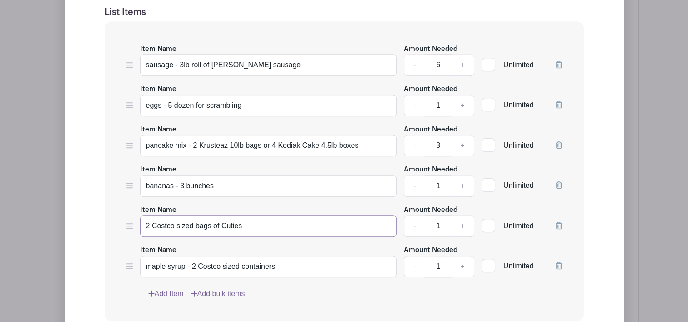
click at [145, 221] on input "2 Costco sized bags of Cuties" at bounding box center [268, 226] width 257 height 22
drag, startPoint x: 239, startPoint y: 222, endPoint x: 327, endPoint y: 222, distance: 88.6
click at [327, 222] on input "Cuties - 2 Costco sized bags of Cuties" at bounding box center [268, 226] width 257 height 22
type input "Cuties - 2 Costco sized bags"
click at [196, 144] on input "pancake mix - 2 Krusteaz 10lb bags or 4 Kodiak Cake 4.5lb boxes" at bounding box center [268, 146] width 257 height 22
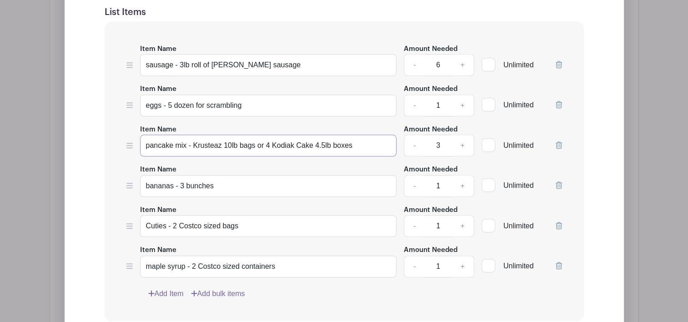
click at [269, 142] on input "pancake mix - Krusteaz 10lb bags or 4 Kodiak Cake 4.5lb boxes" at bounding box center [268, 146] width 257 height 22
type input "pancake mix - Krusteaz 10lb bags or 2 Kodiak Cake 4.5lb boxes"
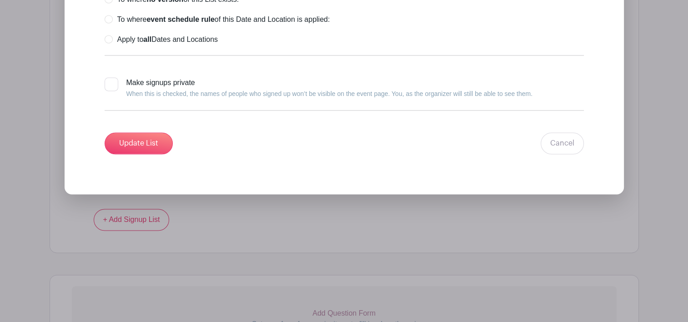
scroll to position [1372, 0]
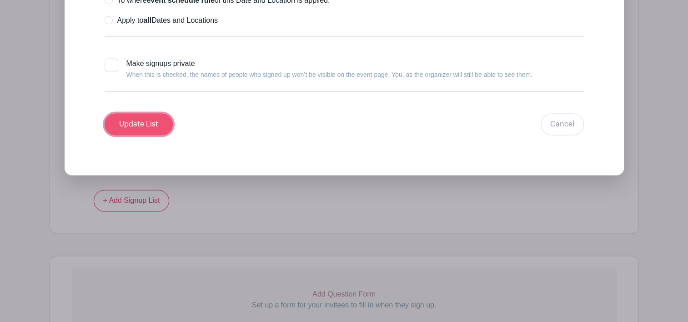
click at [150, 125] on input "Update List" at bounding box center [139, 124] width 68 height 22
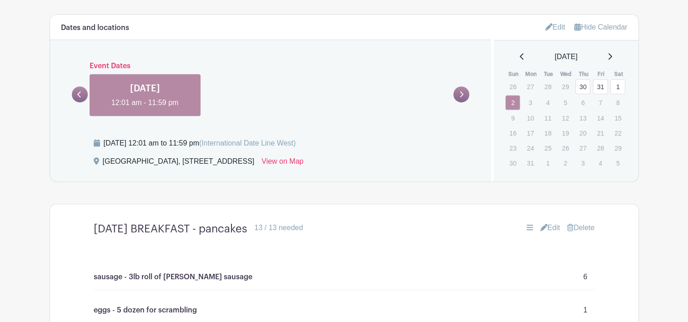
scroll to position [549, 0]
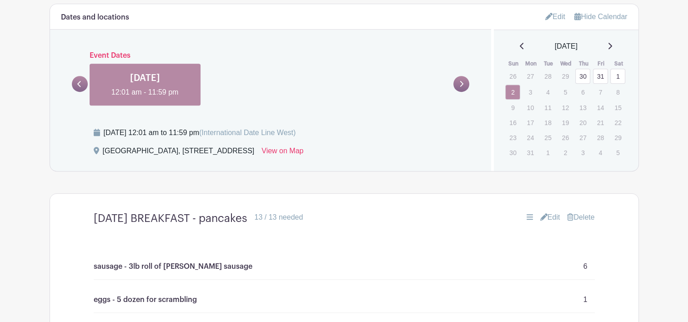
click at [80, 83] on icon at bounding box center [79, 83] width 4 height 7
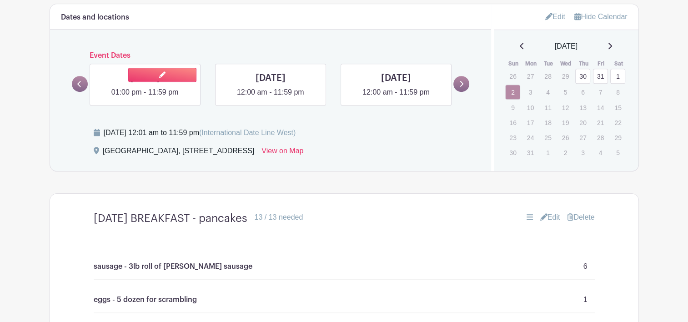
click at [145, 98] on link at bounding box center [145, 98] width 0 height 0
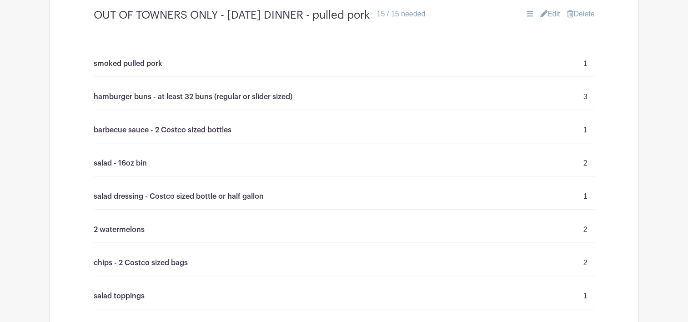
scroll to position [600, 0]
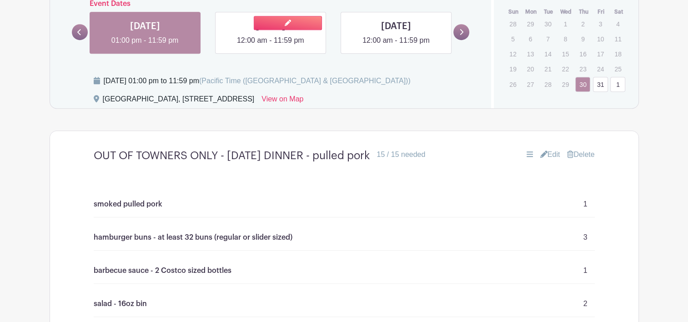
click at [270, 46] on link at bounding box center [270, 46] width 0 height 0
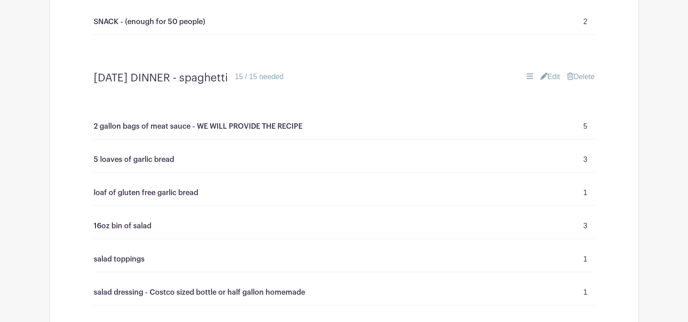
scroll to position [1771, 0]
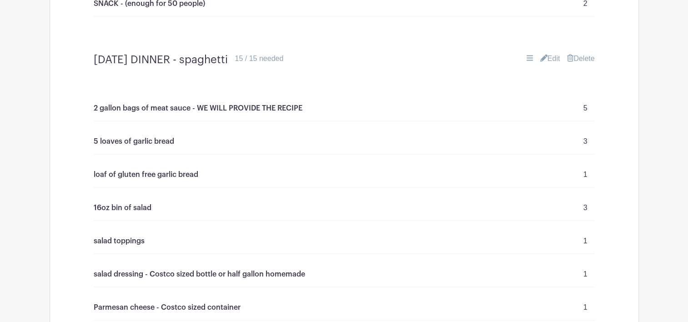
click at [555, 59] on link "Edit" at bounding box center [550, 58] width 20 height 11
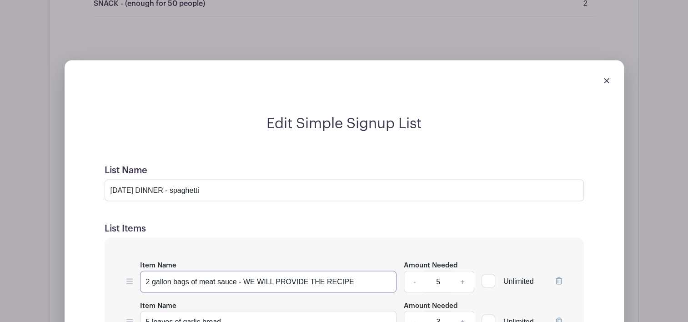
drag, startPoint x: 200, startPoint y: 278, endPoint x: 113, endPoint y: 274, distance: 87.3
click at [188, 278] on input "meat sauce - WE WILL PROVIDE THE RECIPE" at bounding box center [268, 282] width 257 height 22
paste input "2 gallon bags of"
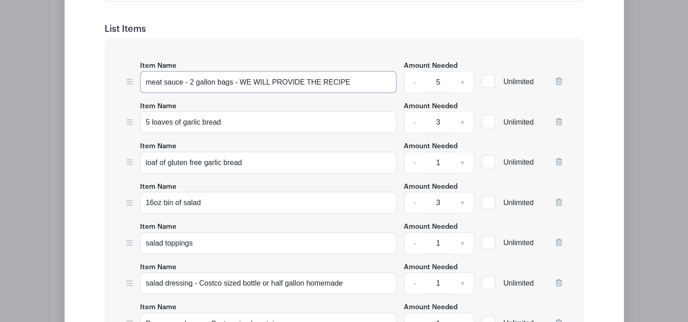
scroll to position [1967, 0]
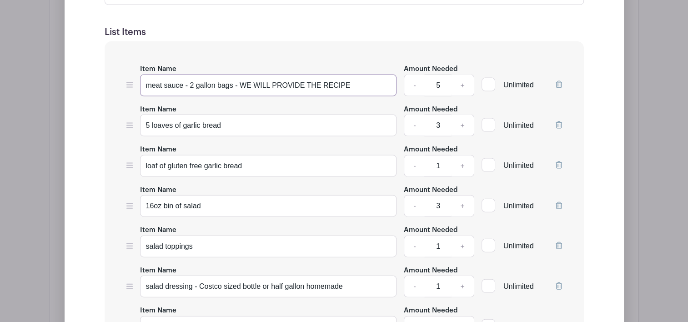
type input "meat sauce - 2 gallon bags - WE WILL PROVIDE THE RECIPE"
drag, startPoint x: 183, startPoint y: 122, endPoint x: 119, endPoint y: 120, distance: 64.6
click at [119, 120] on div "Item Name meat sauce - 2 gallon bags - WE WILL PROVIDE THE RECIPE Amount Needed…" at bounding box center [344, 211] width 479 height 340
click at [228, 121] on input "garlic bread" at bounding box center [268, 126] width 257 height 22
paste input "5 loaves of"
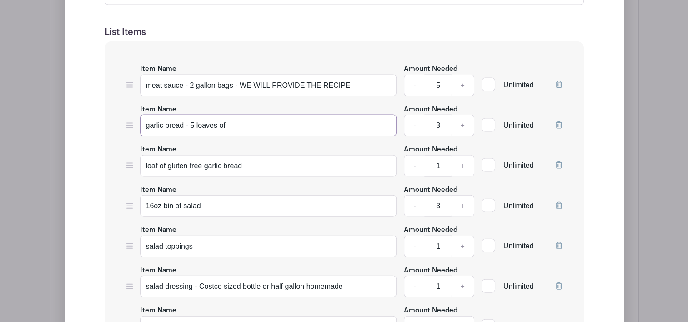
click at [228, 121] on input "garlic bread - 5 loaves of" at bounding box center [268, 126] width 257 height 22
type input "garlic bread - 5 loaves"
click at [144, 162] on input "loaf of gluten free garlic bread" at bounding box center [268, 166] width 257 height 22
click at [144, 164] on input "gluten free garlic bread -loaf of gluten free garlic bread" at bounding box center [268, 166] width 257 height 22
drag, startPoint x: 374, startPoint y: 163, endPoint x: 243, endPoint y: 157, distance: 131.9
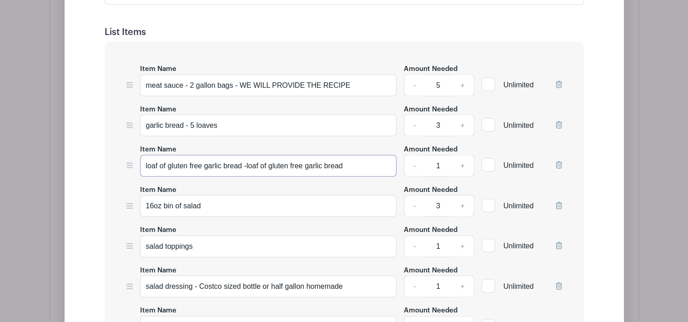
click at [243, 157] on input "loaf of gluten free garlic bread -loaf of gluten free garlic bread" at bounding box center [268, 166] width 257 height 22
type input "loaf of gluten free garlic bread"
click at [145, 201] on input "16oz bin of salad" at bounding box center [268, 206] width 257 height 22
drag, startPoint x: 185, startPoint y: 204, endPoint x: 290, endPoint y: 199, distance: 105.1
click at [290, 199] on input "salad - 16oz bin of salad" at bounding box center [268, 206] width 257 height 22
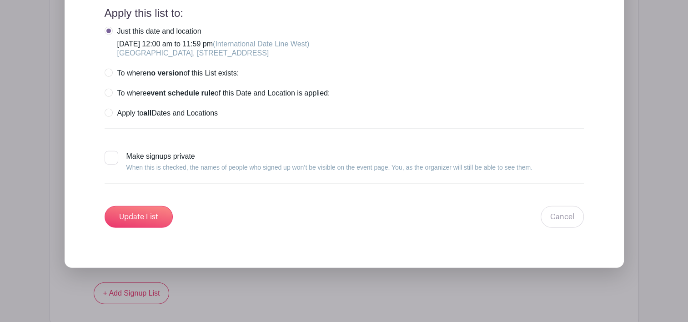
scroll to position [2373, 0]
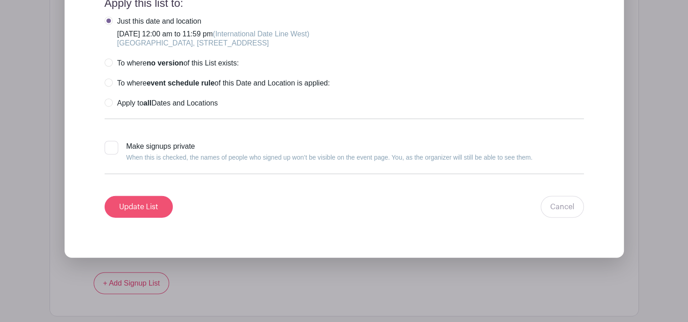
type input "salad - 16oz"
click at [142, 205] on input "Update List" at bounding box center [139, 207] width 68 height 22
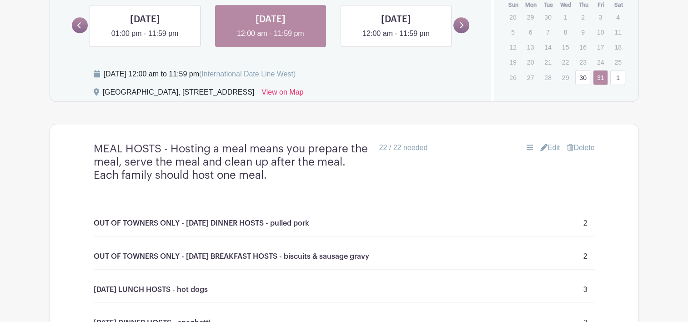
scroll to position [604, 0]
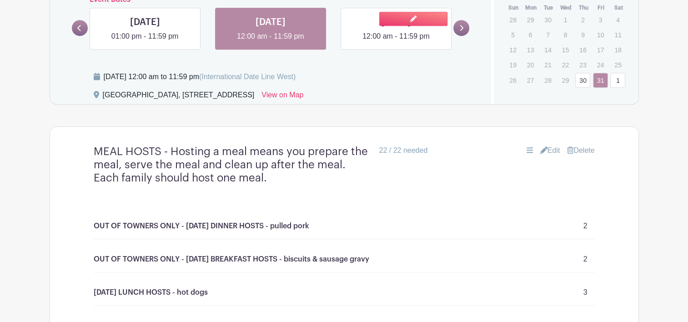
click at [396, 42] on link at bounding box center [396, 42] width 0 height 0
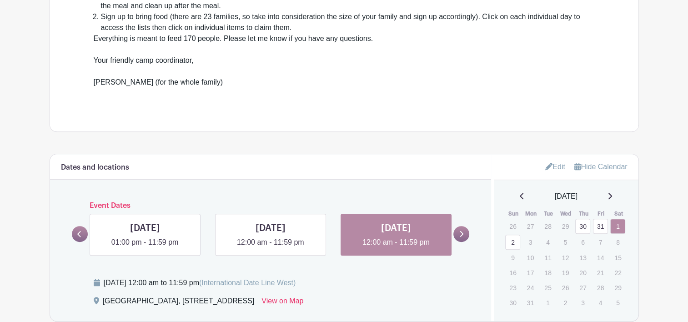
scroll to position [420, 0]
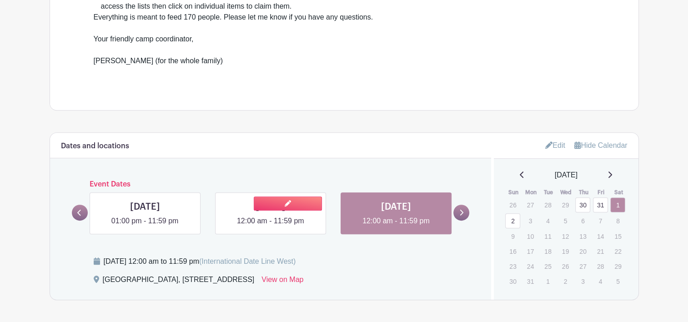
click at [270, 226] on link at bounding box center [270, 226] width 0 height 0
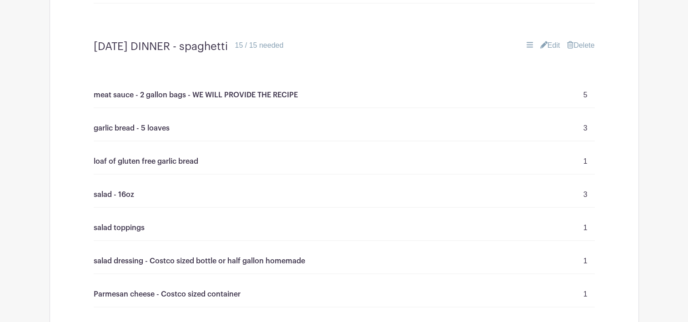
scroll to position [1789, 0]
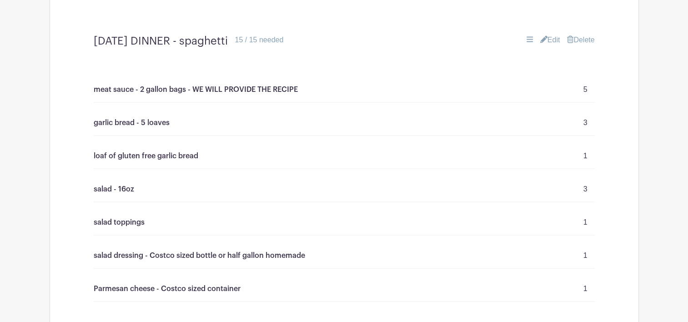
click at [556, 37] on link "Edit" at bounding box center [550, 40] width 20 height 11
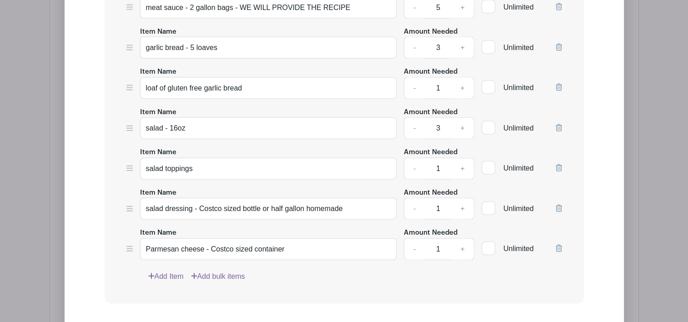
scroll to position [2086, 0]
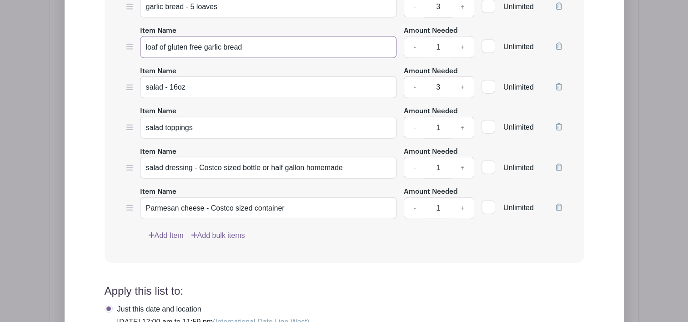
drag, startPoint x: 252, startPoint y: 48, endPoint x: 110, endPoint y: 40, distance: 141.5
click at [110, 40] on div "Item Name meat sauce - 2 gallon bags - WE WILL PROVIDE THE RECIPE Amount Needed…" at bounding box center [344, 93] width 479 height 340
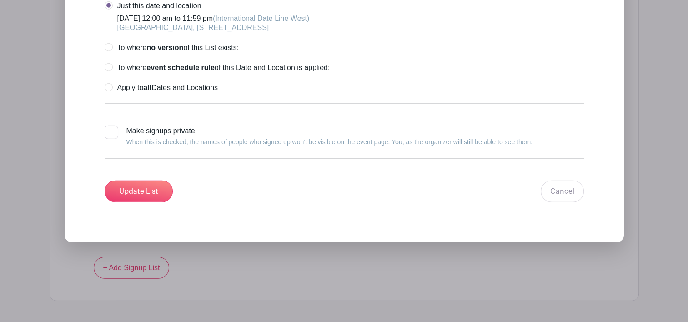
scroll to position [2396, 0]
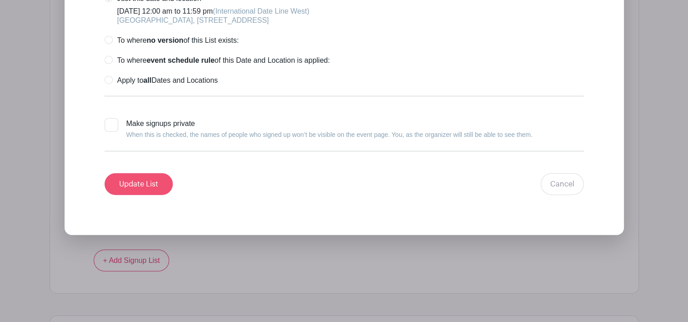
type input "gluten free garlic bread - 1 loaf"
click at [152, 177] on input "Update List" at bounding box center [139, 184] width 68 height 22
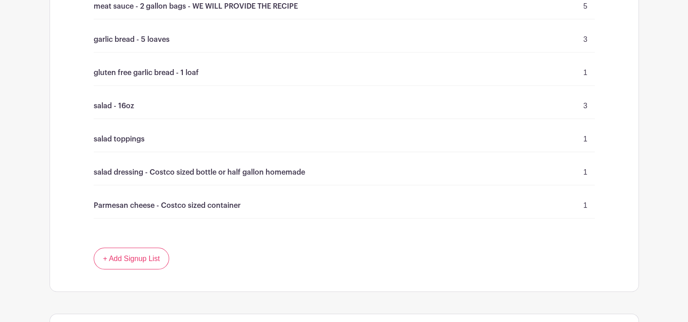
click at [152, 177] on div "salad dressing - Costco sized bottle or half gallon homemade 1" at bounding box center [344, 173] width 501 height 26
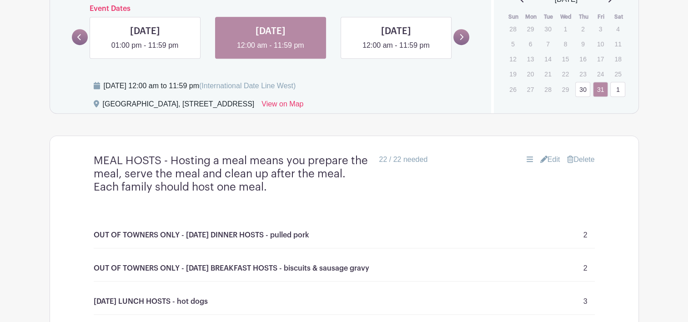
scroll to position [601, 0]
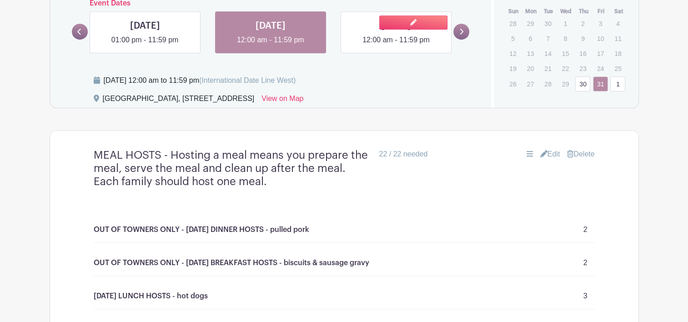
click at [396, 45] on link at bounding box center [396, 45] width 0 height 0
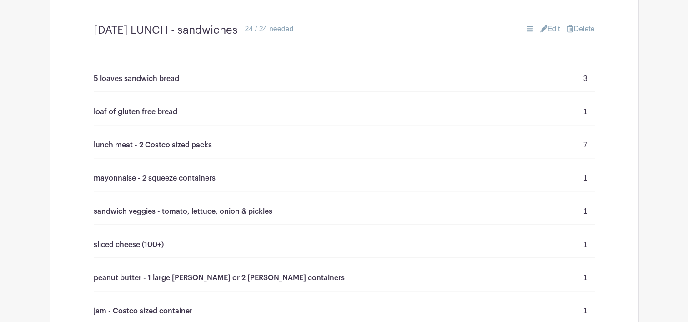
scroll to position [1136, 0]
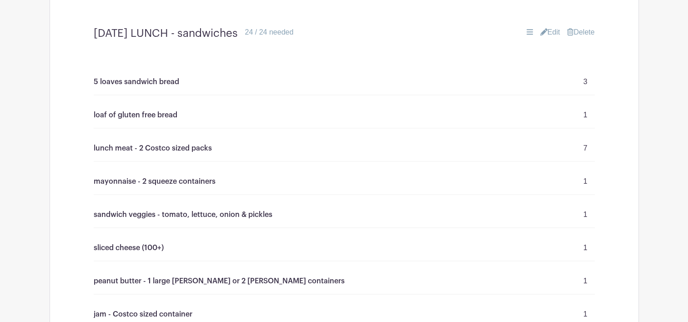
click at [553, 33] on link "Edit" at bounding box center [550, 32] width 20 height 11
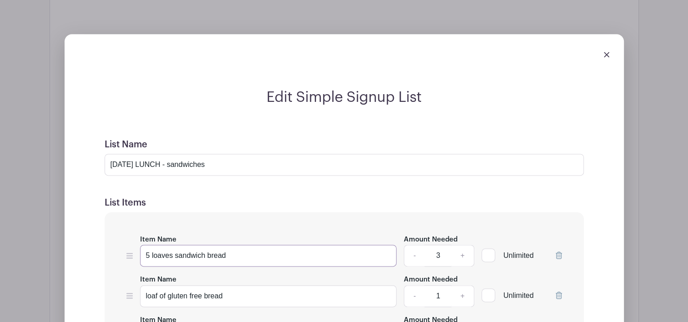
drag, startPoint x: 176, startPoint y: 253, endPoint x: 103, endPoint y: 250, distance: 73.2
click at [282, 247] on input "sandwich bread" at bounding box center [268, 255] width 257 height 22
paste input "5 loaves"
type input "sandwich bread - 5 loaves"
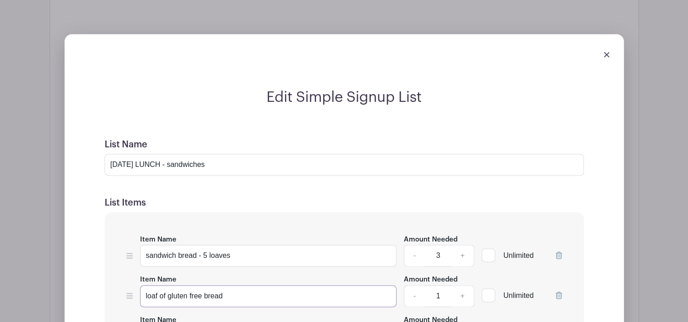
drag, startPoint x: 167, startPoint y: 294, endPoint x: 116, endPoint y: 296, distance: 50.5
click at [234, 292] on input "gluten free bread" at bounding box center [268, 296] width 257 height 22
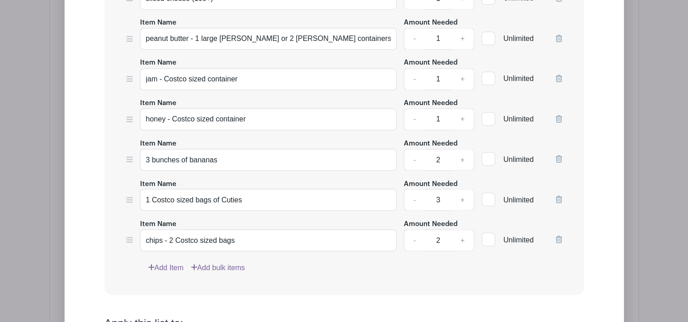
scroll to position [1605, 0]
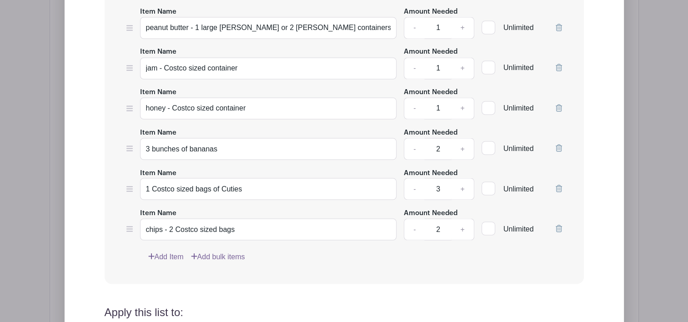
type input "gluten free bread - 1 loaf"
drag, startPoint x: 188, startPoint y: 144, endPoint x: 50, endPoint y: 126, distance: 139.2
click at [50, 126] on div "Edit Simple Signup List List Name SATURDAY LUNCH - sandwiches List Items Item N…" at bounding box center [344, 66] width 588 height 1030
click at [186, 148] on input "bananas" at bounding box center [268, 149] width 257 height 22
paste input "3 bunches of"
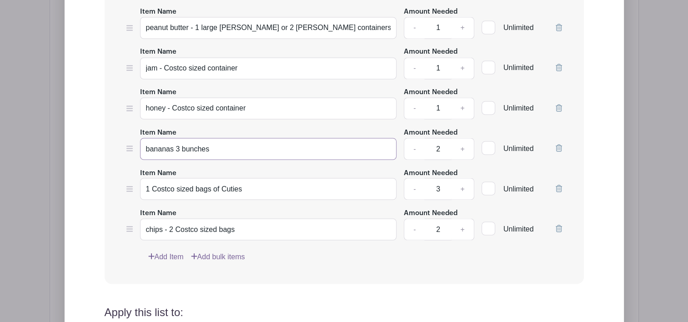
click at [174, 144] on input "bananas 3 bunches" at bounding box center [268, 149] width 257 height 22
type input "bananas - 3 bunches"
drag, startPoint x: 221, startPoint y: 182, endPoint x: 110, endPoint y: 181, distance: 110.9
click at [110, 181] on div "Item Name sandwich bread - 5 loaves Amount Needed - 3 + Unlimited Item Name glu…" at bounding box center [344, 13] width 479 height 541
click at [184, 181] on input "Cuties" at bounding box center [268, 189] width 257 height 22
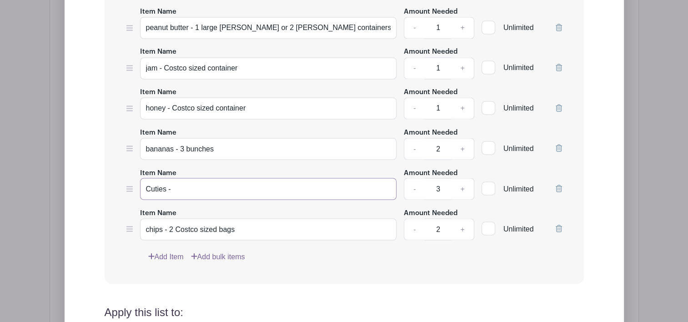
paste input "1 Costco sized bags of"
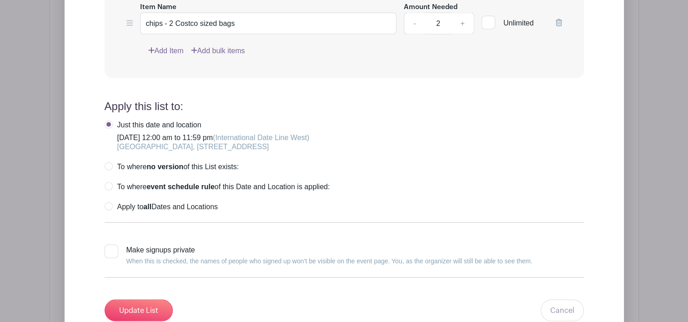
scroll to position [2008, 0]
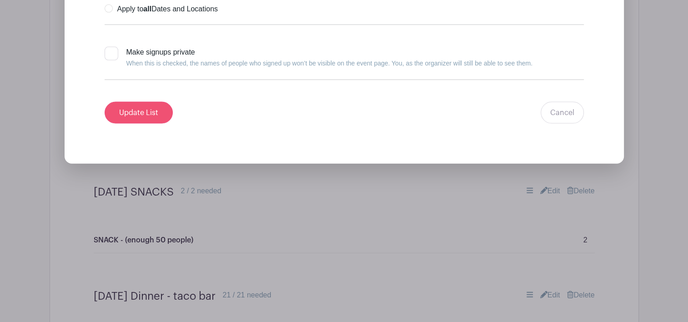
type input "Cuties - 1 Costco sized bag"
click at [140, 111] on input "Update List" at bounding box center [139, 113] width 68 height 22
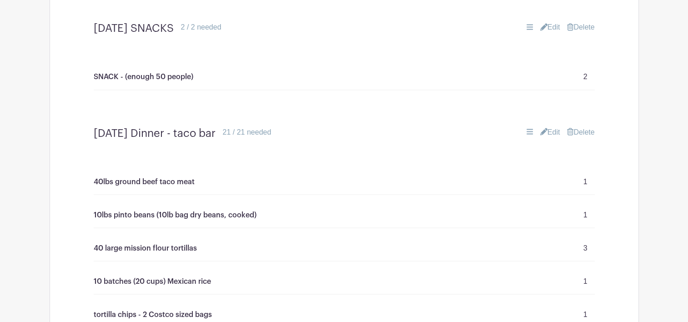
scroll to position [1617, 0]
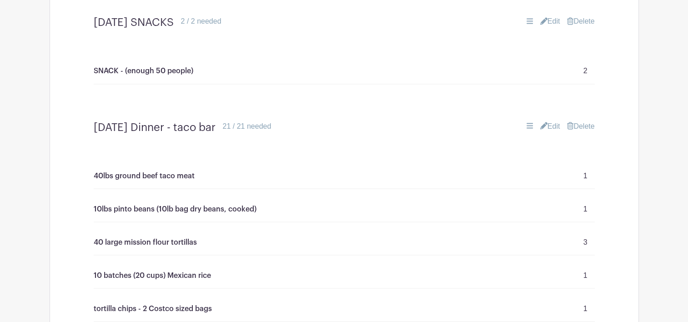
click at [548, 125] on link "Edit" at bounding box center [550, 125] width 20 height 11
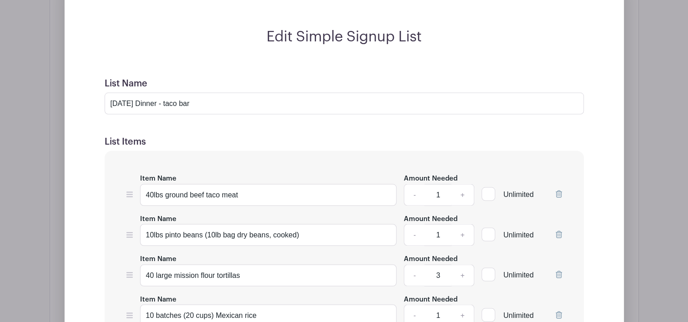
scroll to position [1778, 0]
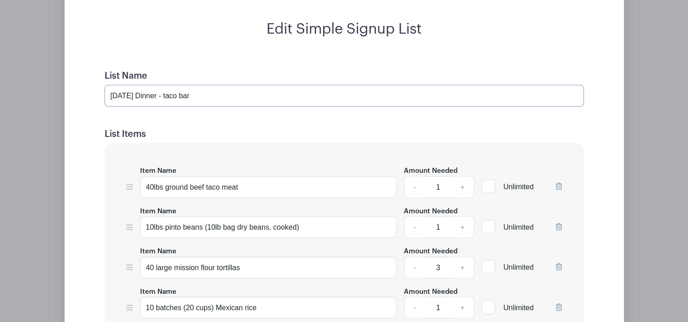
click at [160, 91] on input "[DATE] Dinner - taco bar" at bounding box center [344, 96] width 479 height 22
drag, startPoint x: 215, startPoint y: 95, endPoint x: 185, endPoint y: 89, distance: 30.6
click at [185, 89] on input "SATURDAY DINNER - taco bar" at bounding box center [344, 96] width 479 height 22
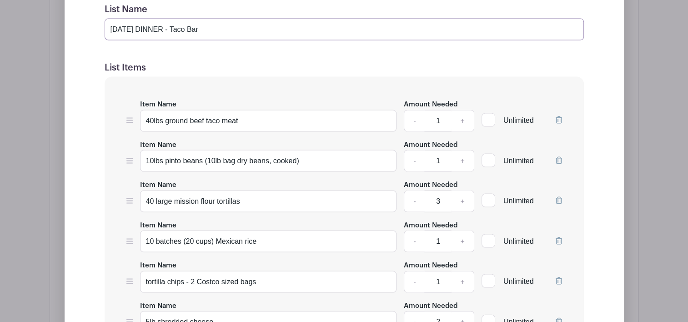
scroll to position [1841, 0]
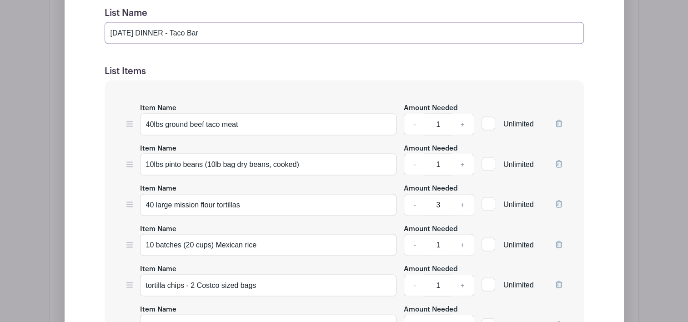
type input "SATURDAY DINNER - Taco Bar"
drag, startPoint x: 164, startPoint y: 122, endPoint x: 69, endPoint y: 117, distance: 95.6
click at [231, 124] on input "ground beef taco meat" at bounding box center [268, 125] width 257 height 22
paste input "1 Costco sized bags of"
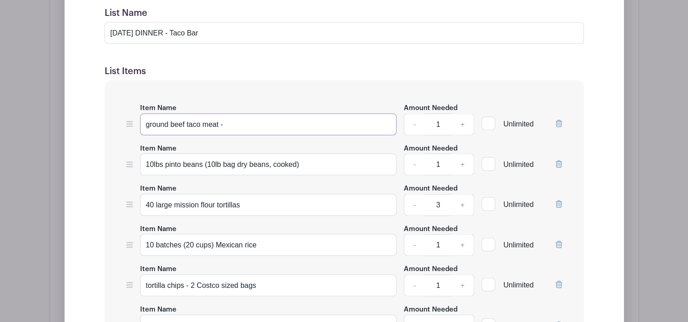
click at [231, 124] on input "ground beef taco meat -" at bounding box center [268, 125] width 257 height 22
type input "ground beef taco meat - 10 pounds"
drag, startPoint x: 164, startPoint y: 162, endPoint x: 132, endPoint y: 160, distance: 31.9
click at [132, 160] on div "Item Name 10lbs pinto beans (10lb bag dry beans, cooked) Amount Needed - 1 + Un…" at bounding box center [343, 159] width 435 height 33
click at [182, 160] on input "pinto beans (10lb bag dry beans, cooked)" at bounding box center [268, 165] width 257 height 22
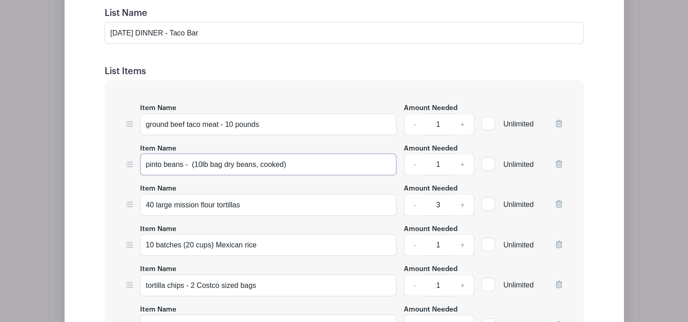
paste input "10lbs"
type input "pinto beans - 10lbs (10lb bag dry beans, cooked)"
drag, startPoint x: 155, startPoint y: 201, endPoint x: 131, endPoint y: 204, distance: 24.2
click at [131, 204] on div "Item Name 40 large mission flour tortillas Amount Needed - 3 + Unlimited" at bounding box center [343, 199] width 435 height 33
click at [274, 198] on input "large mission flour tortillas" at bounding box center [268, 205] width 257 height 22
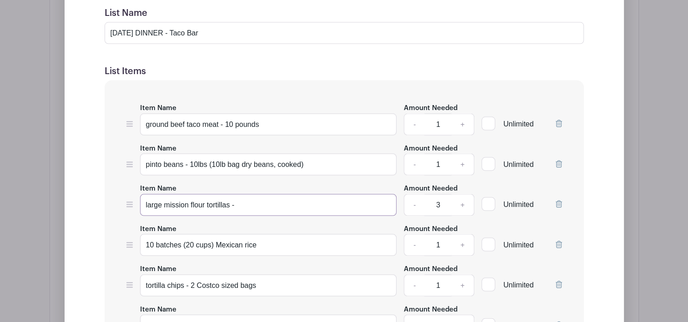
paste input "40"
type input "large mission flour tortillas - 40 pack"
drag, startPoint x: 215, startPoint y: 242, endPoint x: 140, endPoint y: 245, distance: 75.1
click at [140, 245] on input "10 batches (20 cups) Mexican rice" at bounding box center [268, 245] width 257 height 22
click at [246, 238] on input "Mexican rice" at bounding box center [268, 245] width 257 height 22
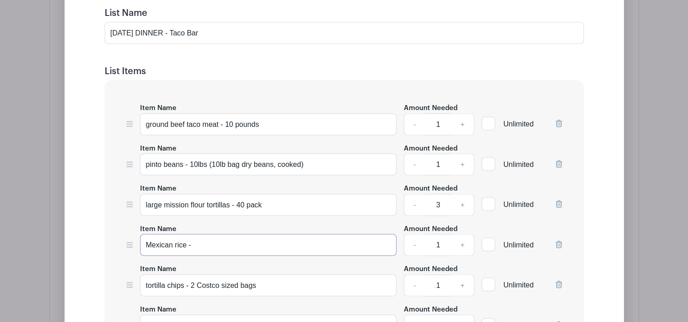
paste input "10 batches (20 cups)"
click at [191, 240] on input "Mexican rice -10 batches (20 cups)" at bounding box center [268, 245] width 257 height 22
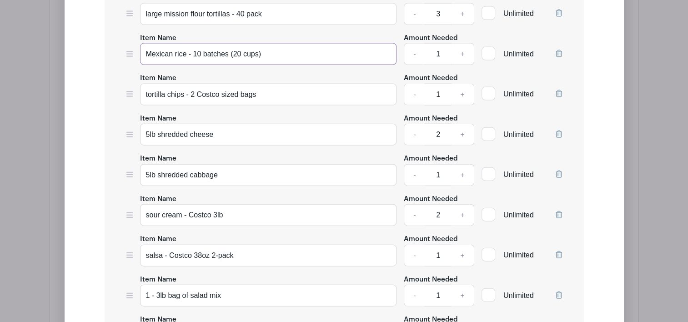
scroll to position [2047, 0]
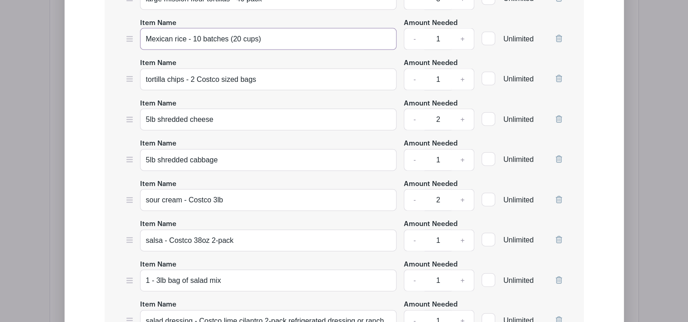
type input "Mexican rice - 10 batches (20 cups)"
drag, startPoint x: 158, startPoint y: 115, endPoint x: 110, endPoint y: 115, distance: 48.6
click at [110, 115] on div "Item Name ground beef taco meat - 10 pounds Amount Needed - 1 + Unlimited Item …" at bounding box center [344, 185] width 479 height 621
click at [213, 113] on input "shredded cheese" at bounding box center [268, 120] width 257 height 22
paste input "5lb"
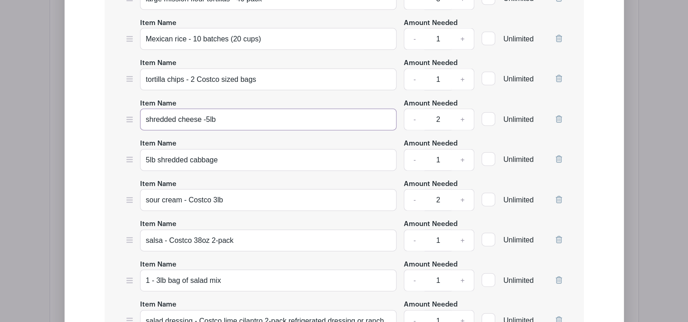
click at [207, 114] on input "shredded cheese -5lb" at bounding box center [268, 120] width 257 height 22
click at [227, 112] on input "shredded cheese - 5lb" at bounding box center [268, 120] width 257 height 22
type input "shredded cheese - 5 pounds"
drag, startPoint x: 158, startPoint y: 156, endPoint x: 113, endPoint y: 145, distance: 46.6
click at [113, 145] on div "Item Name ground beef taco meat - 10 pounds Amount Needed - 1 + Unlimited Item …" at bounding box center [344, 185] width 479 height 621
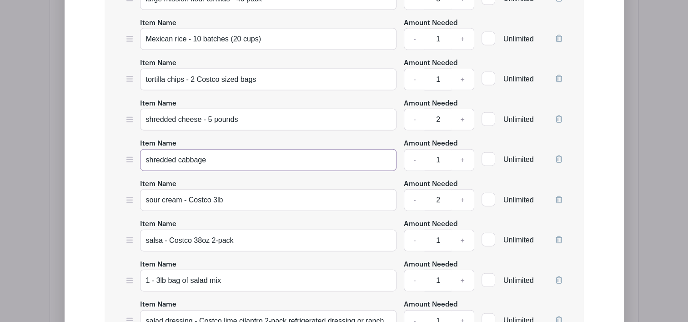
click at [209, 157] on input "shredded cabbage" at bounding box center [268, 160] width 257 height 22
paste input "5lb"
type input "shredded cabbage - 5 pounds"
click at [230, 192] on input "sour cream - Costco 3lb" at bounding box center [268, 200] width 257 height 22
type input "sour cream - Costco 3 pound container"
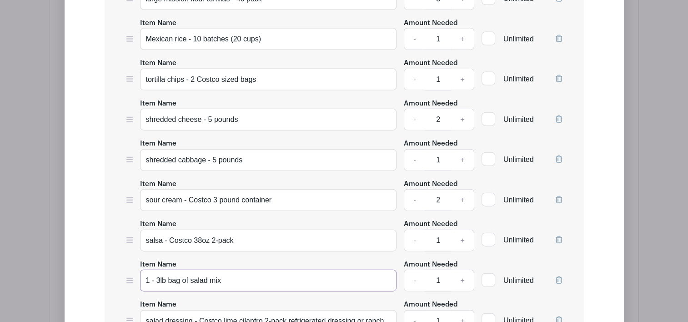
drag, startPoint x: 156, startPoint y: 274, endPoint x: 125, endPoint y: 273, distance: 30.9
click at [125, 273] on div "Item Name ground beef taco meat - 10 pounds Amount Needed - 1 + Unlimited Item …" at bounding box center [344, 185] width 479 height 621
click at [154, 273] on input "3lb bag of salad mix" at bounding box center [268, 280] width 257 height 22
click at [240, 280] on input "3 pound bag of salad mix" at bounding box center [268, 280] width 257 height 22
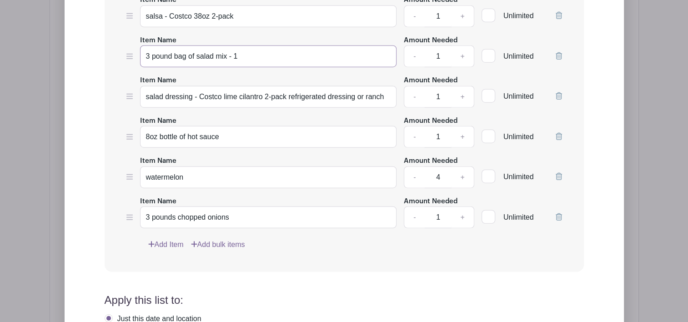
scroll to position [2278, 0]
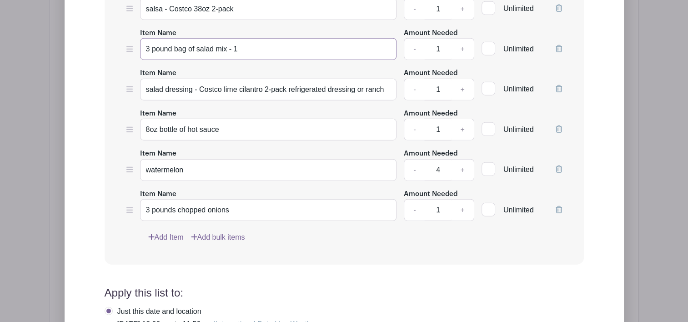
type input "3 pound bag of salad mix - 1"
click at [189, 121] on input "8oz bottle of hot sauce" at bounding box center [268, 130] width 257 height 22
drag, startPoint x: 189, startPoint y: 121, endPoint x: 109, endPoint y: 122, distance: 80.5
click at [193, 127] on input "hot sauce" at bounding box center [268, 130] width 257 height 22
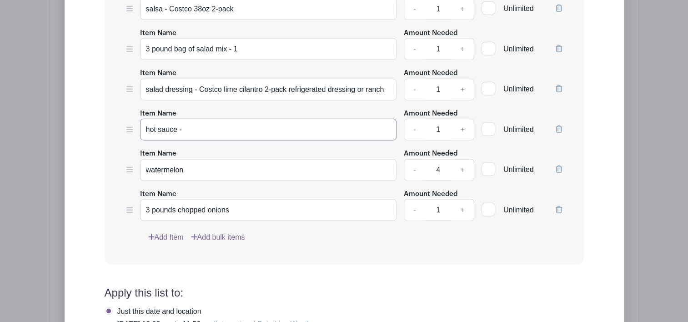
paste input "8oz bottle of"
type input "hot sauce - 8oz bottle"
click at [144, 164] on input "watermelon" at bounding box center [268, 170] width 257 height 22
click at [207, 163] on input "watermelon" at bounding box center [268, 170] width 257 height 22
type input "watermelons - 2"
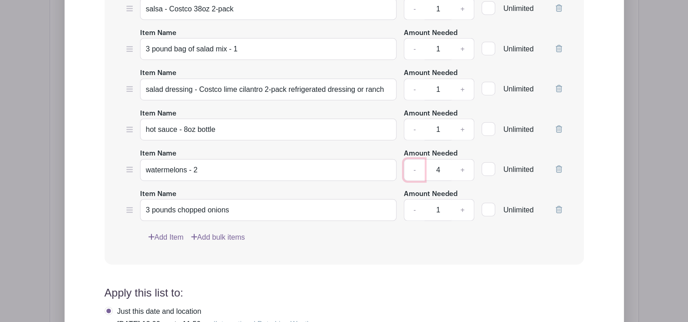
click at [414, 163] on link "-" at bounding box center [414, 170] width 21 height 22
type input "2"
drag, startPoint x: 178, startPoint y: 204, endPoint x: 95, endPoint y: 205, distance: 83.6
click at [95, 205] on form "List Name SATURDAY DINNER - Taco Bar List Items Item Name ground beef taco meat…" at bounding box center [344, 39] width 501 height 959
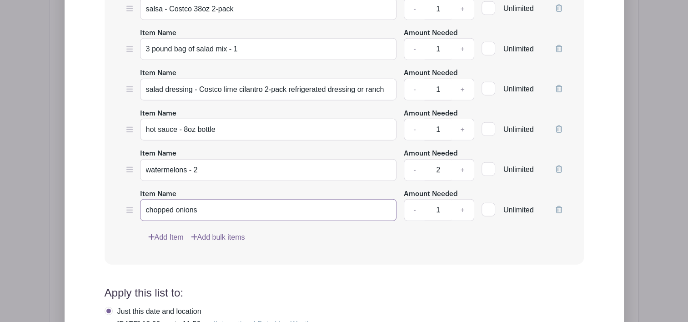
click at [239, 209] on input "chopped onions" at bounding box center [268, 210] width 257 height 22
paste input "3 pounds"
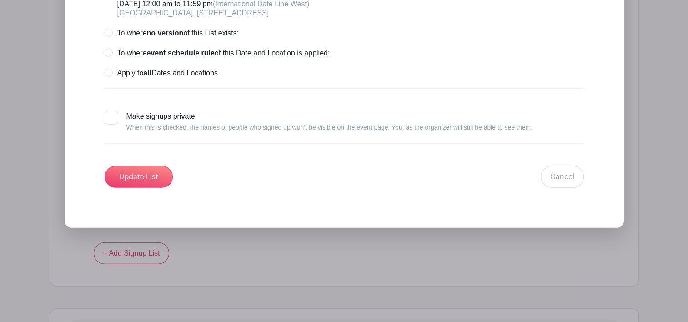
scroll to position [2643, 0]
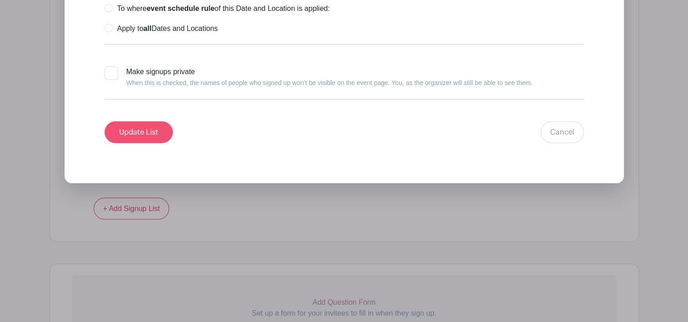
type input "chopped onions - 3 pounds"
click at [147, 127] on input "Update List" at bounding box center [139, 132] width 68 height 22
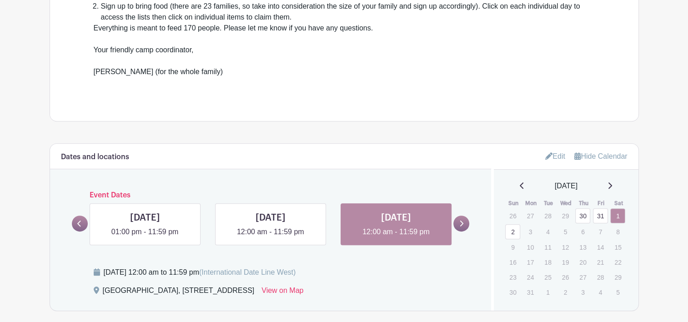
scroll to position [415, 0]
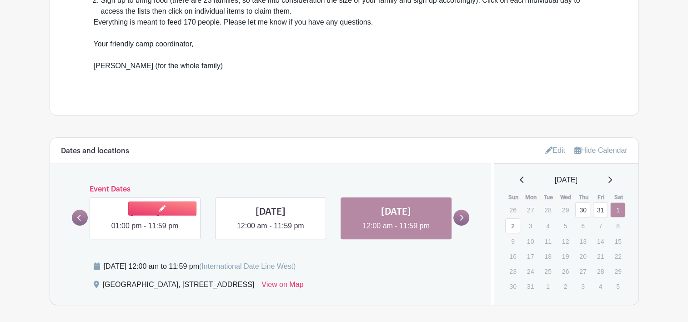
click at [145, 231] on link at bounding box center [145, 231] width 0 height 0
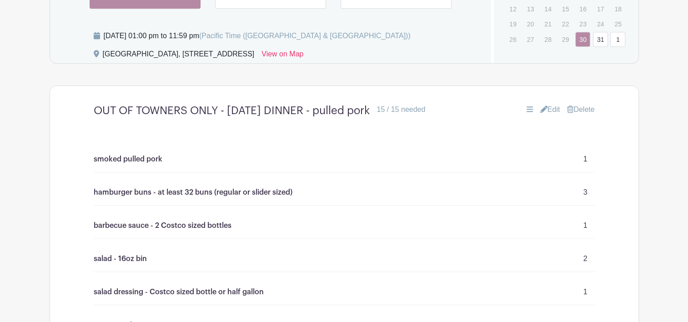
scroll to position [641, 0]
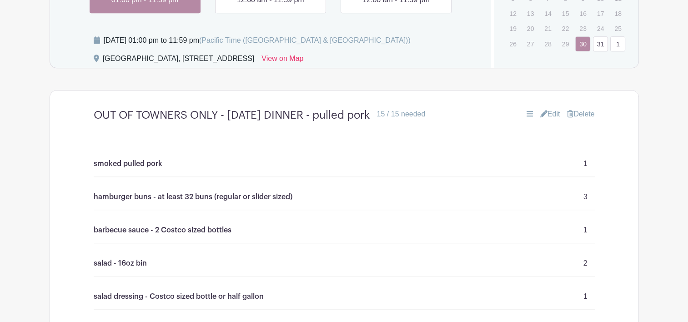
click at [551, 114] on link "Edit" at bounding box center [550, 114] width 20 height 11
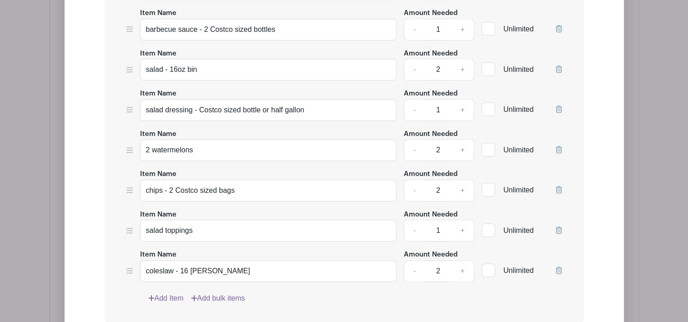
scroll to position [1032, 0]
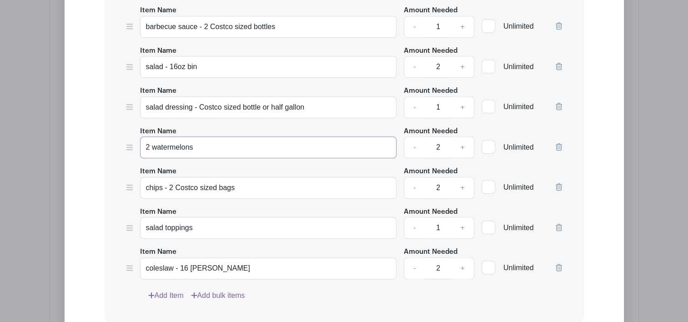
click at [153, 144] on input "2 watermelons" at bounding box center [268, 147] width 257 height 22
click at [214, 148] on input "watermelons" at bounding box center [268, 147] width 257 height 22
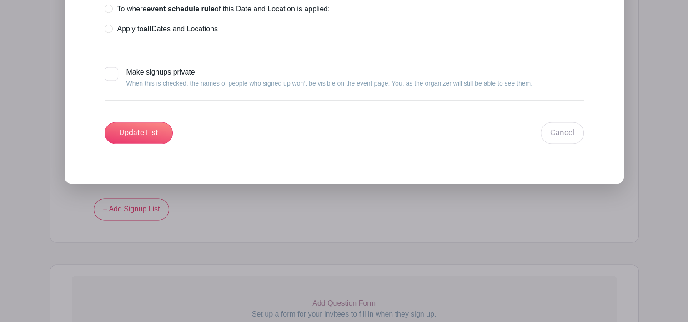
scroll to position [1483, 0]
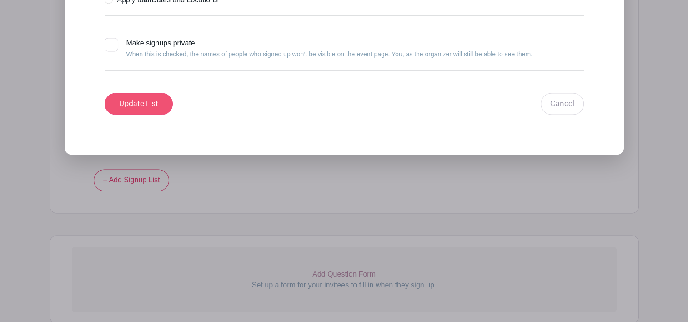
type input "watermelons - 2"
click at [136, 103] on input "Update List" at bounding box center [139, 104] width 68 height 22
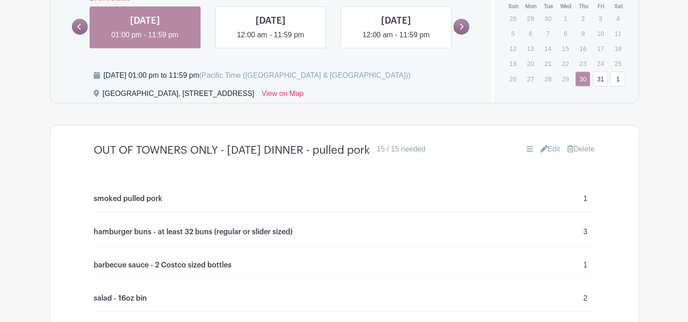
scroll to position [604, 0]
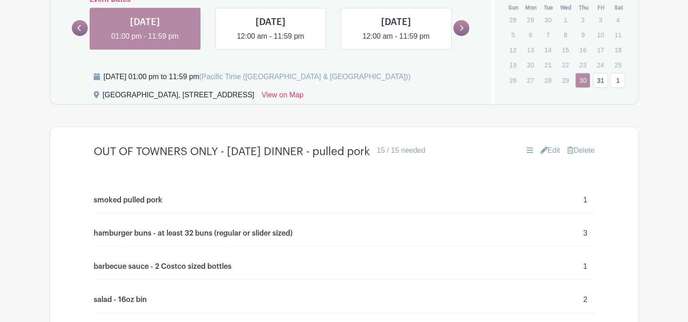
click at [464, 30] on link at bounding box center [461, 28] width 16 height 16
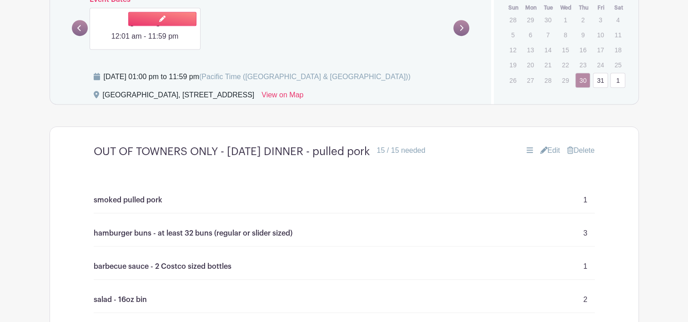
click at [145, 42] on link at bounding box center [145, 42] width 0 height 0
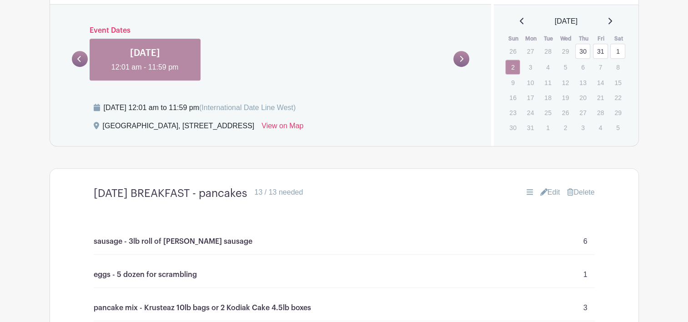
scroll to position [589, 0]
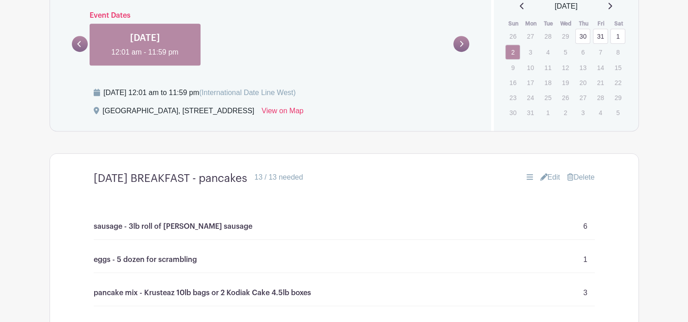
click at [548, 173] on link "Edit" at bounding box center [550, 177] width 20 height 11
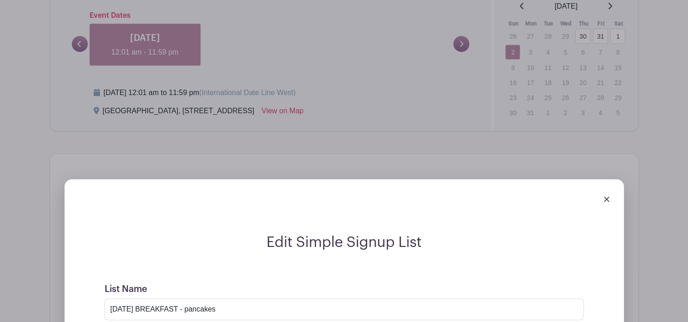
click at [602, 202] on div at bounding box center [344, 198] width 544 height 25
click at [606, 199] on img at bounding box center [606, 198] width 5 height 5
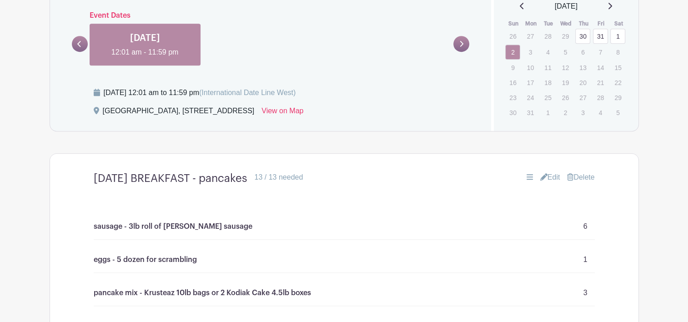
click at [78, 40] on icon at bounding box center [79, 43] width 4 height 7
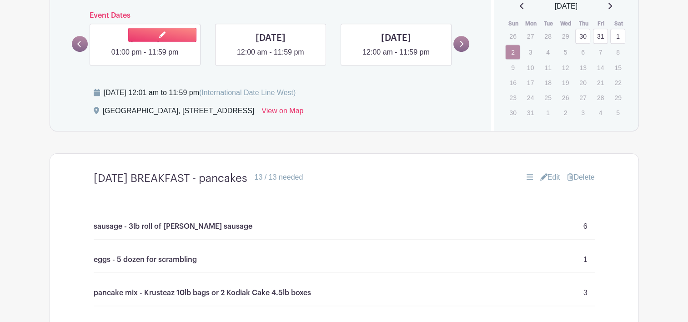
click at [145, 58] on link at bounding box center [145, 58] width 0 height 0
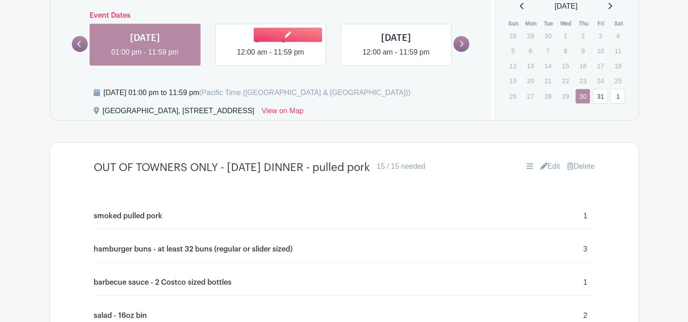
click at [270, 58] on link at bounding box center [270, 58] width 0 height 0
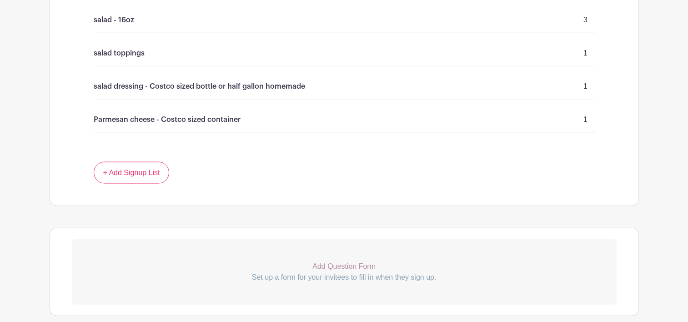
scroll to position [1970, 0]
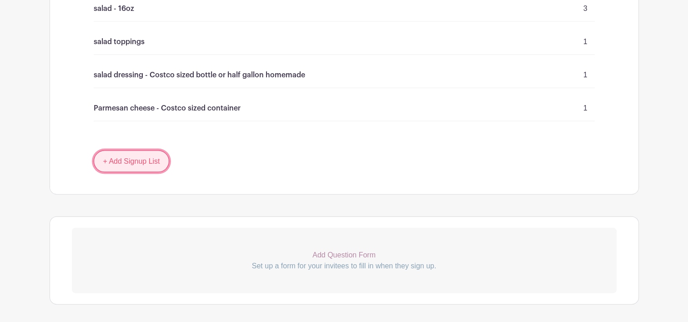
click at [140, 165] on link "+ Add Signup List" at bounding box center [132, 161] width 76 height 22
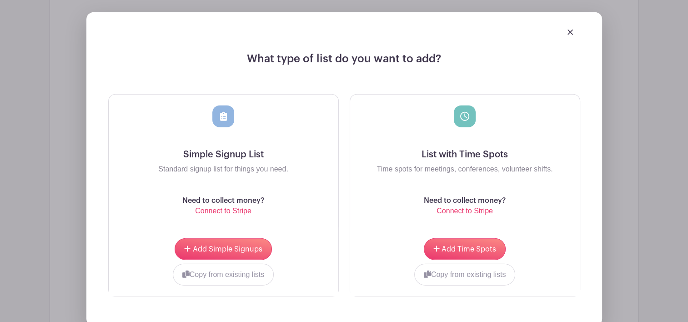
scroll to position [2141, 0]
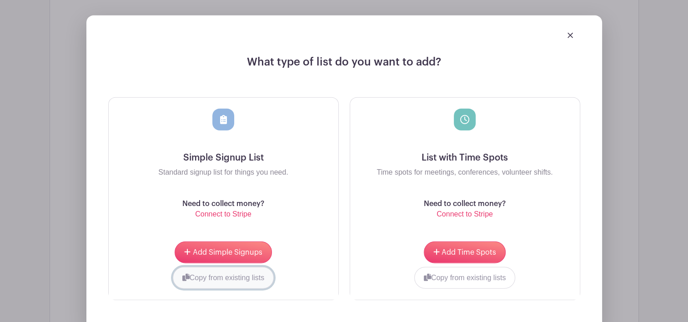
click at [222, 279] on button "Copy from existing lists" at bounding box center [223, 278] width 101 height 22
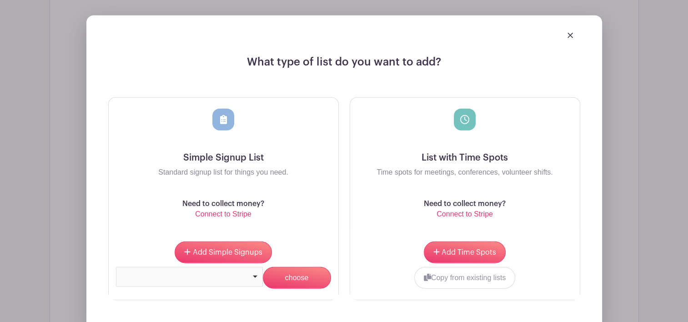
click at [256, 274] on div at bounding box center [189, 276] width 139 height 4
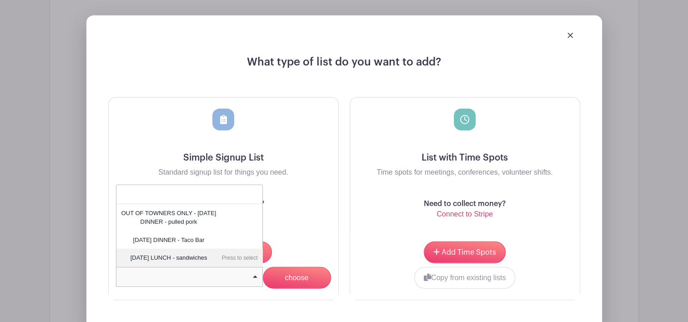
click at [256, 275] on div at bounding box center [189, 277] width 147 height 20
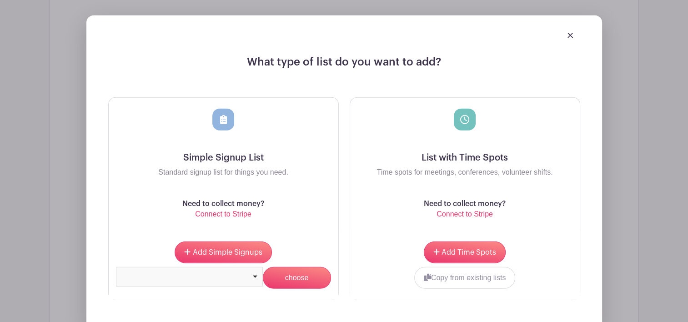
click at [256, 275] on div at bounding box center [189, 277] width 147 height 20
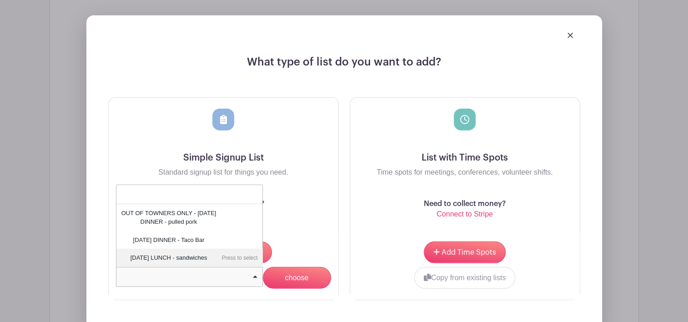
click at [253, 276] on div at bounding box center [189, 277] width 147 height 20
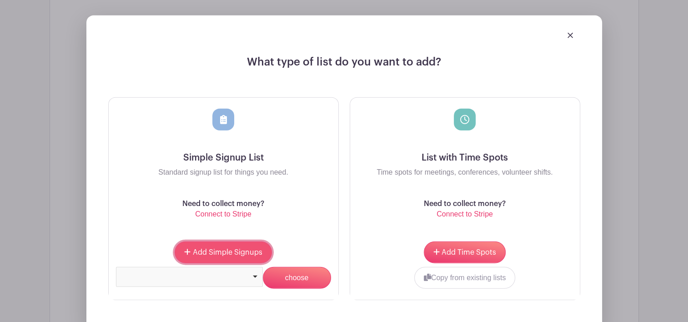
click at [236, 249] on span "Add Simple Signups" at bounding box center [228, 252] width 70 height 7
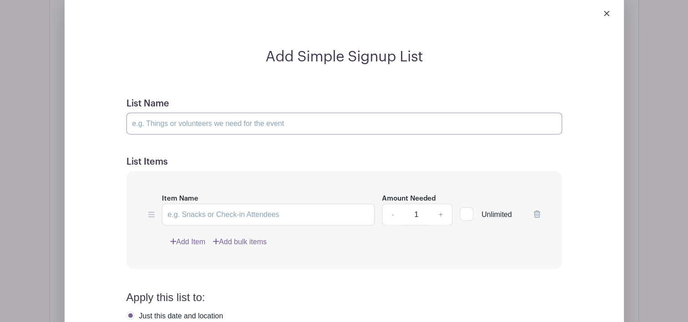
click at [250, 116] on input "List Name" at bounding box center [343, 124] width 435 height 22
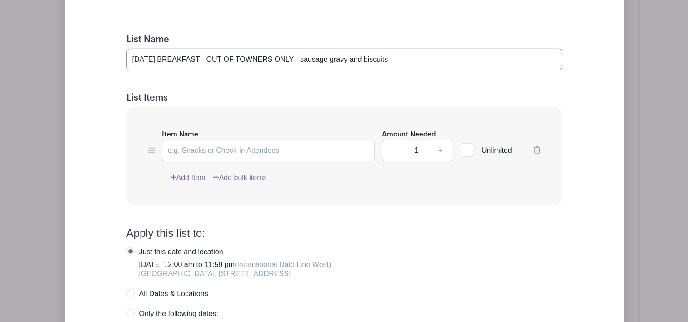
scroll to position [2285, 0]
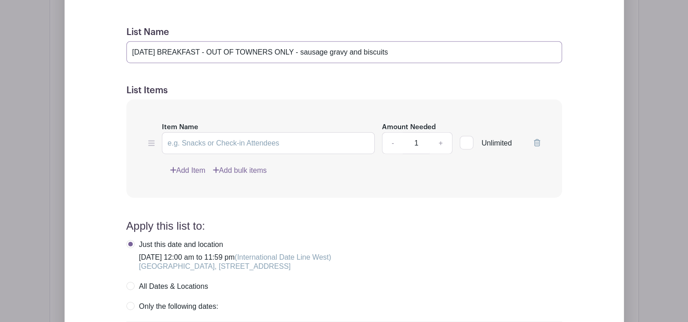
type input "FRIDAY BREAKFAST - OUT OF TOWNERS ONLY - sausage gravy and biscuits"
click at [189, 165] on link "Add Item" at bounding box center [187, 170] width 35 height 11
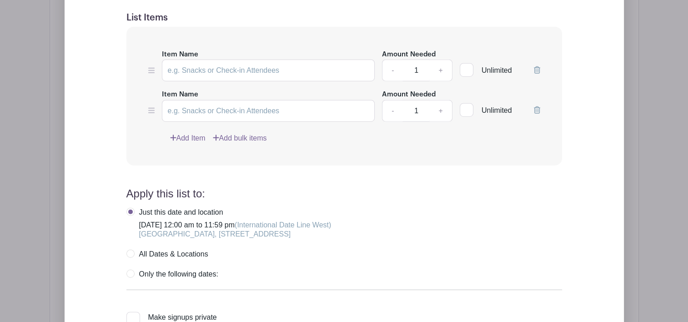
scroll to position [2212, 0]
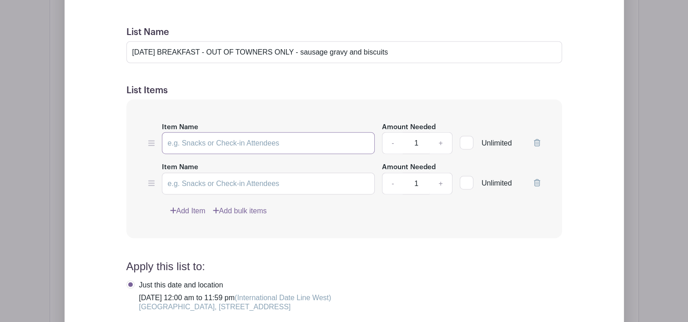
click at [252, 136] on input "Item Name" at bounding box center [268, 143] width 213 height 22
type input "sausage - 3lb roll of [PERSON_NAME] sausage"
click at [441, 140] on link "+" at bounding box center [440, 143] width 23 height 22
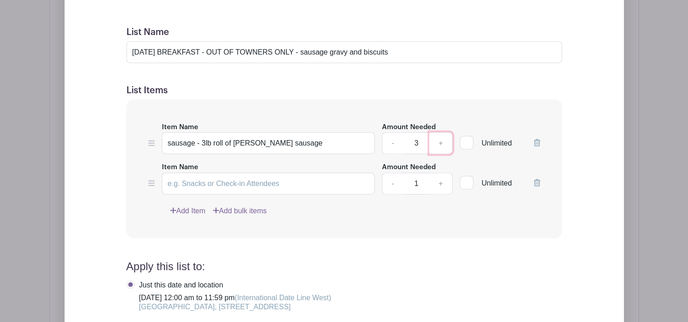
type input "4"
click at [280, 183] on input "Item Name" at bounding box center [268, 184] width 213 height 22
click at [311, 173] on input "Item Name" at bounding box center [268, 184] width 213 height 22
type input "oat milk - Costco carton of 6"
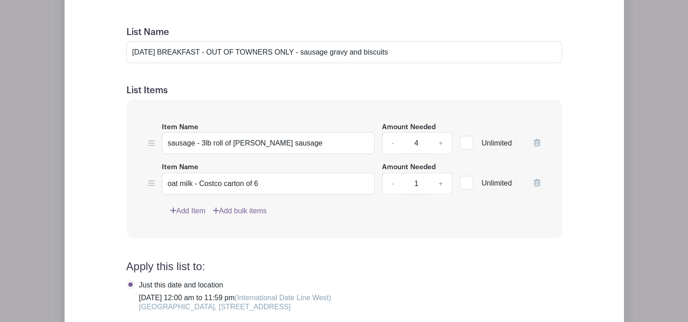
click at [192, 206] on link "Add Item" at bounding box center [187, 210] width 35 height 11
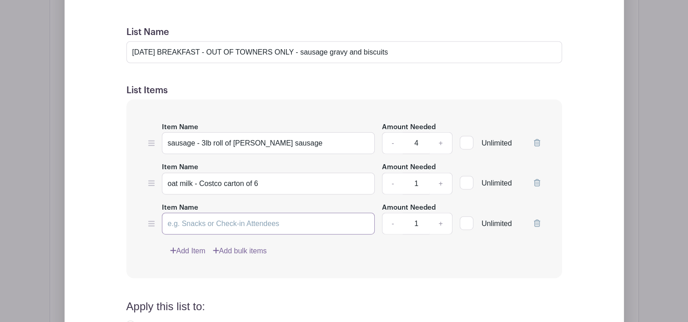
click at [194, 218] on input "Item Name" at bounding box center [268, 224] width 213 height 22
type input "2 - Pilsbury Grands! Buttermilk Biscuits Value Pack - frozen"
click at [443, 219] on link "+" at bounding box center [440, 224] width 23 height 22
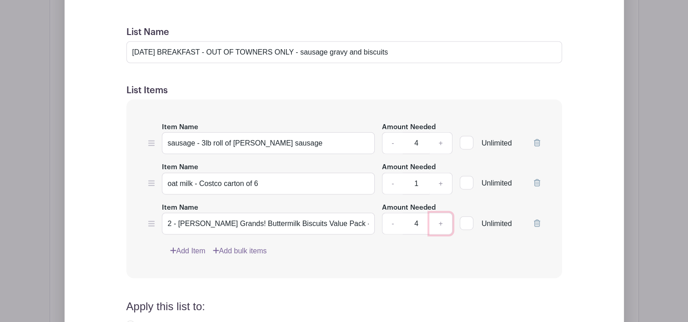
click at [443, 219] on link "+" at bounding box center [440, 224] width 23 height 22
click at [391, 220] on link "-" at bounding box center [392, 224] width 21 height 22
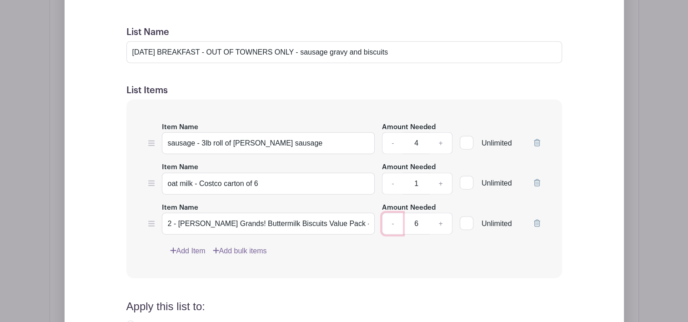
type input "5"
click at [203, 245] on link "Add Item" at bounding box center [187, 250] width 35 height 11
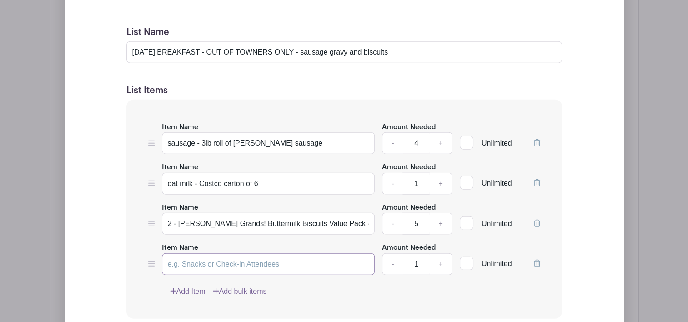
click at [231, 265] on input "Item Name" at bounding box center [268, 264] width 213 height 22
type input "cantaoupe - Costco 2-pack"
click at [443, 259] on link "+" at bounding box center [440, 264] width 23 height 22
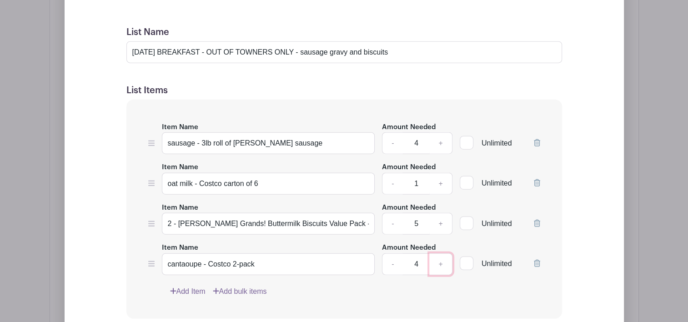
click at [443, 259] on link "+" at bounding box center [440, 264] width 23 height 22
type input "5"
click at [168, 139] on input "sausage - 3lb roll of [PERSON_NAME] sausage" at bounding box center [268, 143] width 213 height 22
drag, startPoint x: 296, startPoint y: 50, endPoint x: 210, endPoint y: 53, distance: 86.9
click at [210, 53] on input "FRIDAY BREAKFAST - OUT OF TOWNERS ONLY - sausage gravy and biscuits" at bounding box center [343, 52] width 435 height 22
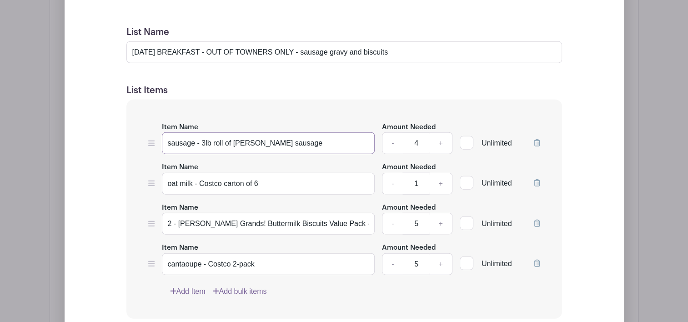
click at [167, 139] on input "sausage - 3lb roll of [PERSON_NAME] sausage" at bounding box center [268, 143] width 213 height 22
paste input "OUT OF TOWNERS ONLY"
type input "OUT OF TOWNERS ONLY - sausage - 3lb roll of Jimmy Dean sausage"
click at [167, 180] on input "oat milk - Costco carton of 6" at bounding box center [268, 184] width 213 height 22
paste input "OUT OF TOWNERS ONLY"
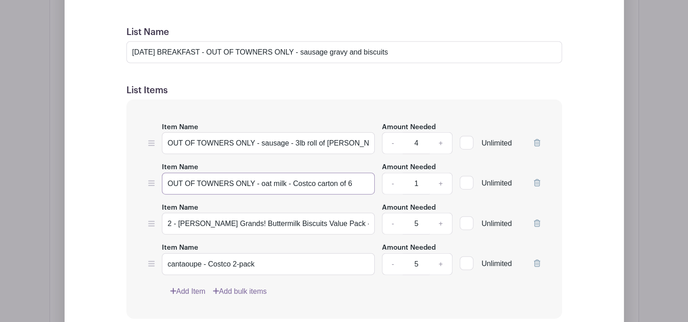
type input "OUT OF TOWNERS ONLY - oat milk - Costco carton of 6"
click at [166, 220] on input "2 - Pilsbury Grands! Buttermilk Biscuits Value Pack - frozen" at bounding box center [268, 224] width 213 height 22
paste input "OUT OF TOWNERS ONLY"
type input "OUT OF TOWNERS ONLY - 2 - Pilsbury Grands! Buttermilk Biscuits Value Pack - fro…"
click at [167, 262] on input "cantaoupe - Costco 2-pack" at bounding box center [268, 264] width 213 height 22
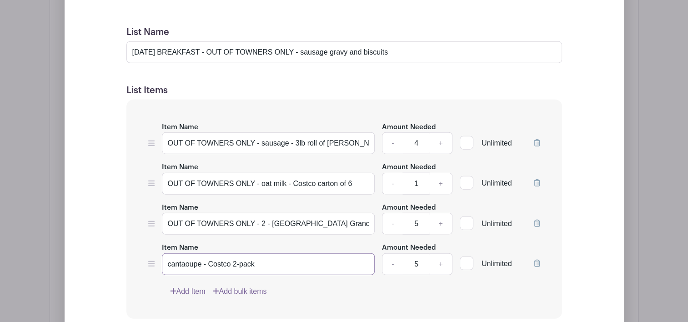
paste input "OUT OF TOWNERS ONLY"
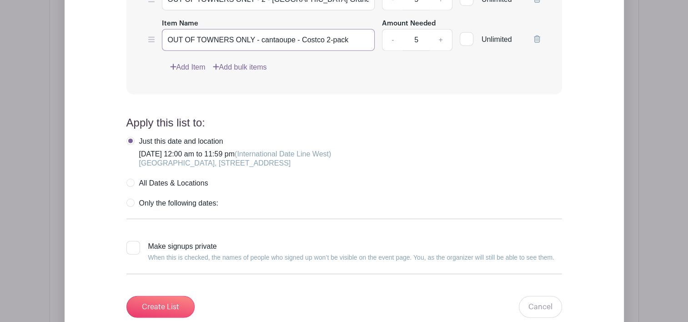
scroll to position [2444, 0]
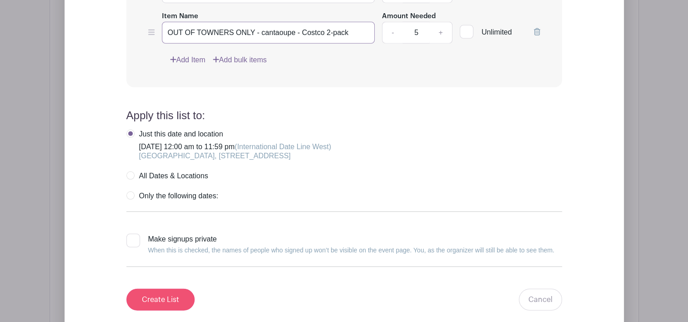
type input "OUT OF TOWNERS ONLY - cantaoupe - Costco 2-pack"
click at [175, 295] on input "Create List" at bounding box center [160, 300] width 68 height 22
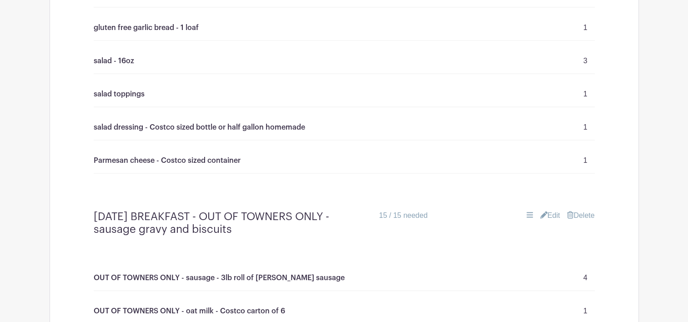
scroll to position [1976, 0]
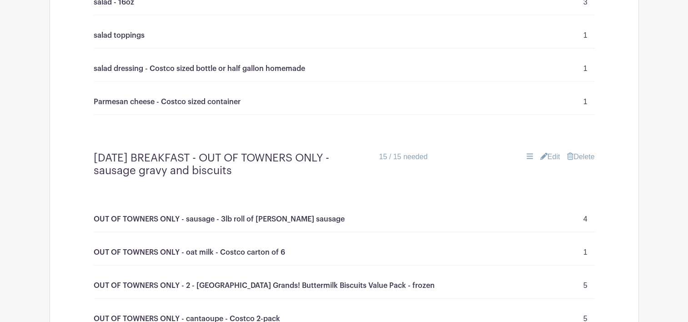
click at [554, 154] on link "Edit" at bounding box center [550, 156] width 20 height 11
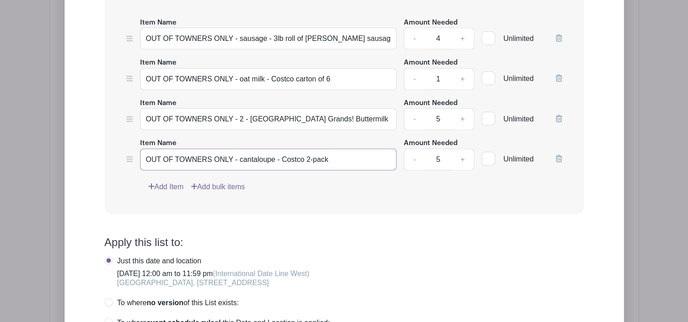
scroll to position [2449, 0]
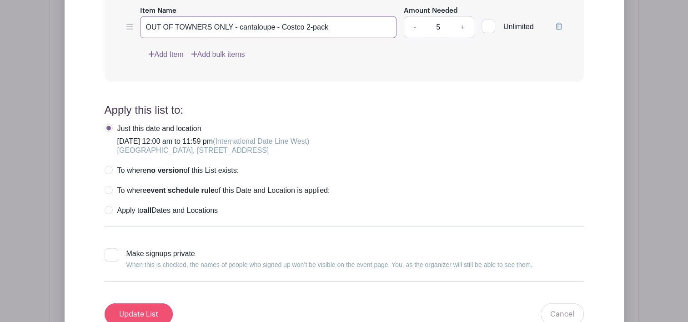
type input "OUT OF TOWNERS ONLY - cantaloupe - Costco 2-pack"
click at [144, 311] on input "Update List" at bounding box center [139, 314] width 68 height 22
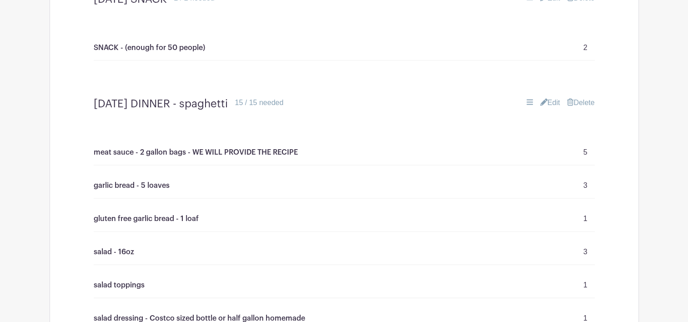
scroll to position [1723, 0]
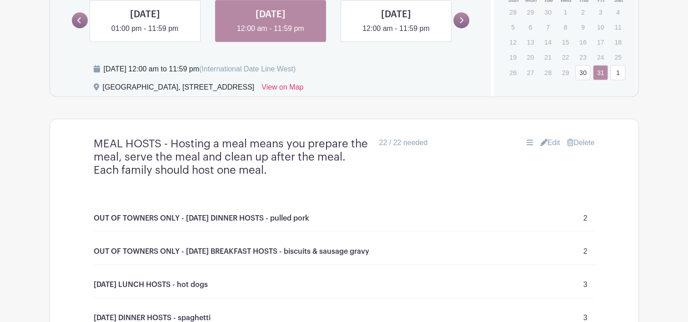
scroll to position [609, 0]
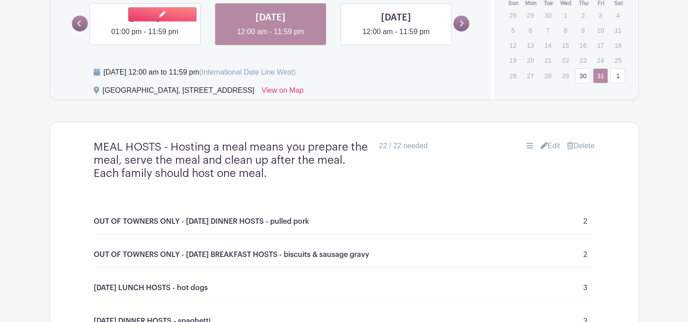
click at [145, 37] on link at bounding box center [145, 37] width 0 height 0
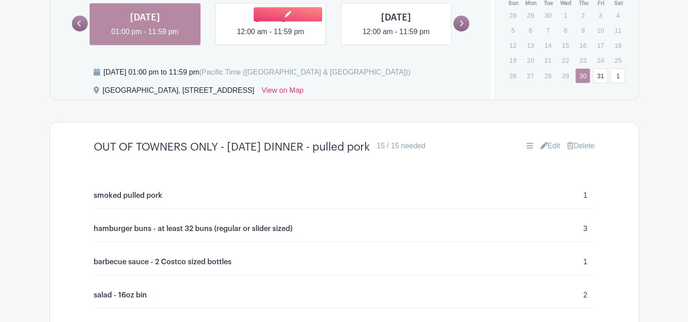
click at [270, 37] on link at bounding box center [270, 37] width 0 height 0
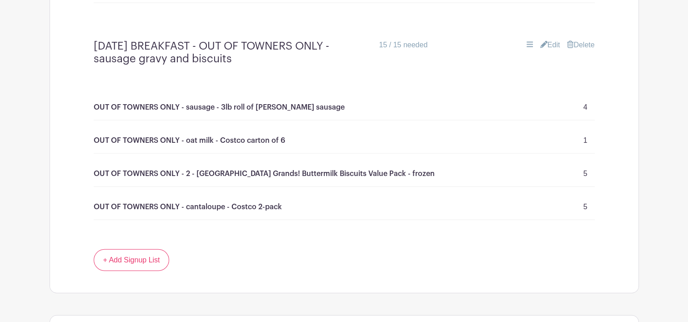
scroll to position [2112, 0]
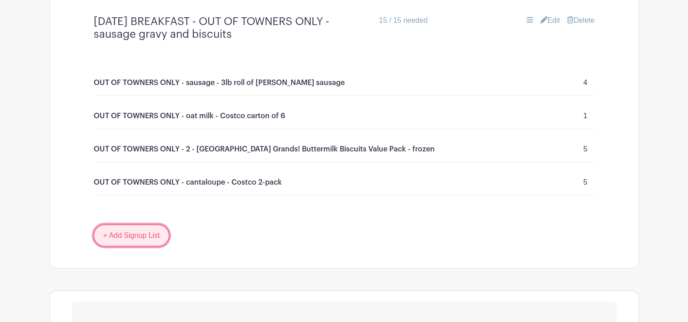
click at [141, 234] on link "+ Add Signup List" at bounding box center [132, 236] width 76 height 22
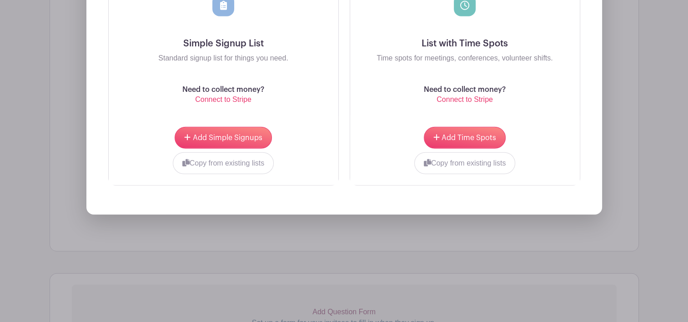
scroll to position [2486, 0]
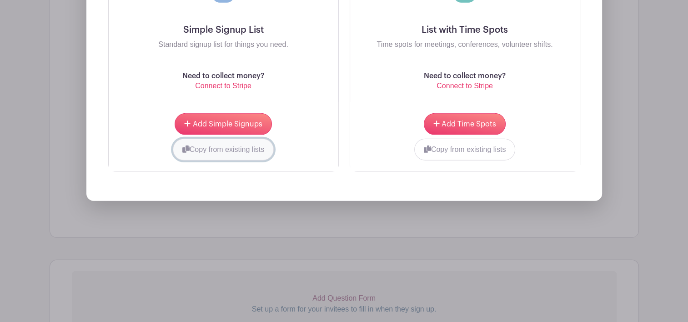
click at [239, 149] on button "Copy from existing lists" at bounding box center [223, 150] width 101 height 22
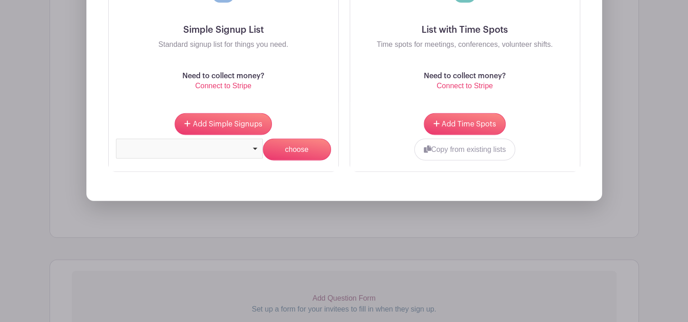
click at [262, 147] on div at bounding box center [189, 149] width 147 height 20
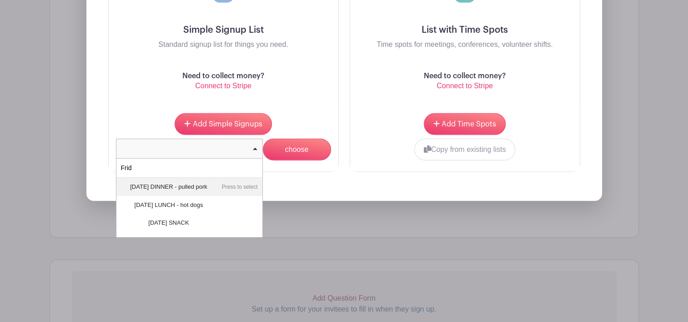
type input "Frida"
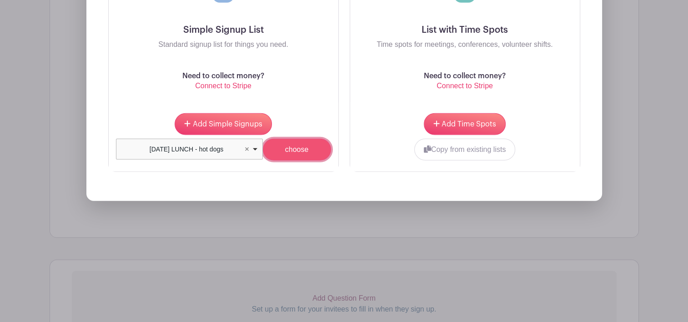
click at [294, 145] on input "choose" at bounding box center [297, 150] width 68 height 22
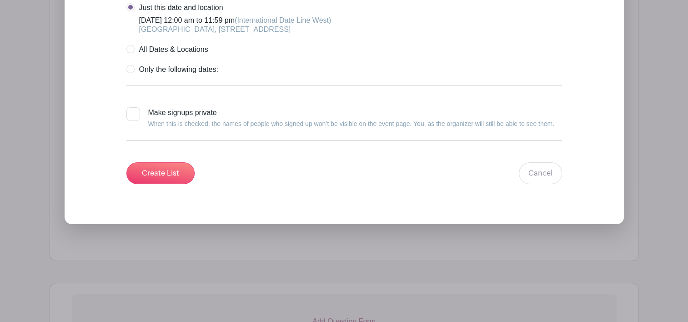
scroll to position [3025, 0]
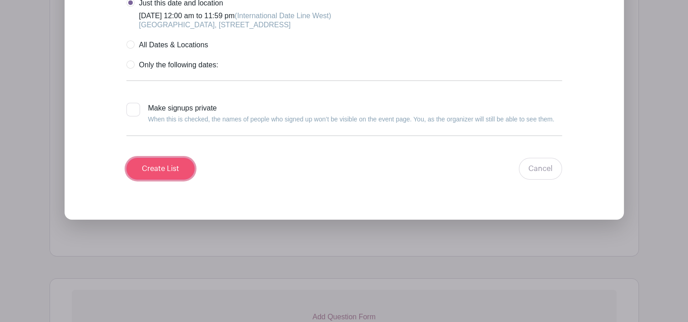
click at [160, 158] on input "Create List" at bounding box center [160, 169] width 68 height 22
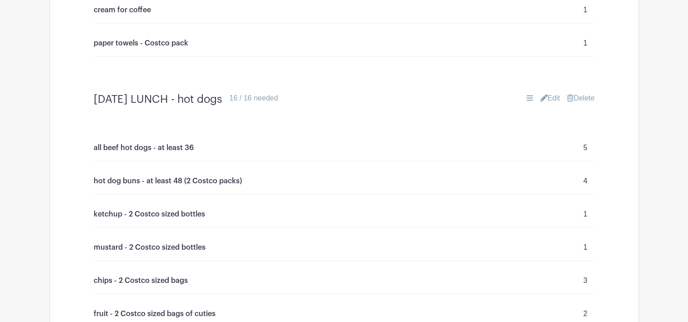
scroll to position [1339, 0]
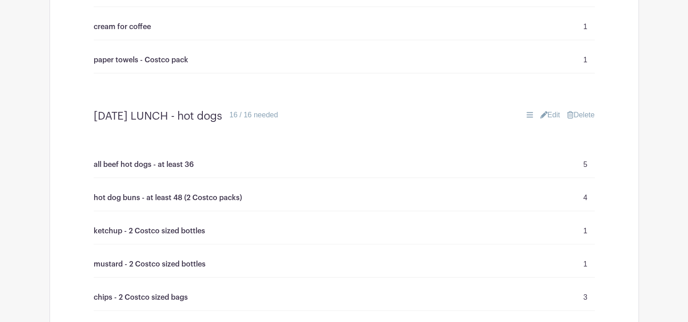
drag, startPoint x: 682, startPoint y: 169, endPoint x: 696, endPoint y: 202, distance: 35.9
click at [687, 202] on html "Loading... Groups All Groups Jessica's Events My Signups Event Invites My accou…" at bounding box center [344, 103] width 688 height 2884
drag, startPoint x: 696, startPoint y: 202, endPoint x: 657, endPoint y: 210, distance: 39.4
click at [657, 210] on main "Groups All Groups Jessica's Events My Signups Event Invites My account Logout 2…" at bounding box center [344, 103] width 688 height 2884
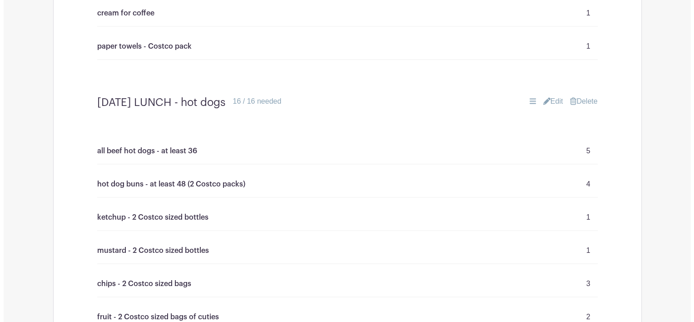
scroll to position [1346, 0]
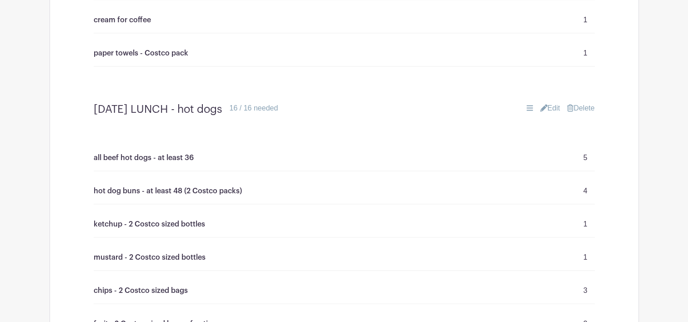
click at [583, 103] on link "Delete" at bounding box center [580, 108] width 27 height 11
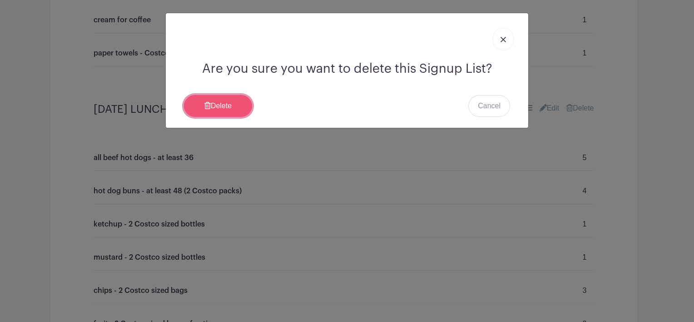
click at [234, 110] on link "Delete" at bounding box center [218, 106] width 68 height 22
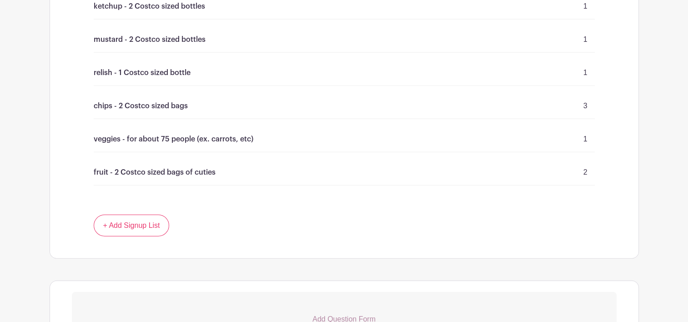
scroll to position [2198, 0]
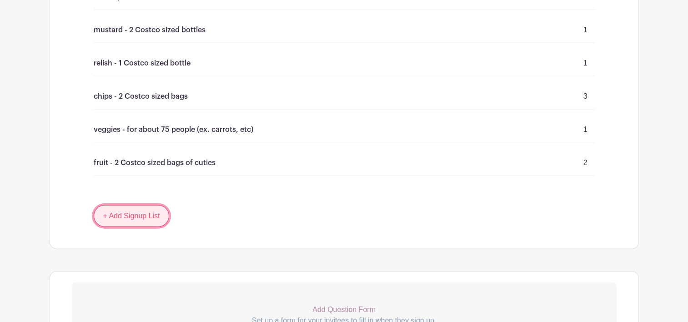
click at [163, 212] on link "+ Add Signup List" at bounding box center [132, 216] width 76 height 22
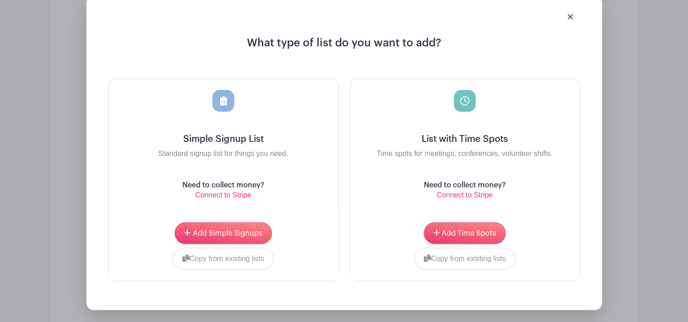
scroll to position [2471, 0]
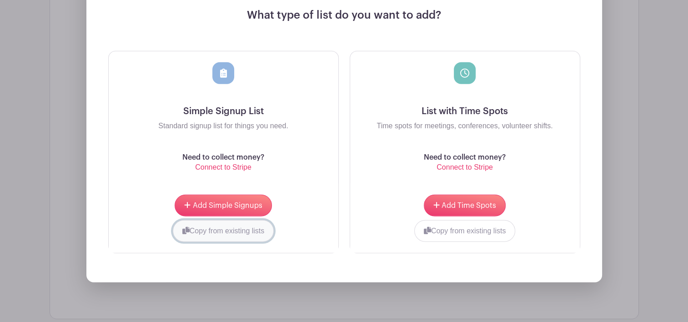
click at [219, 228] on button "Copy from existing lists" at bounding box center [223, 231] width 101 height 22
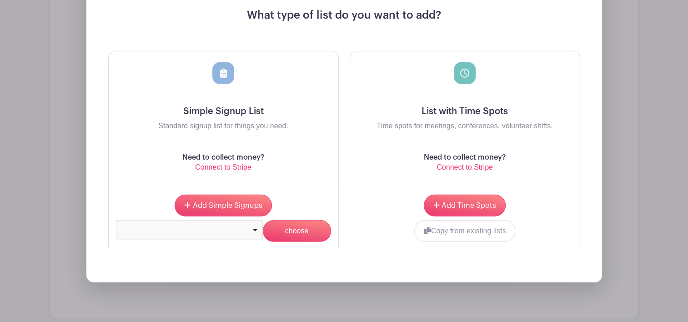
click at [206, 233] on div at bounding box center [189, 230] width 147 height 20
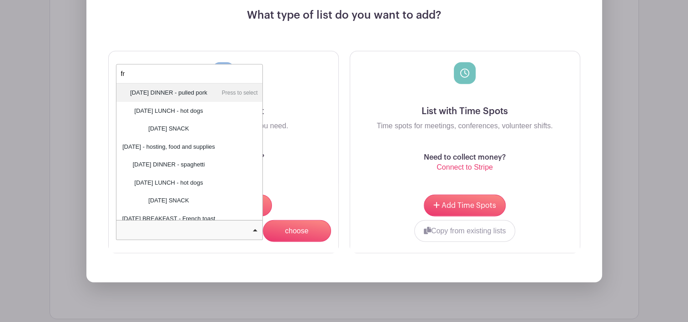
type input "fri"
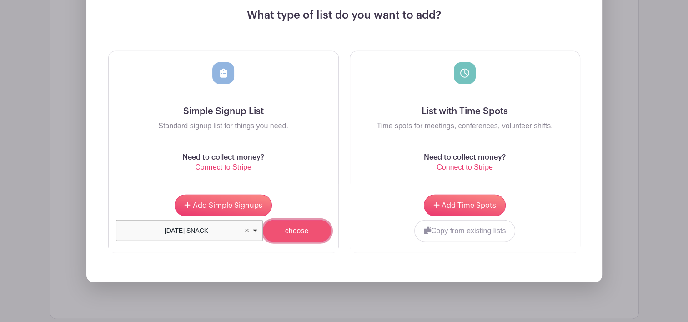
click at [291, 230] on input "choose" at bounding box center [297, 231] width 68 height 22
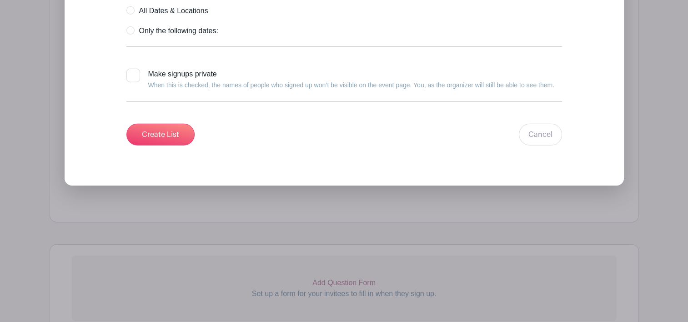
scroll to position [2907, 0]
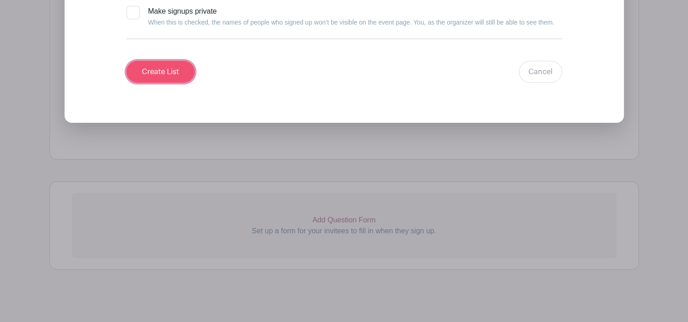
click at [163, 67] on input "Create List" at bounding box center [160, 72] width 68 height 22
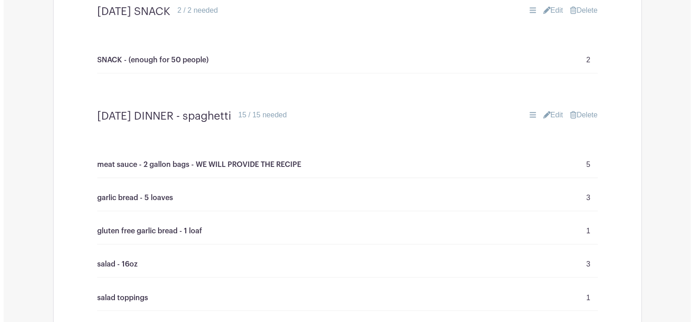
scroll to position [1402, 0]
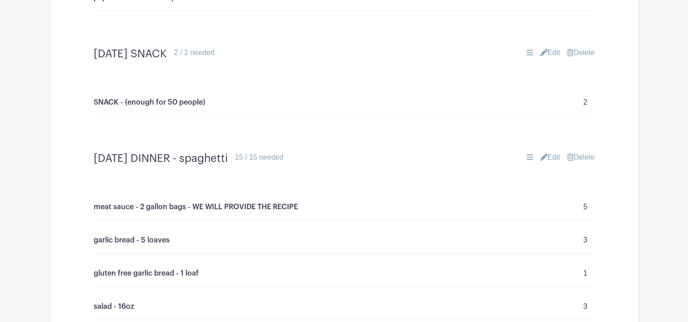
click at [585, 53] on link "Delete" at bounding box center [580, 52] width 27 height 11
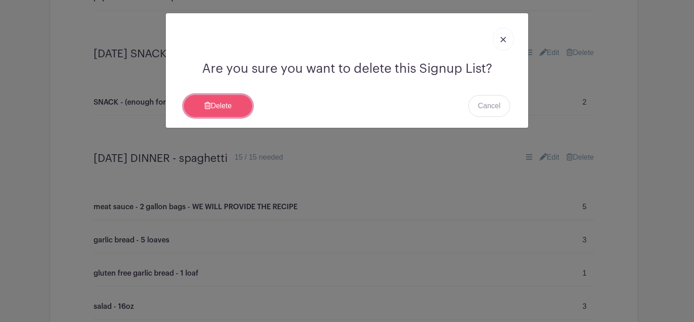
click at [230, 110] on link "Delete" at bounding box center [218, 106] width 68 height 22
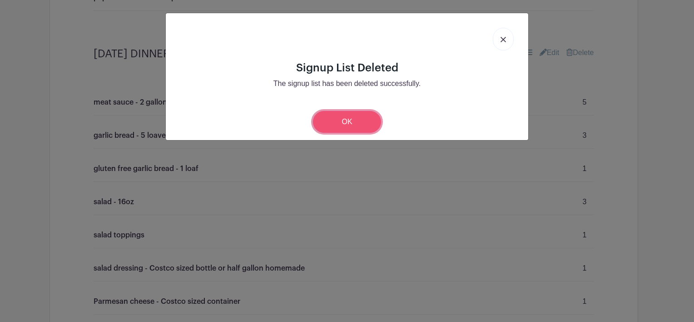
click at [351, 131] on link "OK" at bounding box center [347, 122] width 68 height 22
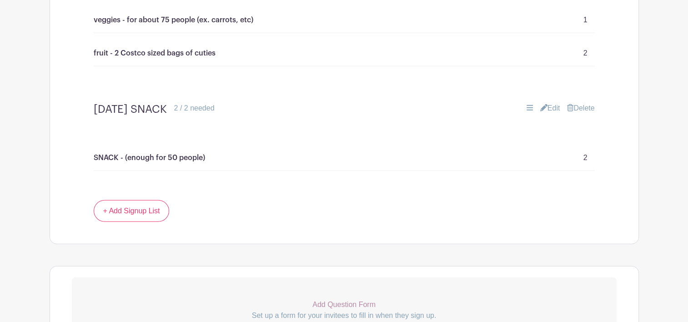
scroll to position [2247, 0]
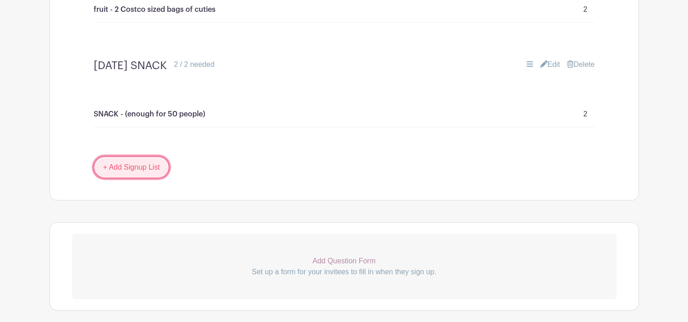
click at [113, 165] on link "+ Add Signup List" at bounding box center [132, 167] width 76 height 22
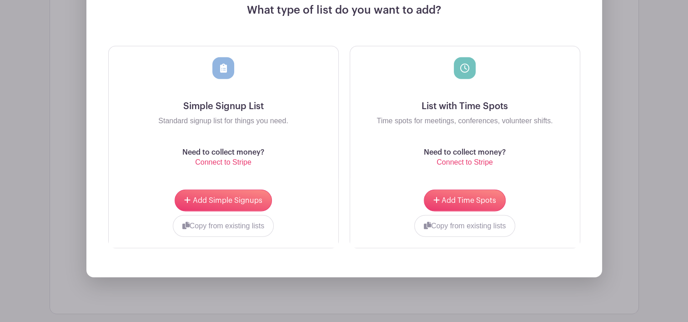
scroll to position [2483, 0]
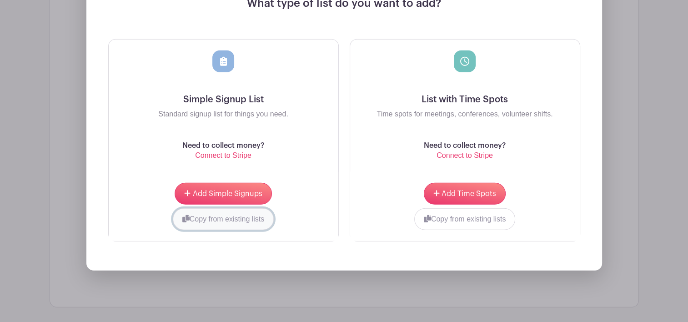
click at [240, 214] on button "Copy from existing lists" at bounding box center [223, 219] width 101 height 22
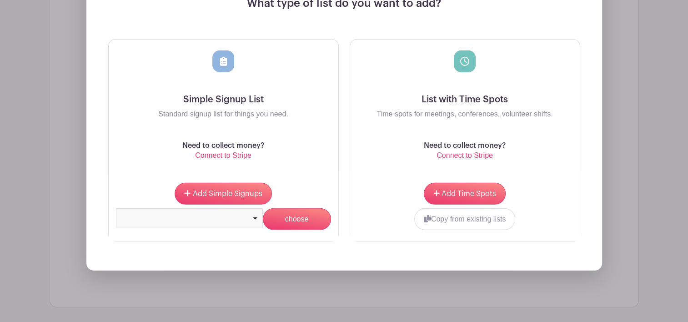
click at [252, 217] on div at bounding box center [189, 218] width 147 height 20
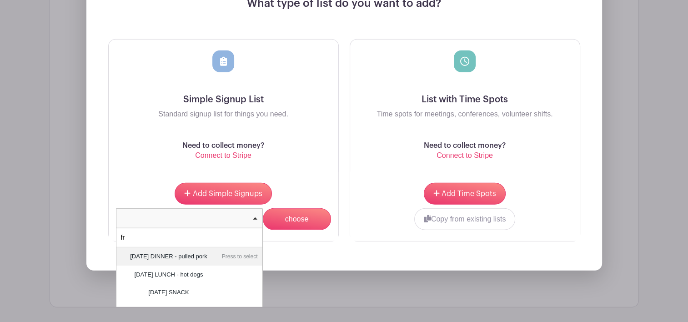
type input "f"
type input "Friday Dinner"
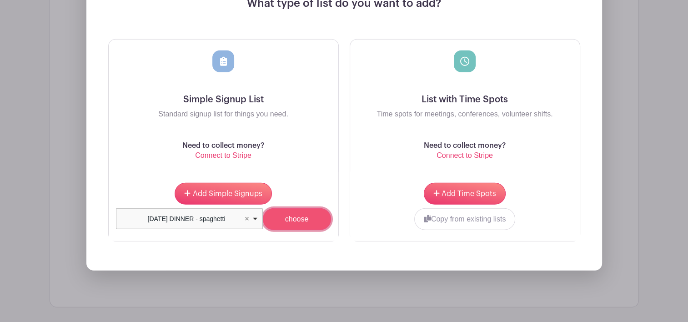
click at [284, 215] on input "choose" at bounding box center [297, 219] width 68 height 22
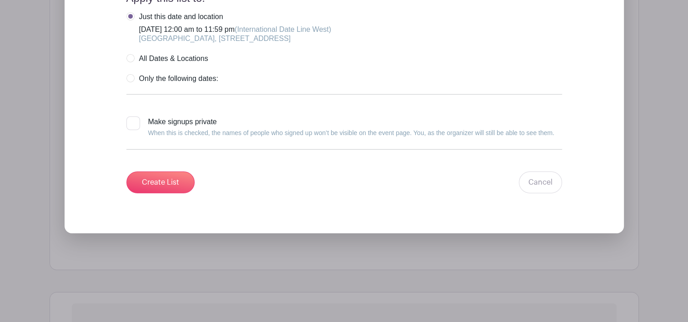
scroll to position [3042, 0]
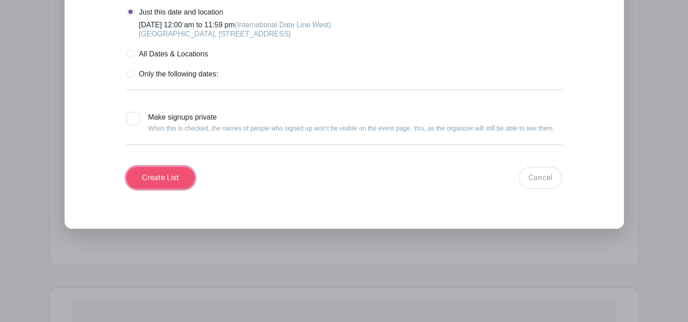
click at [172, 167] on input "Create List" at bounding box center [160, 178] width 68 height 22
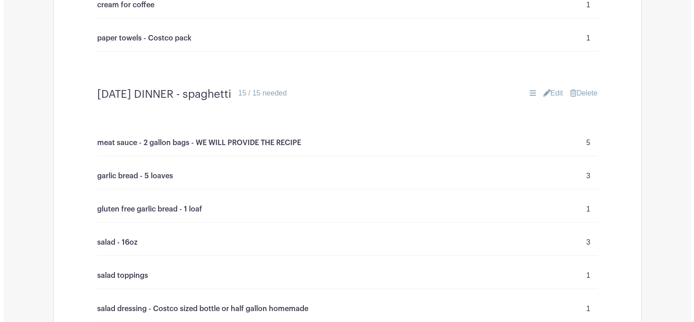
scroll to position [1357, 0]
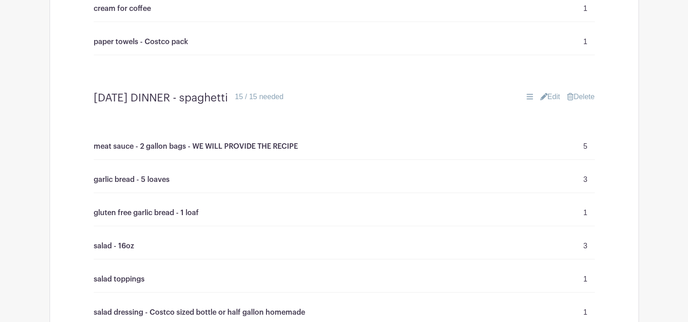
click at [586, 93] on link "Delete" at bounding box center [580, 96] width 27 height 11
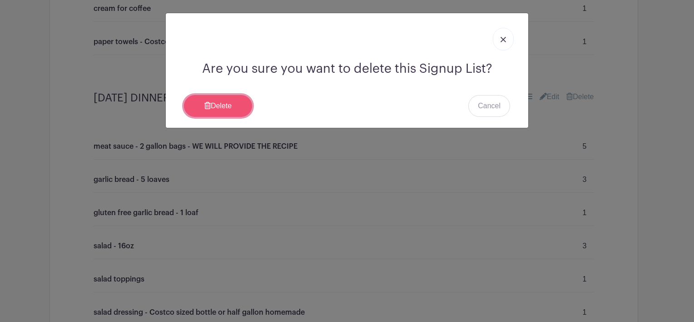
click at [236, 108] on link "Delete" at bounding box center [218, 106] width 68 height 22
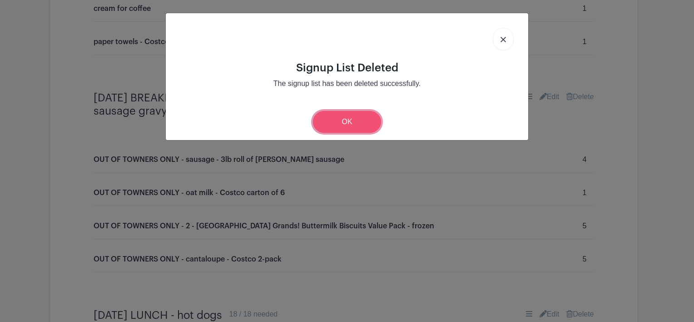
click at [355, 124] on link "OK" at bounding box center [347, 122] width 68 height 22
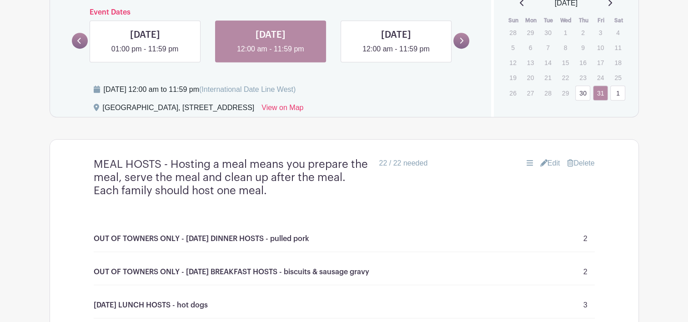
scroll to position [587, 0]
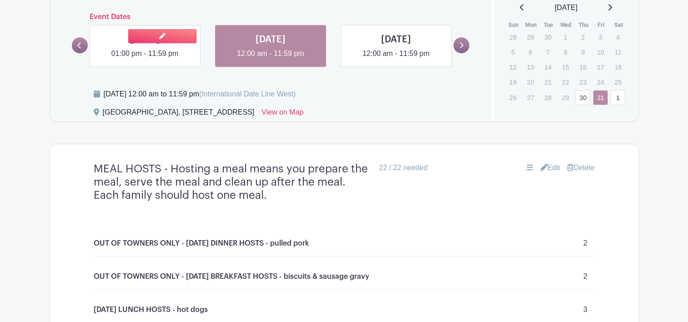
click at [145, 59] on link at bounding box center [145, 59] width 0 height 0
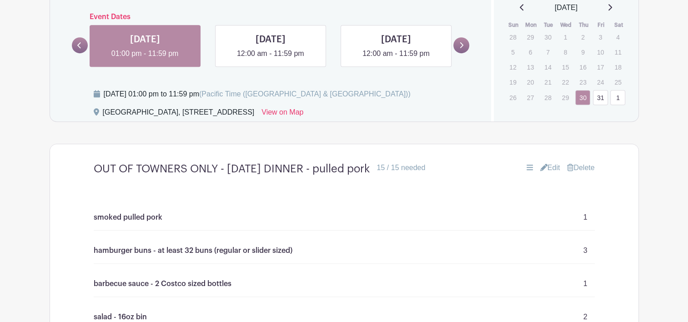
click at [545, 166] on link "Edit" at bounding box center [550, 167] width 20 height 11
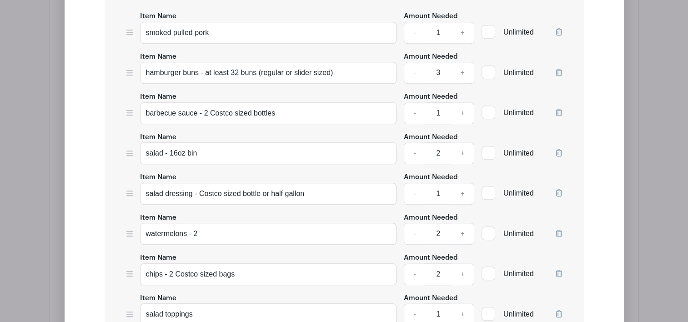
scroll to position [949, 0]
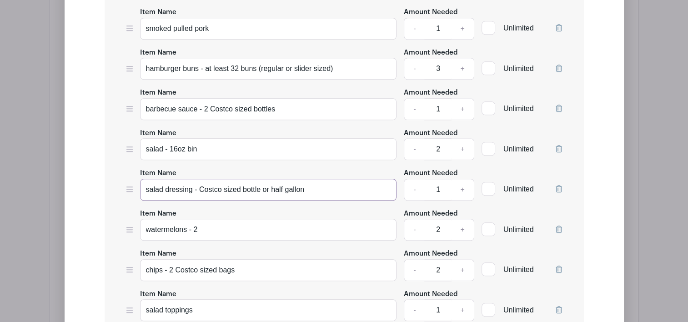
click at [339, 184] on input "salad dressing - Costco sized bottle or half gallon" at bounding box center [268, 190] width 257 height 22
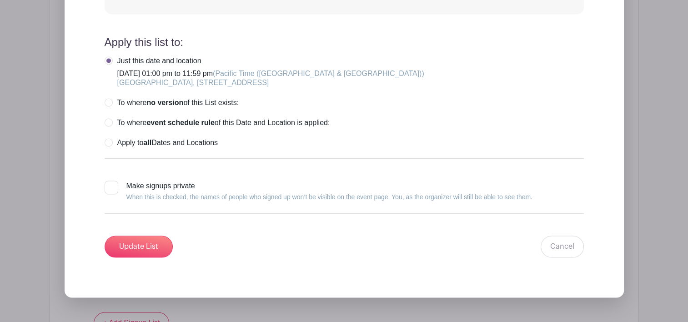
scroll to position [1342, 0]
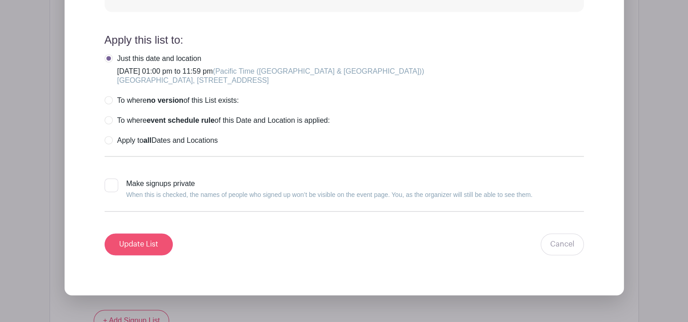
type input "salad dressing - Costco sized bottle or half gallon homemade"
click at [140, 247] on input "Update List" at bounding box center [139, 244] width 68 height 22
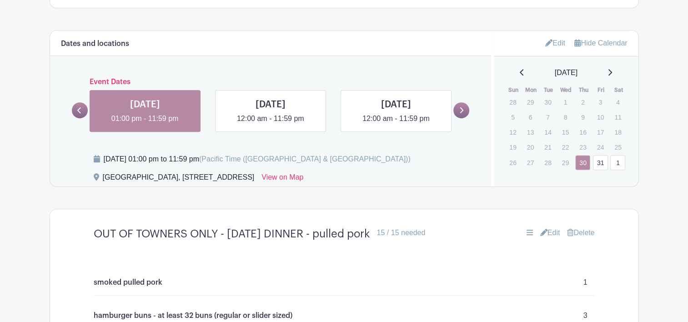
scroll to position [522, 0]
click at [270, 125] on link at bounding box center [270, 125] width 0 height 0
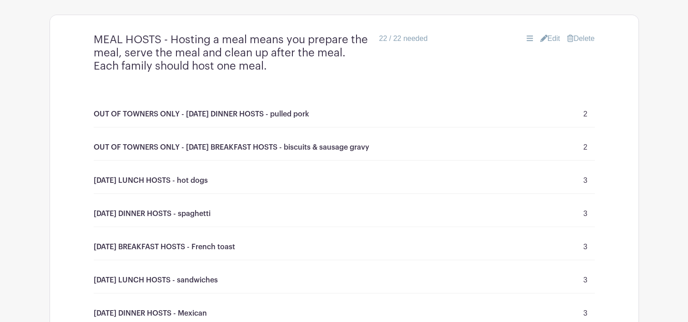
scroll to position [722, 0]
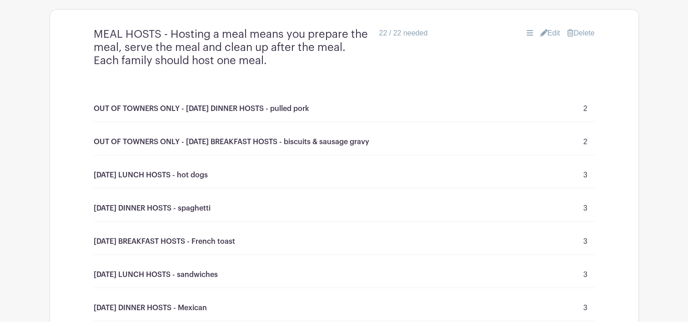
click at [552, 29] on link "Edit" at bounding box center [550, 33] width 20 height 11
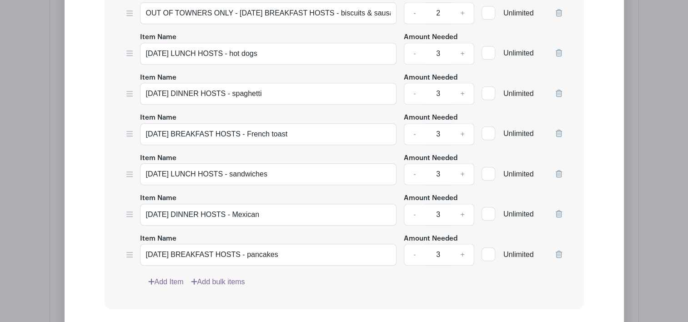
scroll to position [1031, 0]
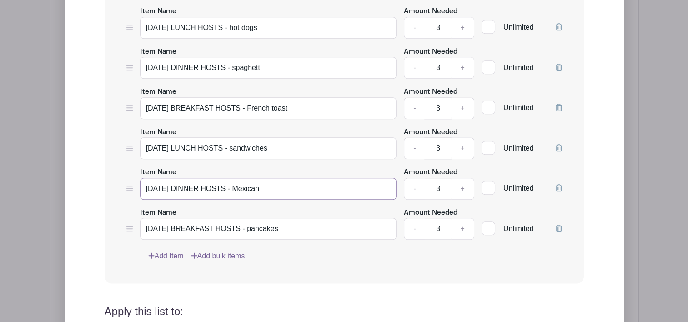
click at [265, 182] on input "[DATE] DINNER HOSTS - Mexican" at bounding box center [268, 189] width 257 height 22
type input "SATURDAY DINNER HOSTS - taco bar"
click at [306, 267] on div "Item Name OUT OF TOWNERS ONLY - THURSDAY DINNER HOSTS - pulled pork Amount Need…" at bounding box center [344, 93] width 479 height 380
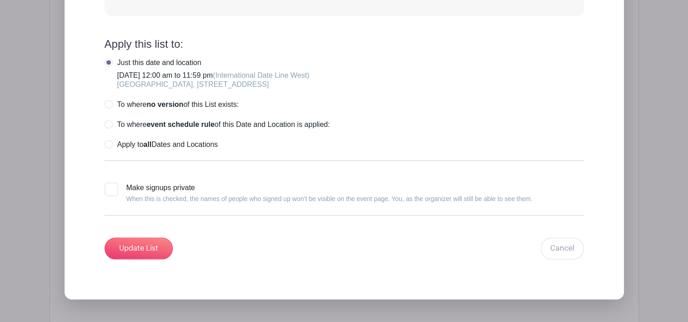
scroll to position [1302, 0]
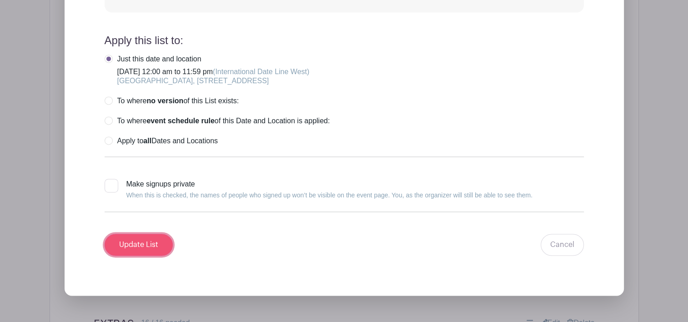
click at [128, 245] on input "Update List" at bounding box center [139, 245] width 68 height 22
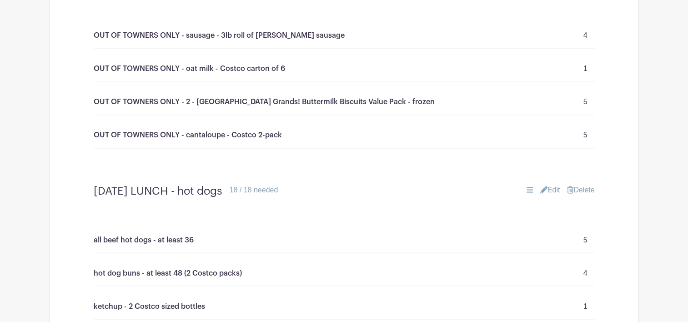
scroll to position [1483, 0]
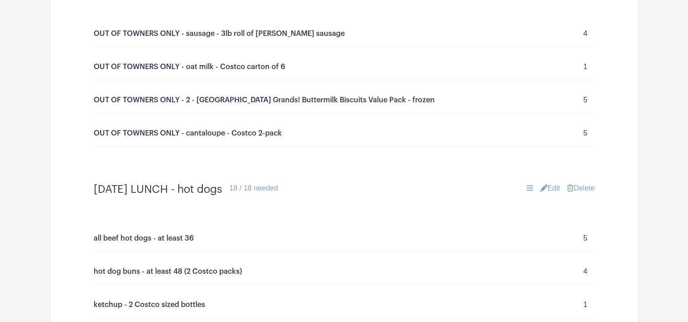
click at [296, 63] on div "OUT OF TOWNERS ONLY - oat milk - Costco carton of 6 1" at bounding box center [344, 67] width 501 height 26
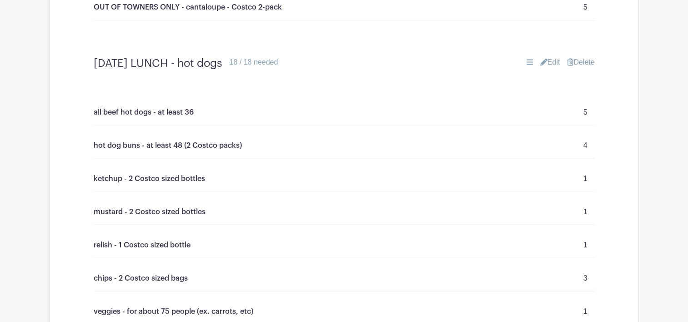
scroll to position [1600, 0]
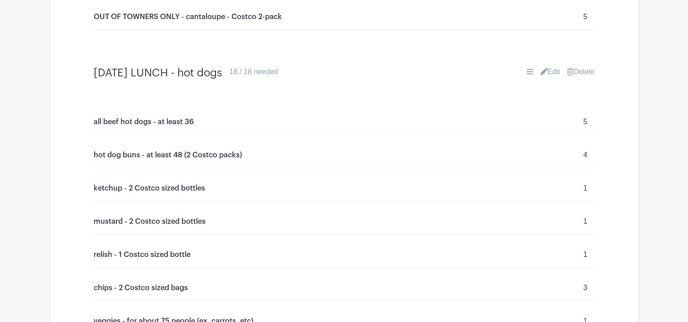
click at [549, 74] on link "Edit" at bounding box center [550, 71] width 20 height 11
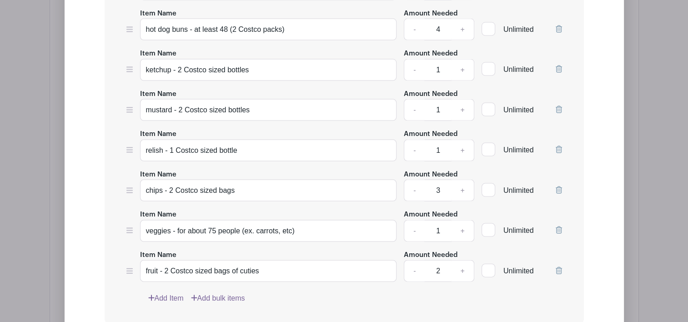
scroll to position [1909, 0]
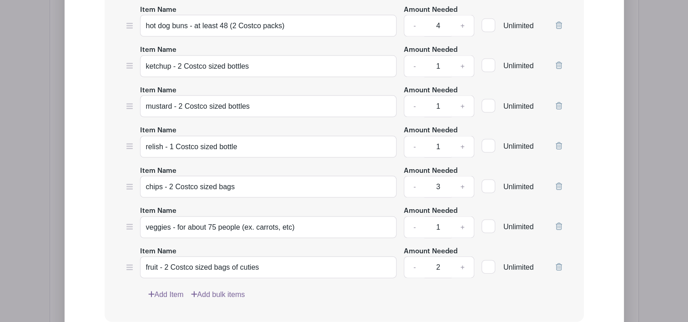
click at [555, 225] on icon at bounding box center [558, 226] width 6 height 7
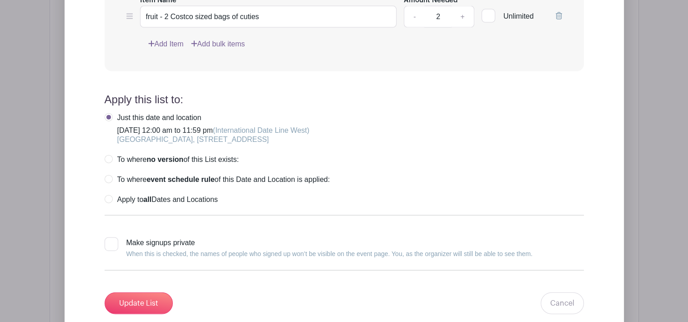
scroll to position [2138, 0]
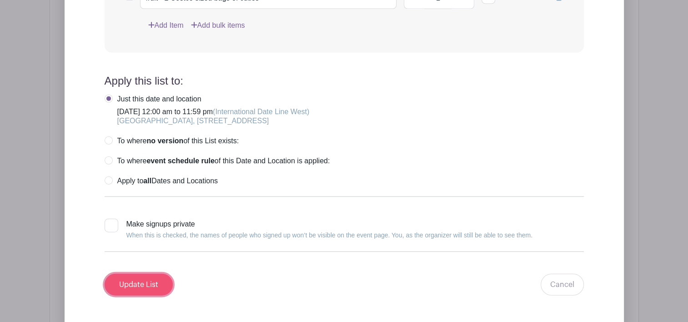
click at [144, 288] on input "Update List" at bounding box center [139, 285] width 68 height 22
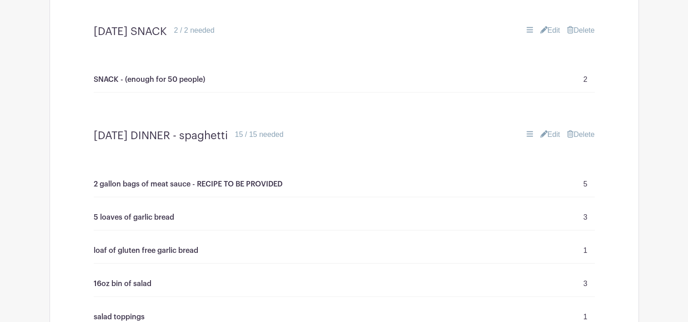
scroll to position [1951, 0]
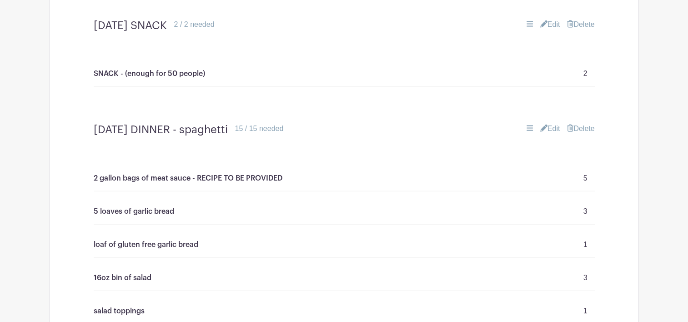
click at [553, 129] on link "Edit" at bounding box center [550, 128] width 20 height 11
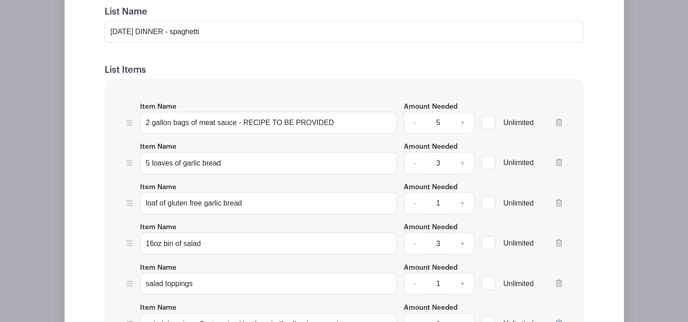
scroll to position [2183, 0]
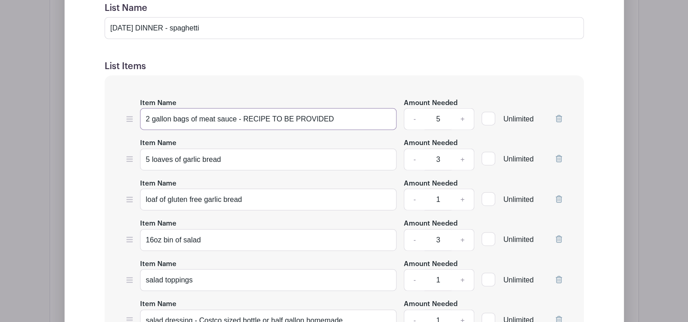
drag, startPoint x: 198, startPoint y: 115, endPoint x: 136, endPoint y: 112, distance: 61.9
click at [136, 112] on div "Item Name 2 gallon bags of meat sauce - RECIPE TO BE PROVIDED Amount Needed - 5…" at bounding box center [343, 113] width 435 height 33
click at [189, 116] on input "meat sauce - RECIPE TO BE PROVIDED" at bounding box center [268, 119] width 257 height 22
paste input "2 gallon bags of"
type input "meat sauce - 2 gallon bags - RECIPE TO BE PROVIDED"
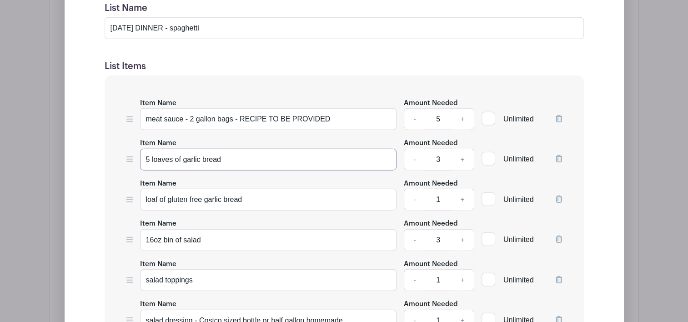
drag, startPoint x: 184, startPoint y: 159, endPoint x: 41, endPoint y: 125, distance: 146.5
click at [50, 125] on div "Edit Simple Signup List List Name FRIDAY DINNER - spaghetti List Items Item Nam…" at bounding box center [344, 297] width 588 height 829
click at [209, 160] on input "garlic bread" at bounding box center [268, 160] width 257 height 22
paste input "5 loaves of"
type input "garlic bread - 5 loaves"
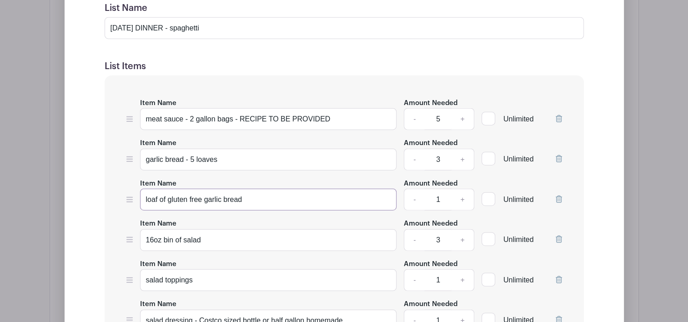
drag, startPoint x: 168, startPoint y: 195, endPoint x: 89, endPoint y: 195, distance: 78.6
click at [89, 195] on div "Edit Simple Signup List List Name FRIDAY DINNER - spaghetti List Items Item Nam…" at bounding box center [344, 310] width 544 height 717
click at [245, 200] on input "gluten free garlic bread" at bounding box center [268, 200] width 257 height 22
type input "gluten free garlic bread - 1 loaf"
drag, startPoint x: 185, startPoint y: 235, endPoint x: 113, endPoint y: 229, distance: 73.0
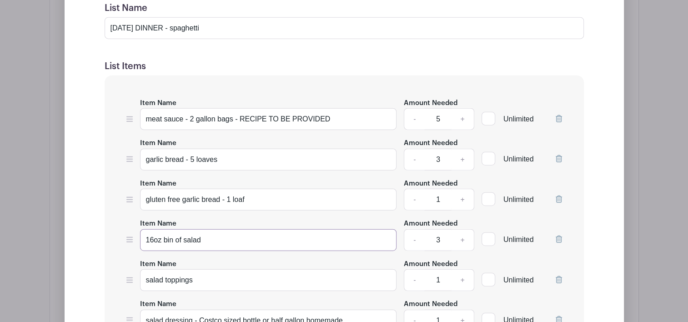
click at [113, 229] on div "Item Name meat sauce - 2 gallon bags - RECIPE TO BE PROVIDED Amount Needed - 5 …" at bounding box center [344, 245] width 479 height 340
click at [186, 238] on input "16oz bin of salad" at bounding box center [268, 240] width 257 height 22
drag, startPoint x: 182, startPoint y: 236, endPoint x: 48, endPoint y: 232, distance: 134.6
click at [50, 232] on div "Edit Simple Signup List List Name FRIDAY DINNER - spaghetti List Items Item Nam…" at bounding box center [344, 297] width 588 height 829
click at [176, 235] on input "salad" at bounding box center [268, 240] width 257 height 22
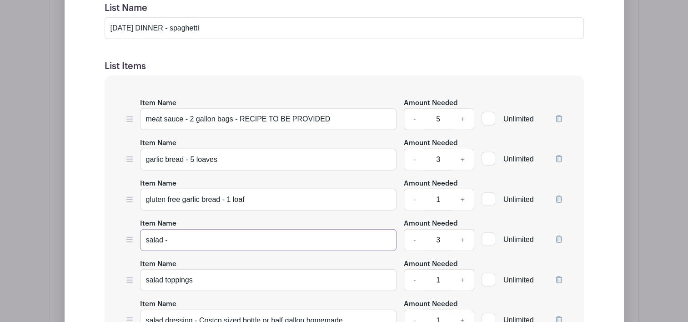
paste input "16oz bin of"
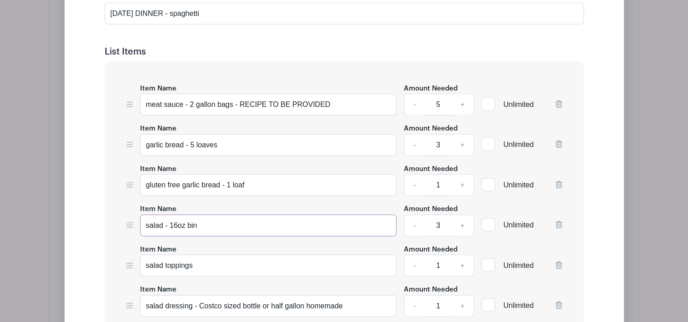
scroll to position [2194, 0]
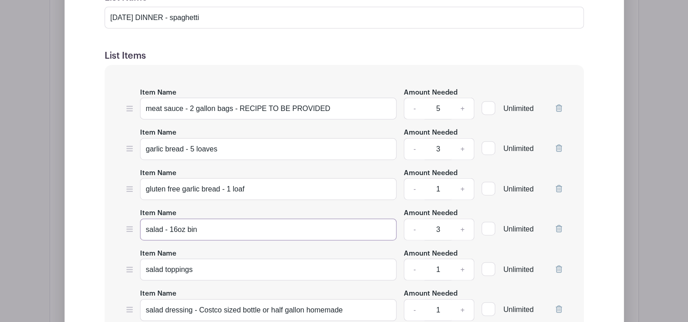
type input "salad - 16oz bin"
click at [233, 184] on input "gluten free garlic bread - 1 loaf" at bounding box center [268, 189] width 257 height 22
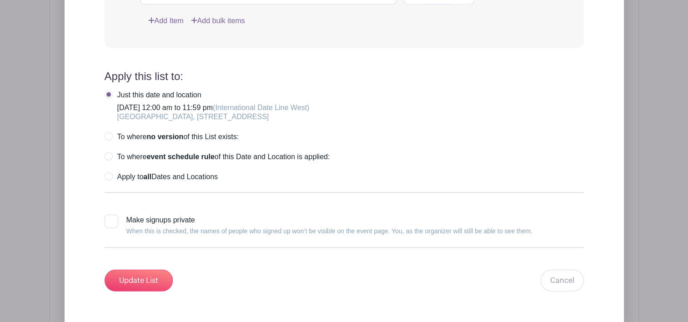
scroll to position [2561, 0]
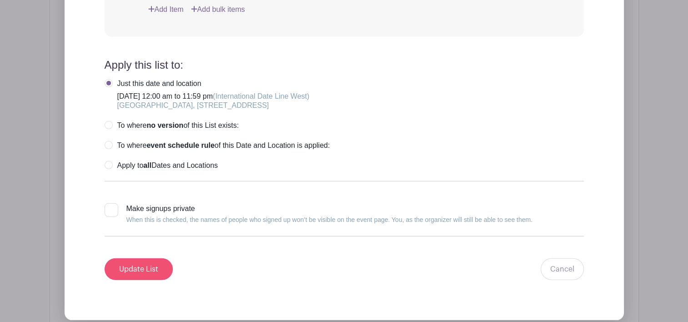
type input "gluten free garlic bread loaf"
click at [141, 265] on input "Update List" at bounding box center [139, 269] width 68 height 22
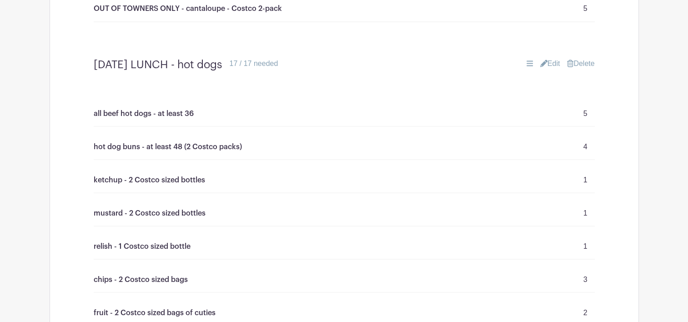
scroll to position [1601, 0]
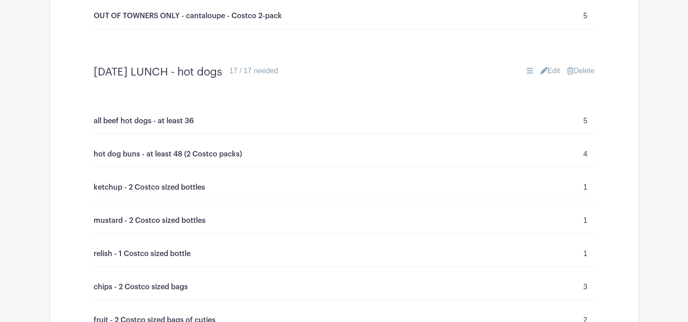
click at [554, 65] on link "Edit" at bounding box center [550, 70] width 20 height 11
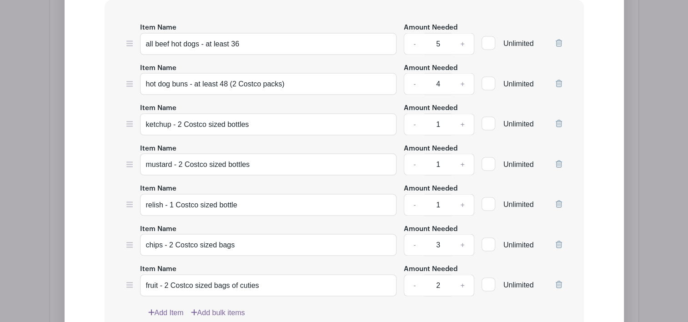
scroll to position [1855, 0]
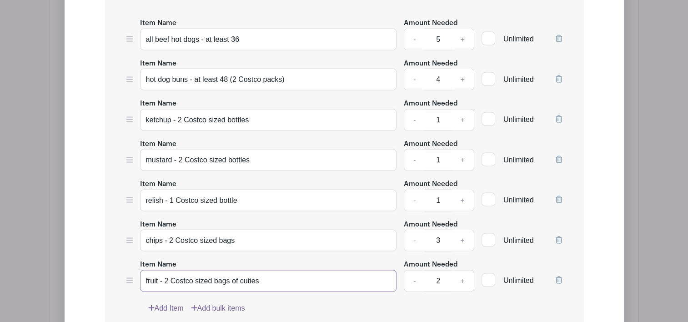
click at [249, 276] on input "fruit - 2 Costco sized bags of cuties" at bounding box center [268, 281] width 257 height 22
click at [151, 275] on input "fruit - 2 Costco sized bags" at bounding box center [268, 281] width 257 height 22
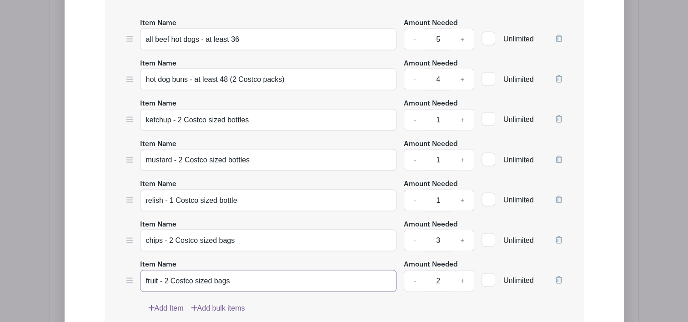
click at [151, 275] on input "fruit - 2 Costco sized bags" at bounding box center [268, 281] width 257 height 22
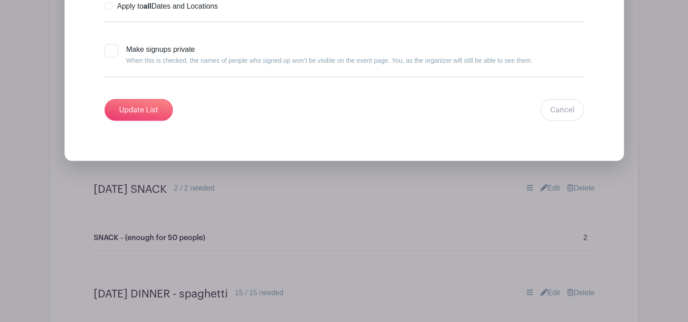
scroll to position [2309, 0]
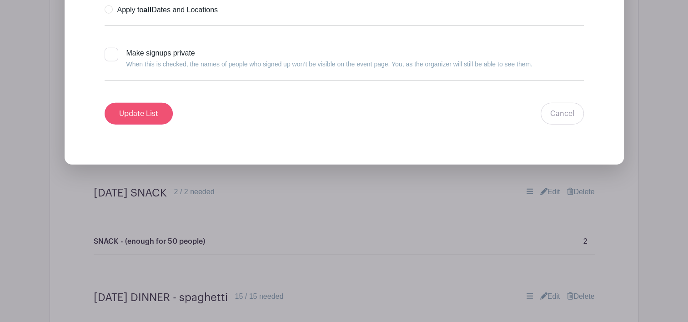
type input "Cuties - 2 Costco sized bags"
click at [153, 117] on input "Update List" at bounding box center [139, 114] width 68 height 22
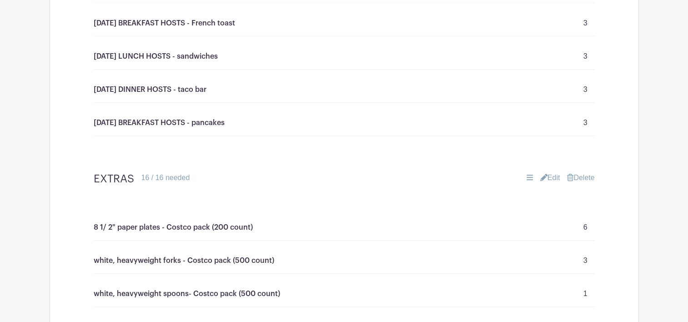
scroll to position [937, 0]
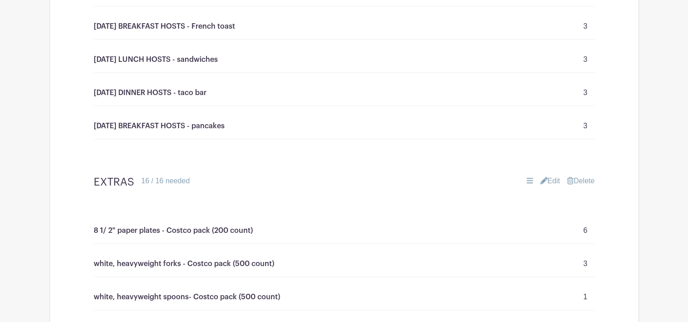
click at [553, 180] on link "Edit" at bounding box center [550, 180] width 20 height 11
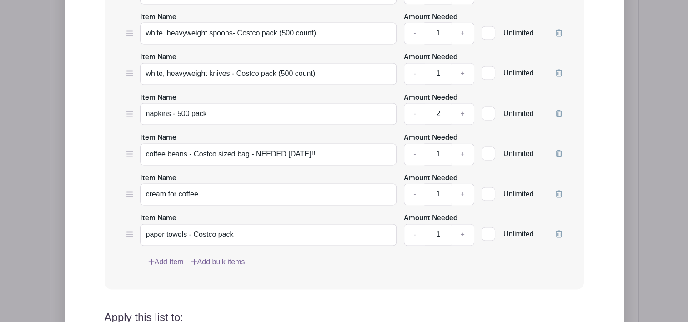
scroll to position [1395, 0]
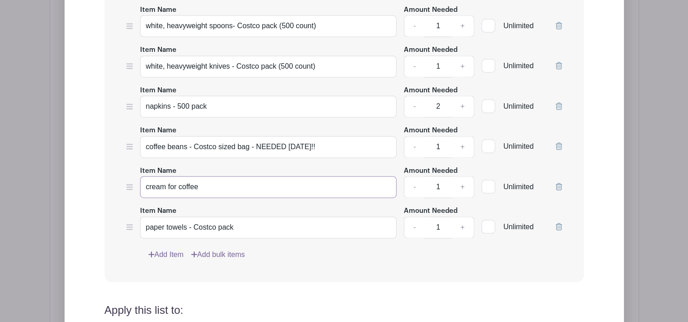
click at [304, 183] on input "cream for coffee" at bounding box center [268, 187] width 257 height 22
type input "cream for coffee - NEEDED THURSDAY"
click at [339, 144] on input "coffee beans - Costco sized bag - NEEDED THURSDAY!!" at bounding box center [268, 147] width 257 height 22
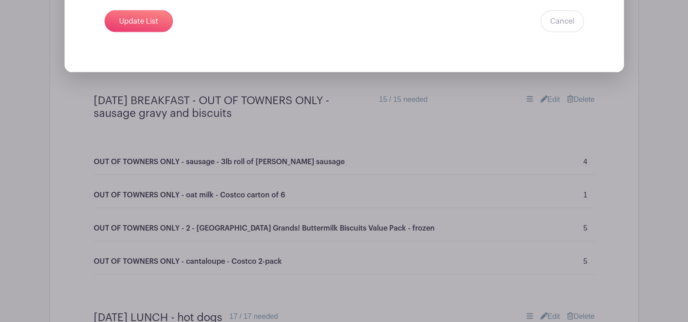
scroll to position [1891, 0]
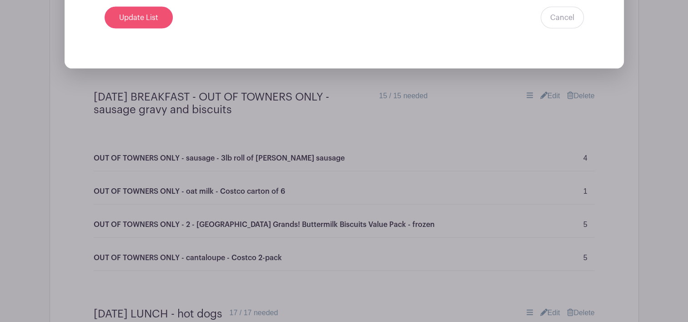
type input "coffee beans - Costco sized bag - NEEDED THURSDAY"
click at [141, 16] on input "Update List" at bounding box center [139, 18] width 68 height 22
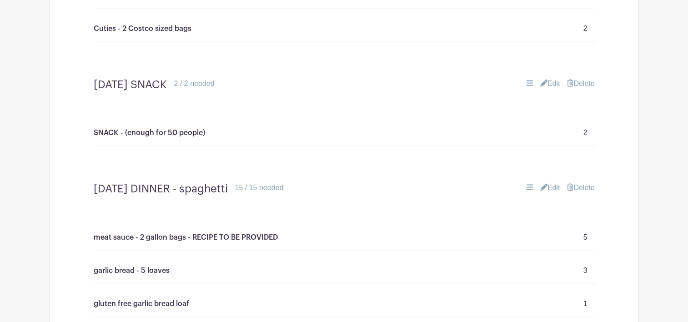
click at [549, 188] on link "Edit" at bounding box center [550, 187] width 20 height 11
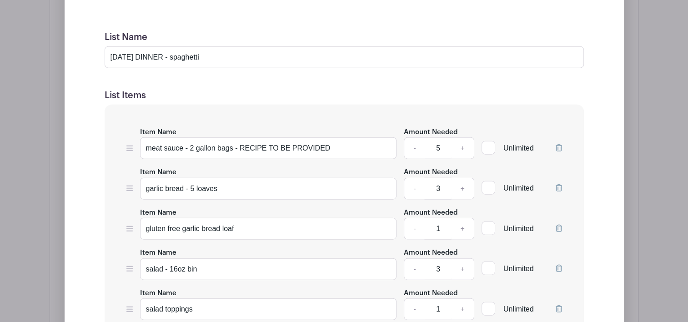
scroll to position [2165, 0]
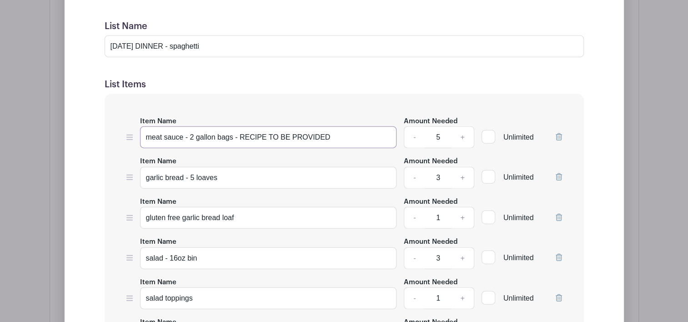
drag, startPoint x: 337, startPoint y: 135, endPoint x: 239, endPoint y: 127, distance: 98.0
click at [239, 127] on input "meat sauce - 2 gallon bags - RECIPE TO BE PROVIDED" at bounding box center [268, 137] width 257 height 22
click at [286, 134] on input "meat sauce - 2 gallon bags - RECIPE TO BE PROVIDED" at bounding box center [268, 137] width 257 height 22
click at [273, 132] on input "meat sauce - 2 gallon bags - RECIPE TO BE PROVIDED" at bounding box center [268, 137] width 257 height 22
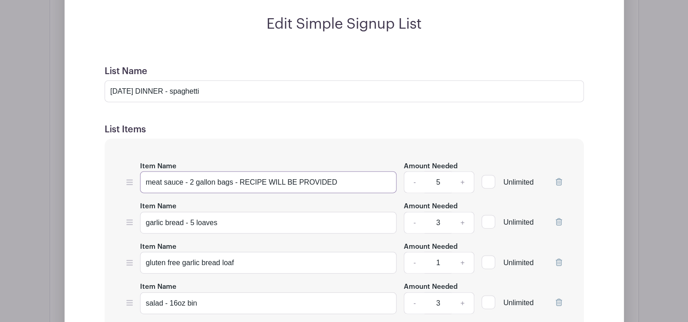
scroll to position [2116, 0]
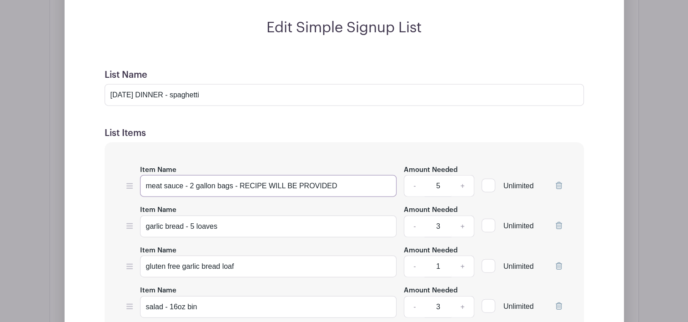
click at [147, 180] on input "meat sauce - 2 gallon bags - RECIPE WILL BE PROVIDED" at bounding box center [268, 186] width 257 height 22
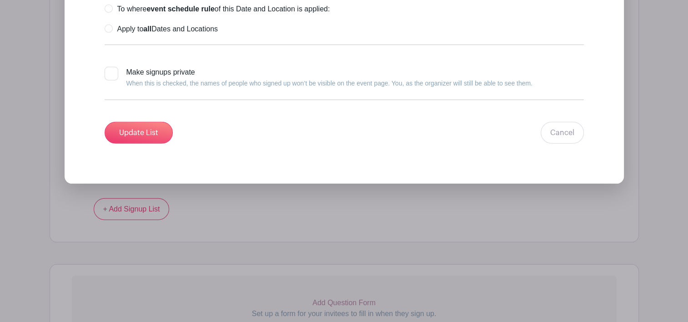
scroll to position [2713, 0]
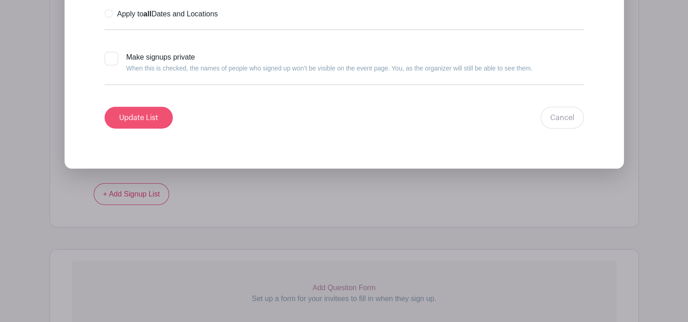
type input "homemade meat sauce - 2 gallon bags - RECIPE WILL BE PROVIDED"
click at [118, 109] on input "Update List" at bounding box center [139, 118] width 68 height 22
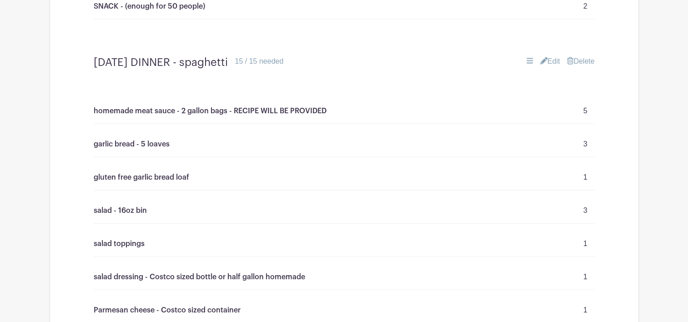
scroll to position [2015, 0]
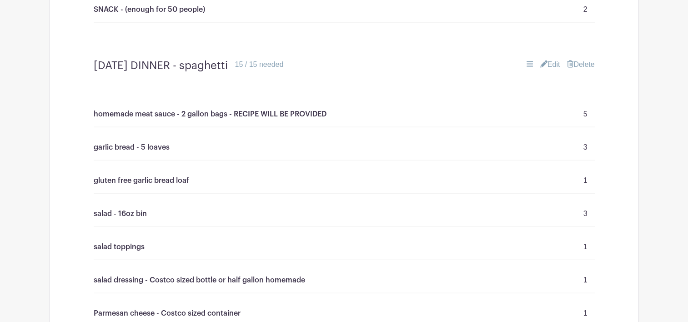
click at [549, 65] on link "Edit" at bounding box center [550, 64] width 20 height 11
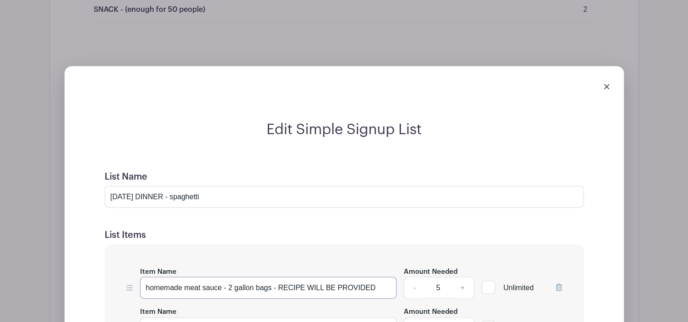
click at [229, 284] on input "homemade meat sauce - 2 gallon bags - RECIPE WILL BE PROVIDED" at bounding box center [268, 288] width 257 height 22
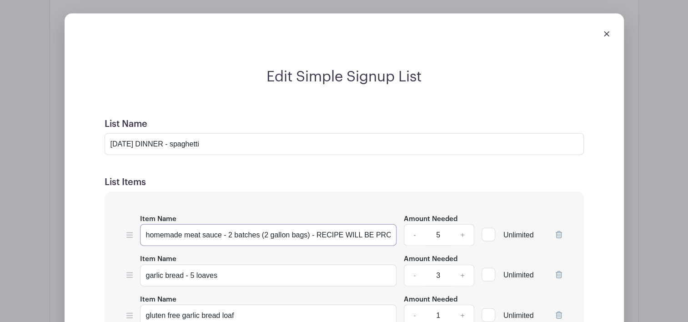
scroll to position [2063, 0]
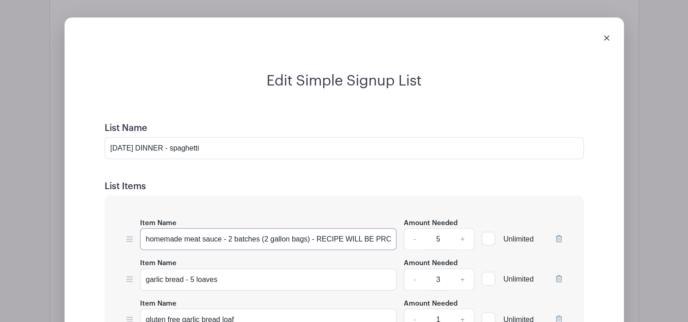
click at [232, 235] on input "homemade meat sauce - 2 batches (2 gallon bags) - RECIPE WILL BE PROVIDED" at bounding box center [268, 239] width 257 height 22
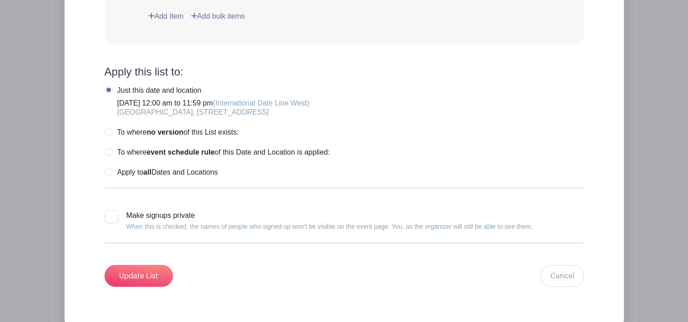
scroll to position [2649, 0]
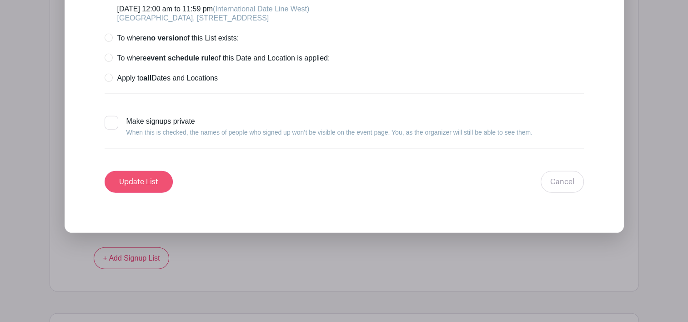
type input "homemade meat sauce - 3 batches (2 gallon bags) - RECIPE WILL BE PROVIDED"
click at [133, 174] on input "Update List" at bounding box center [139, 182] width 68 height 22
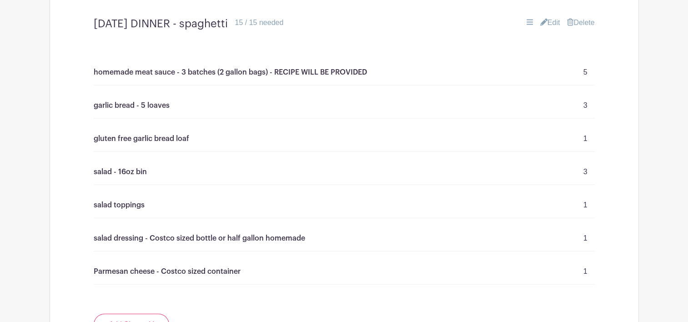
scroll to position [2051, 0]
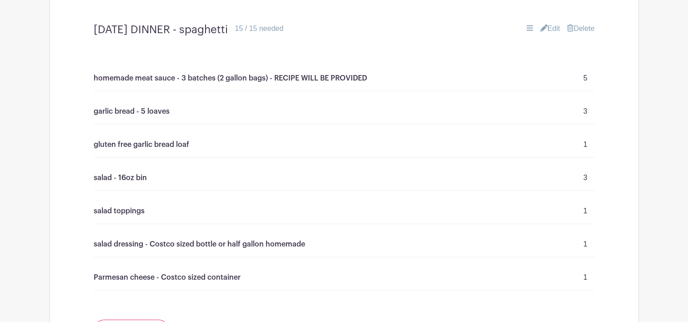
click at [554, 27] on link "Edit" at bounding box center [550, 28] width 20 height 11
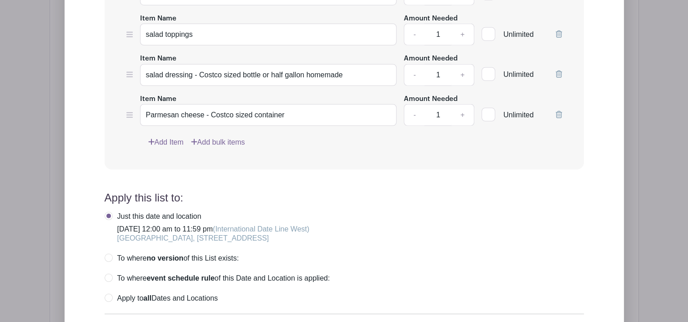
scroll to position [2444, 0]
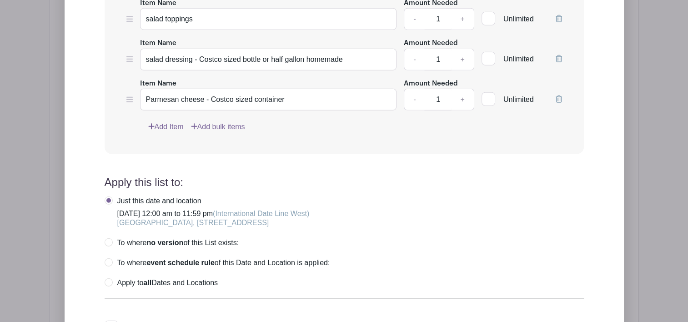
click at [169, 121] on link "Add Item" at bounding box center [165, 126] width 35 height 11
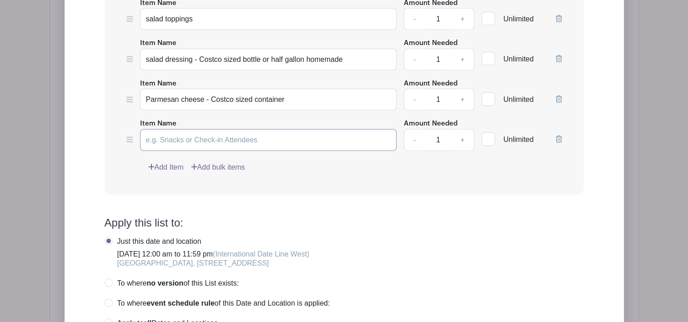
click at [289, 138] on input "Item Name" at bounding box center [268, 140] width 257 height 22
type input "non-spaghetti pasta - Costco 6pack"
click at [463, 133] on link "+" at bounding box center [462, 140] width 23 height 22
type input "2"
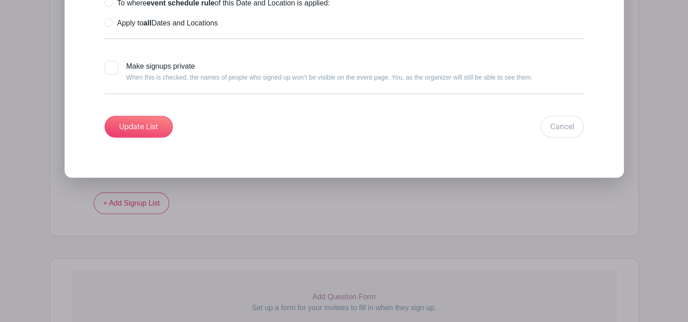
scroll to position [2819, 0]
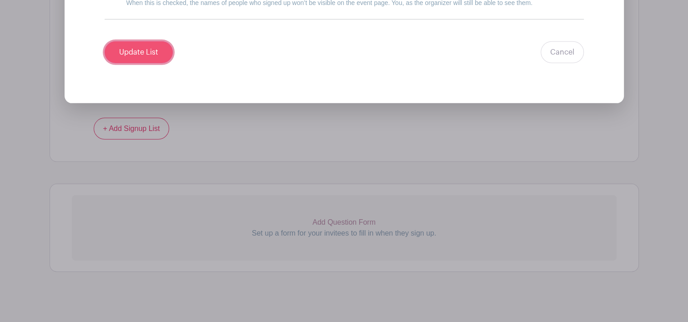
click at [143, 50] on input "Update List" at bounding box center [139, 52] width 68 height 22
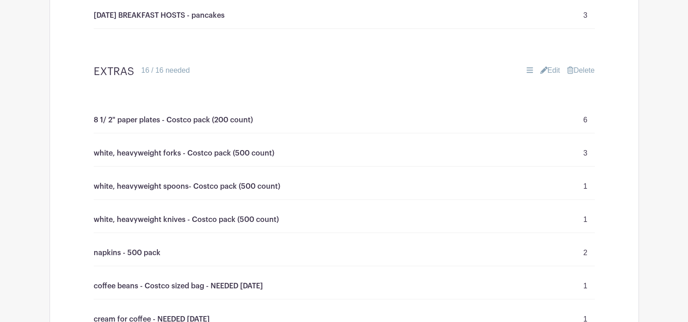
scroll to position [1038, 0]
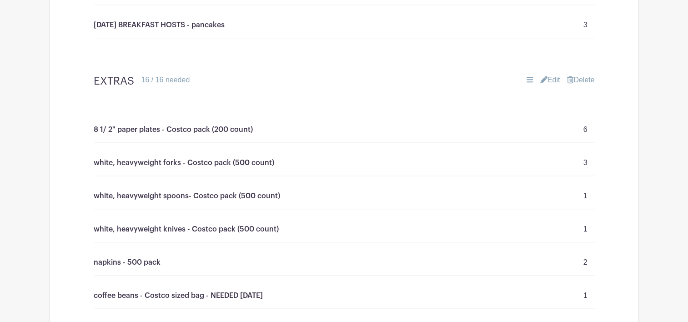
click at [551, 80] on link "Edit" at bounding box center [550, 80] width 20 height 11
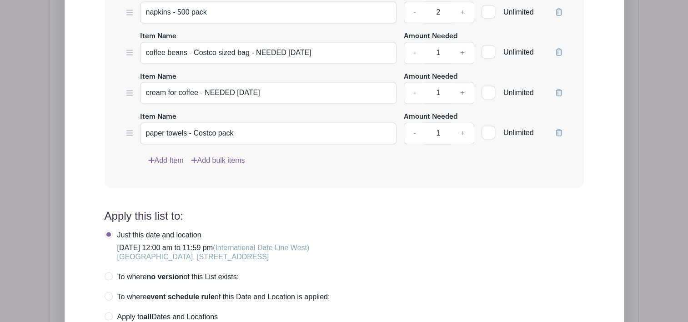
scroll to position [1501, 0]
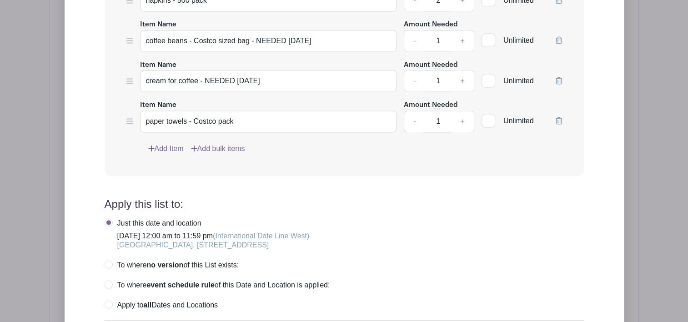
click at [178, 144] on link "Add Item" at bounding box center [165, 148] width 35 height 11
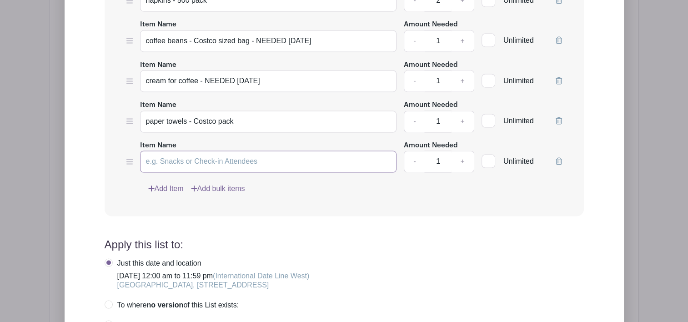
click at [180, 162] on input "Item Name" at bounding box center [268, 161] width 257 height 22
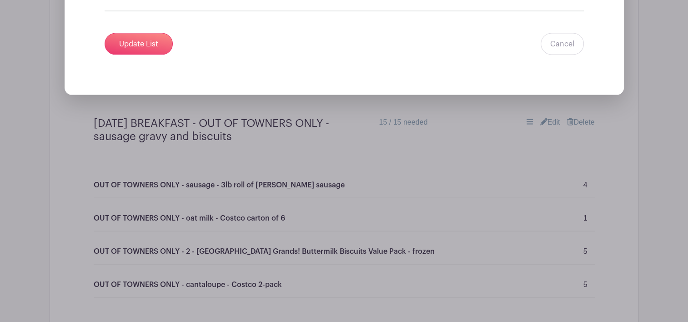
scroll to position [1920, 0]
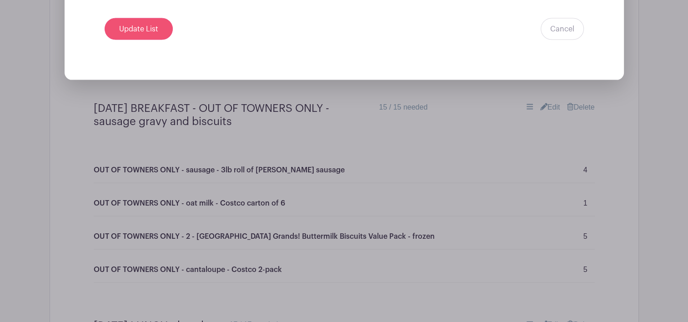
type input "avocado oil - Costco sized container"
click at [146, 31] on input "Update List" at bounding box center [139, 29] width 68 height 22
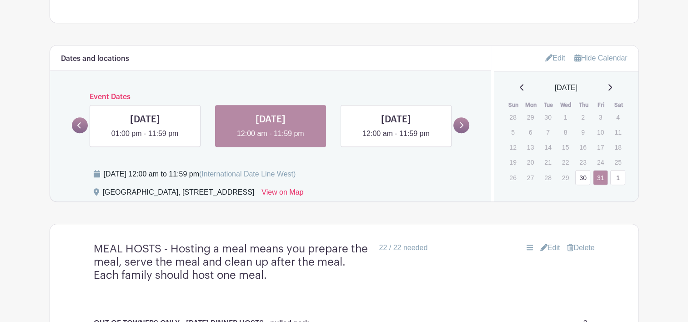
scroll to position [491, 0]
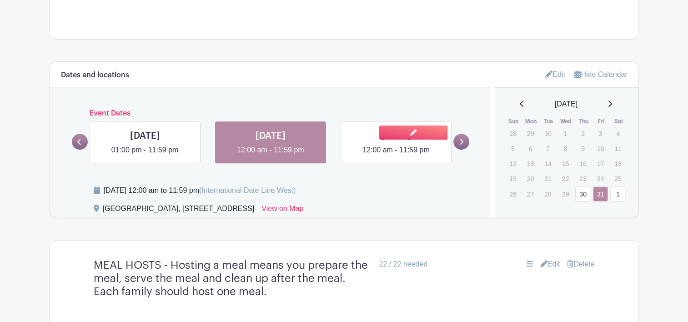
click at [396, 155] on link at bounding box center [396, 155] width 0 height 0
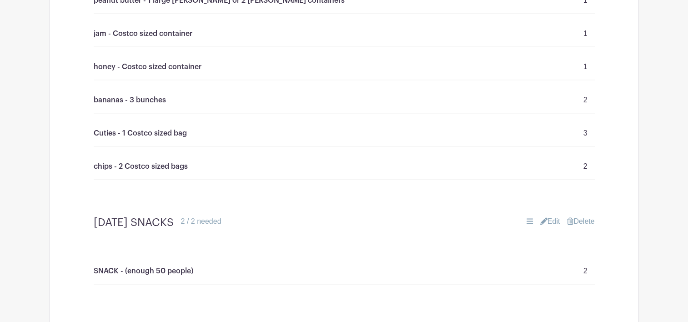
scroll to position [1418, 0]
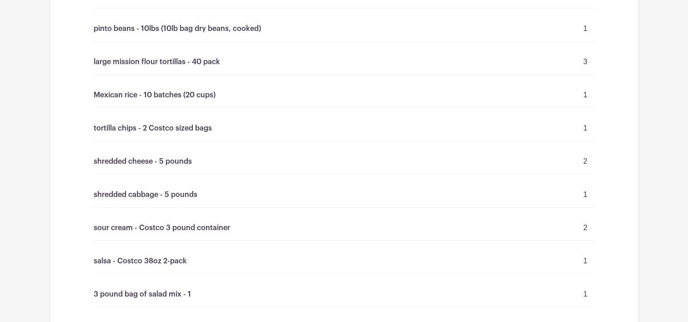
click at [421, 152] on div "ground beef taco meat - 10 pounds 1 pinto beans - 10lbs (10lb bag dry beans, co…" at bounding box center [344, 211] width 544 height 457
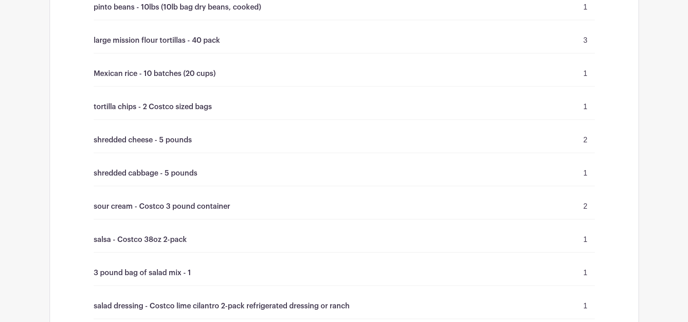
click at [421, 152] on div "ground beef taco meat - 10 pounds 1 pinto beans - 10lbs (10lb bag dry beans, co…" at bounding box center [344, 189] width 544 height 457
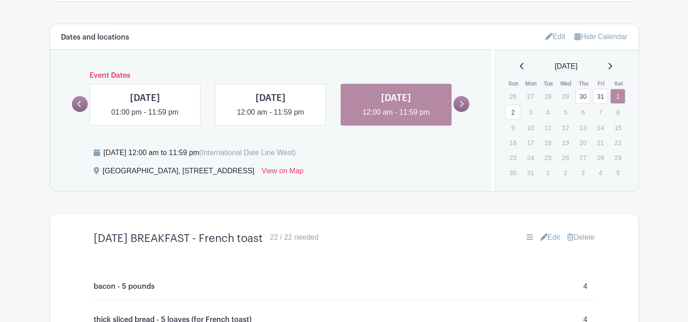
scroll to position [550, 0]
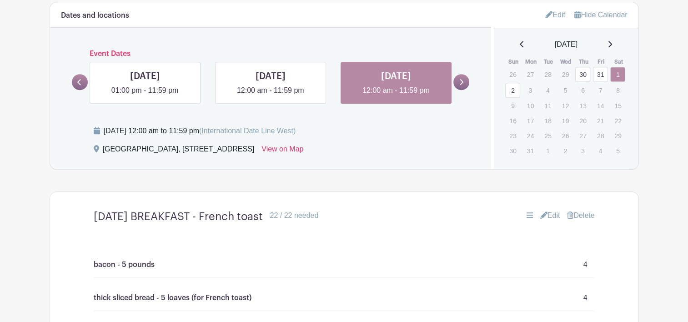
click at [464, 85] on link at bounding box center [461, 82] width 16 height 16
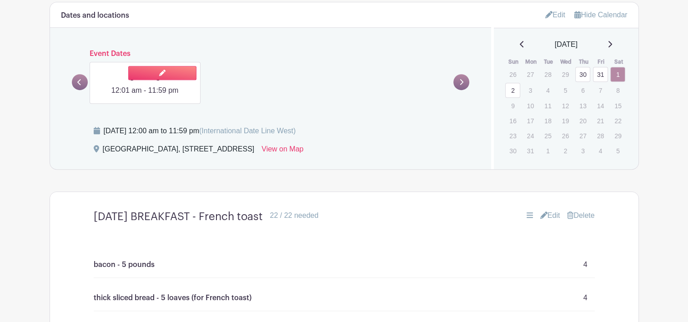
click at [145, 96] on link at bounding box center [145, 96] width 0 height 0
